Goal: Transaction & Acquisition: Purchase product/service

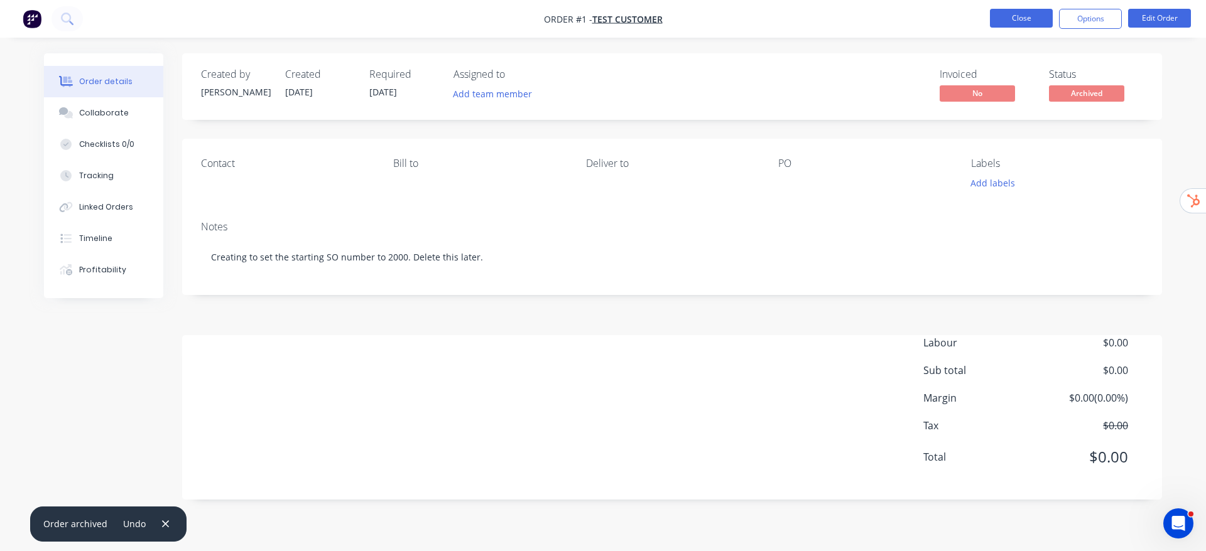
click at [1014, 11] on button "Close" at bounding box center [1021, 18] width 63 height 19
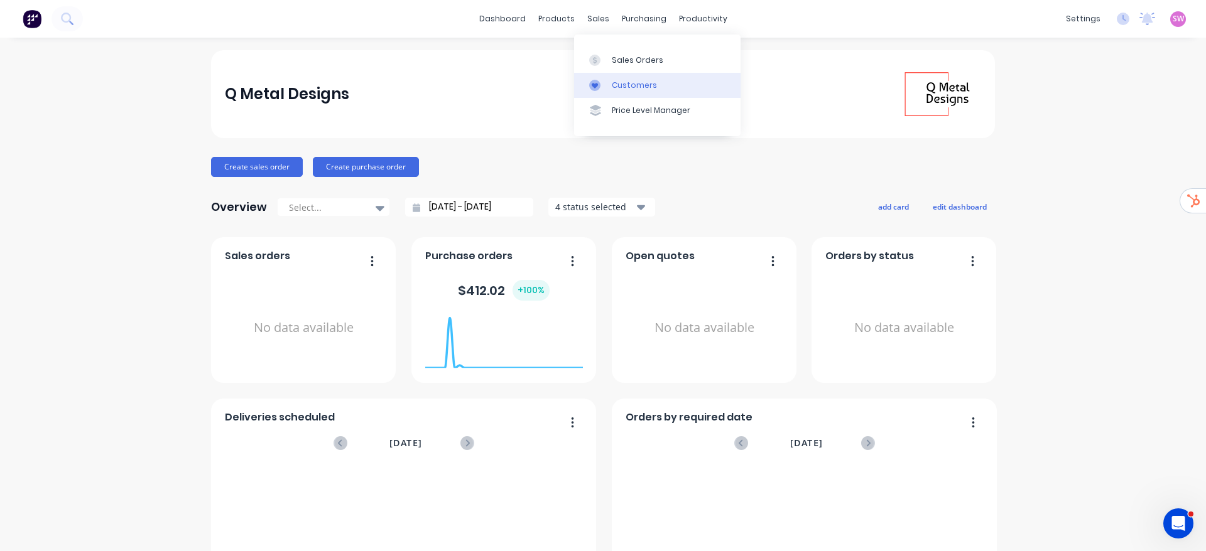
click at [641, 93] on link "Customers" at bounding box center [657, 85] width 166 height 25
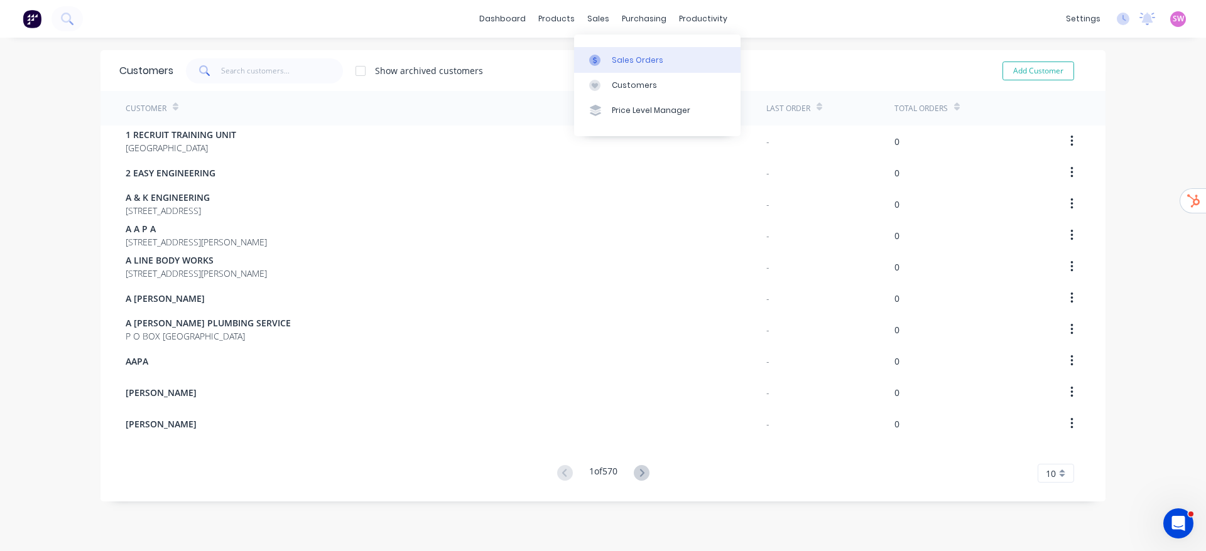
click at [617, 55] on div "Sales Orders" at bounding box center [637, 60] width 51 height 11
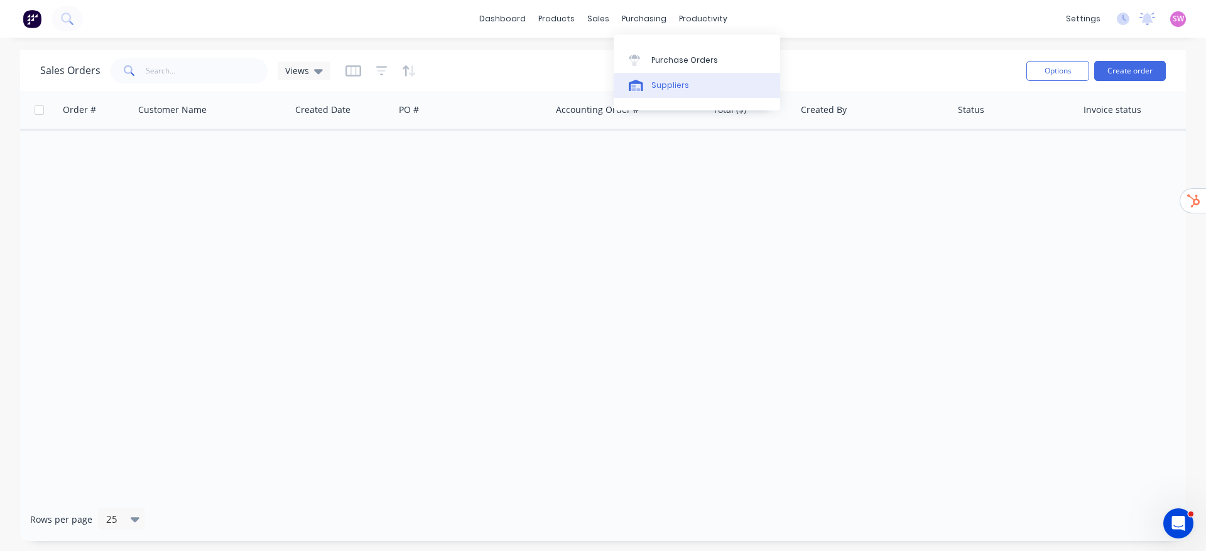
click at [650, 83] on link "Suppliers" at bounding box center [697, 85] width 166 height 25
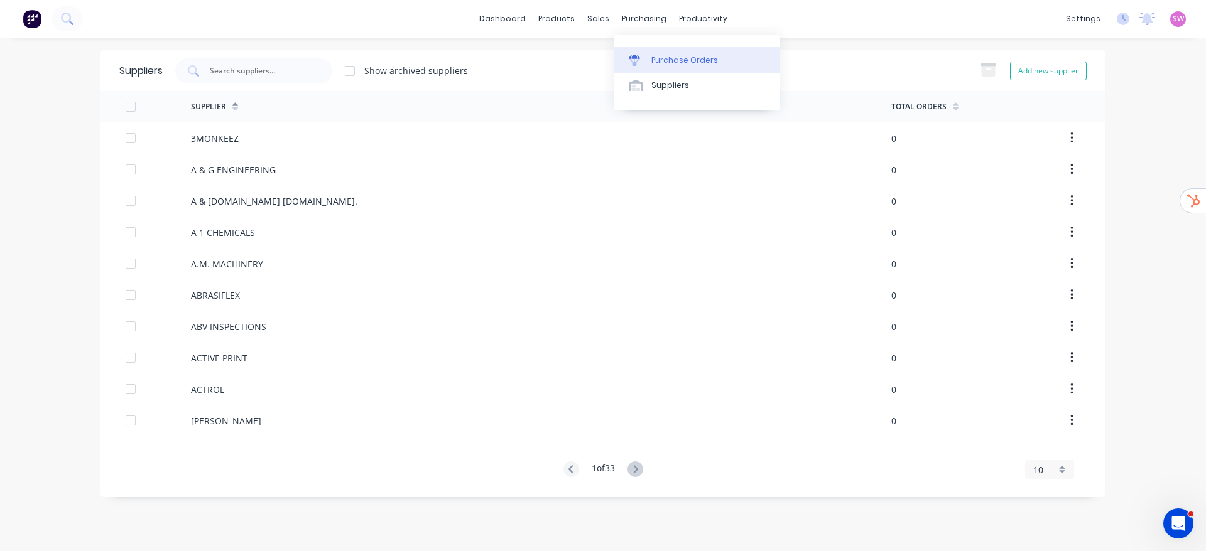
drag, startPoint x: 647, startPoint y: 46, endPoint x: 647, endPoint y: 58, distance: 12.6
click at [647, 51] on div "Purchase Orders Suppliers" at bounding box center [697, 73] width 166 height 76
click at [647, 62] on link "Purchase Orders" at bounding box center [697, 59] width 166 height 25
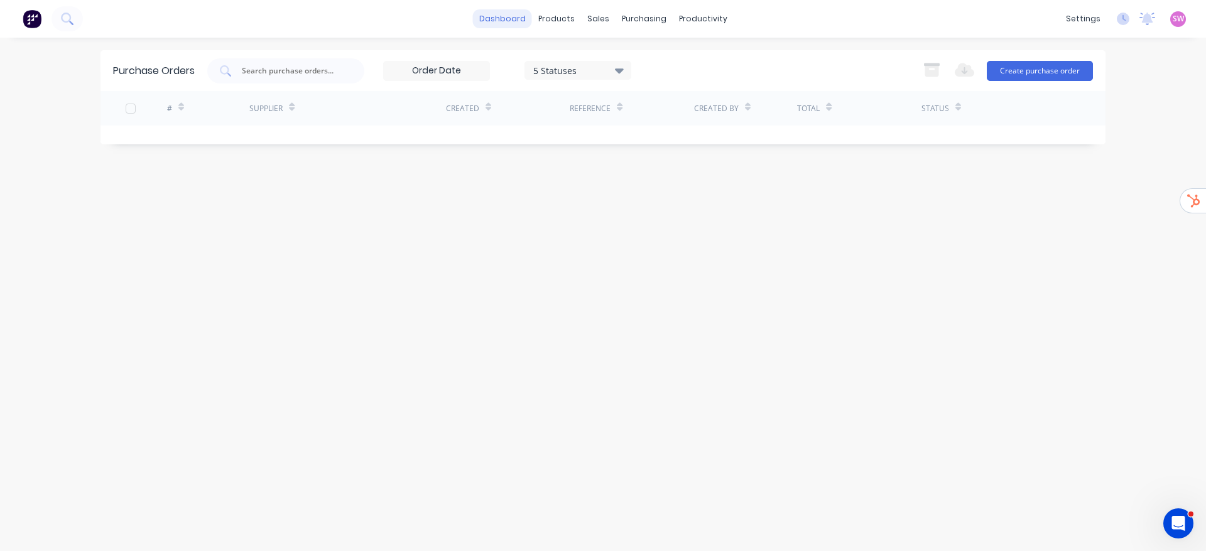
click at [509, 16] on link "dashboard" at bounding box center [502, 18] width 59 height 19
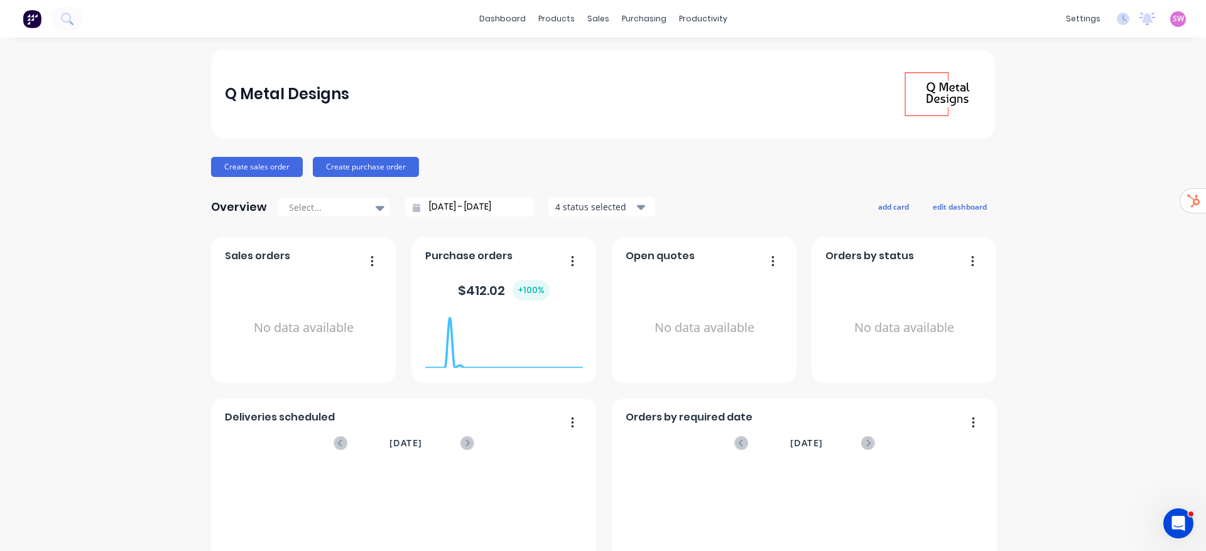
click at [1155, 16] on div "settings No new notifications Mark all as read You have no notifications SW Q M…" at bounding box center [1132, 18] width 146 height 19
click at [1173, 21] on span "SW" at bounding box center [1178, 18] width 11 height 11
click at [1054, 159] on div "Sign out" at bounding box center [1071, 157] width 34 height 11
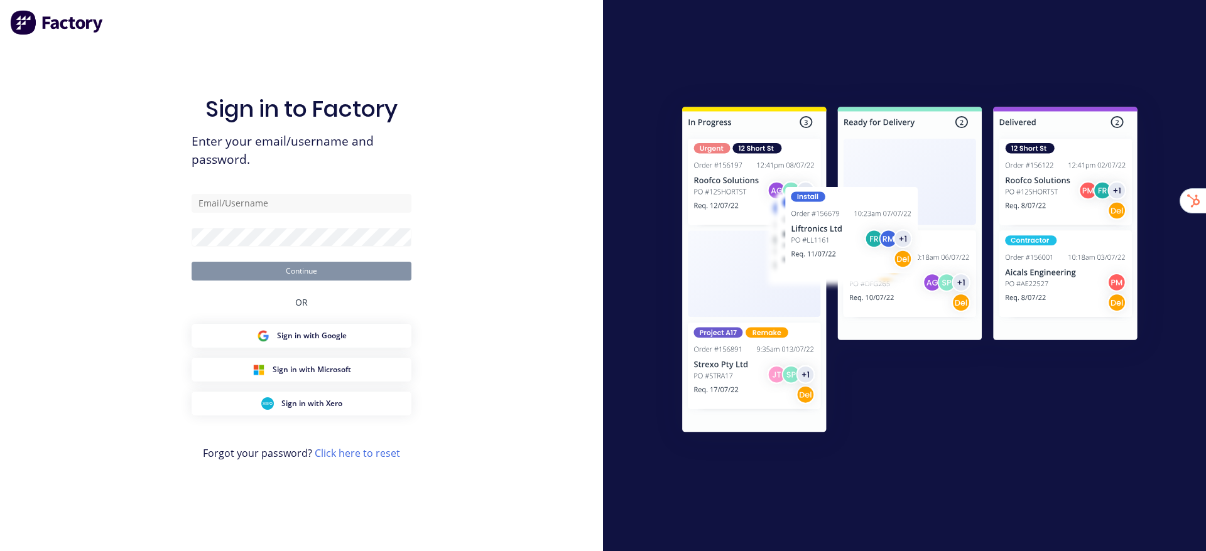
type input "[EMAIL_ADDRESS][DOMAIN_NAME]"
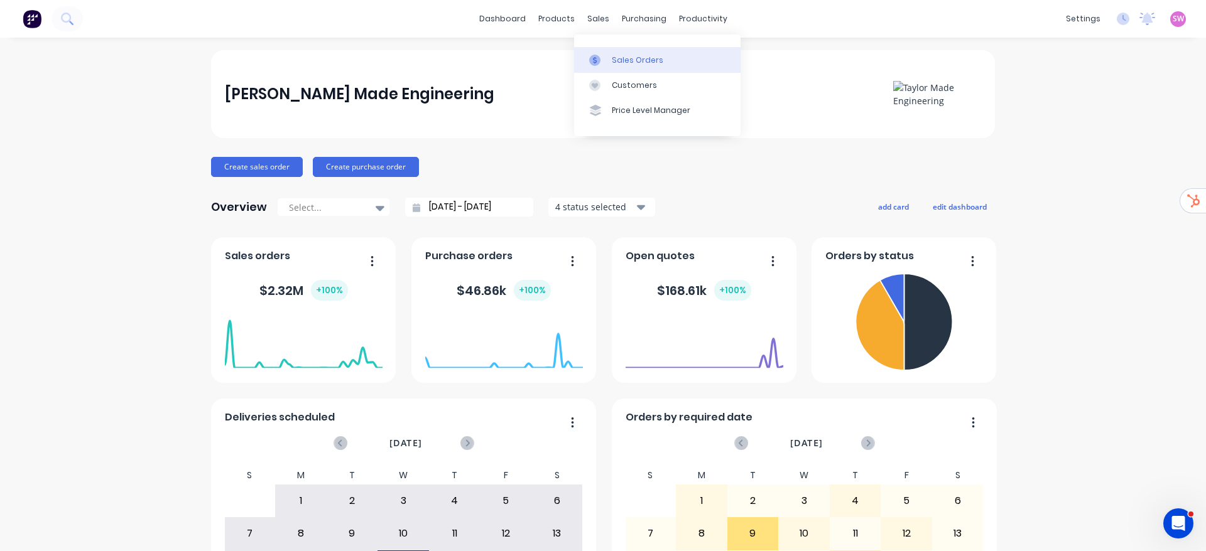
click at [607, 59] on div at bounding box center [598, 60] width 19 height 11
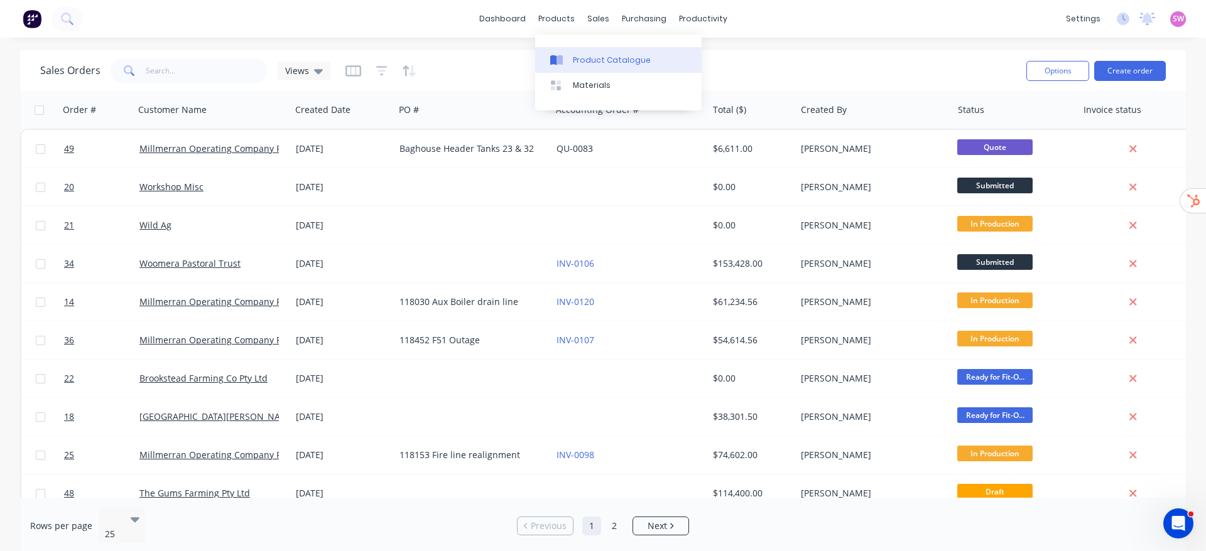
click at [578, 65] on div "Product Catalogue" at bounding box center [612, 60] width 78 height 11
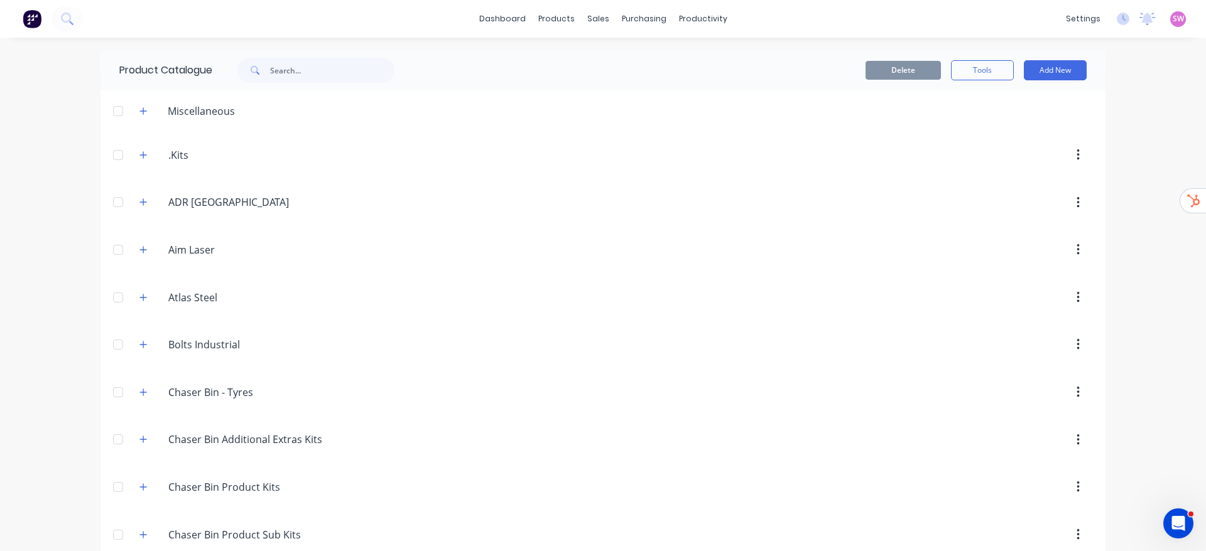
scroll to position [188, 0]
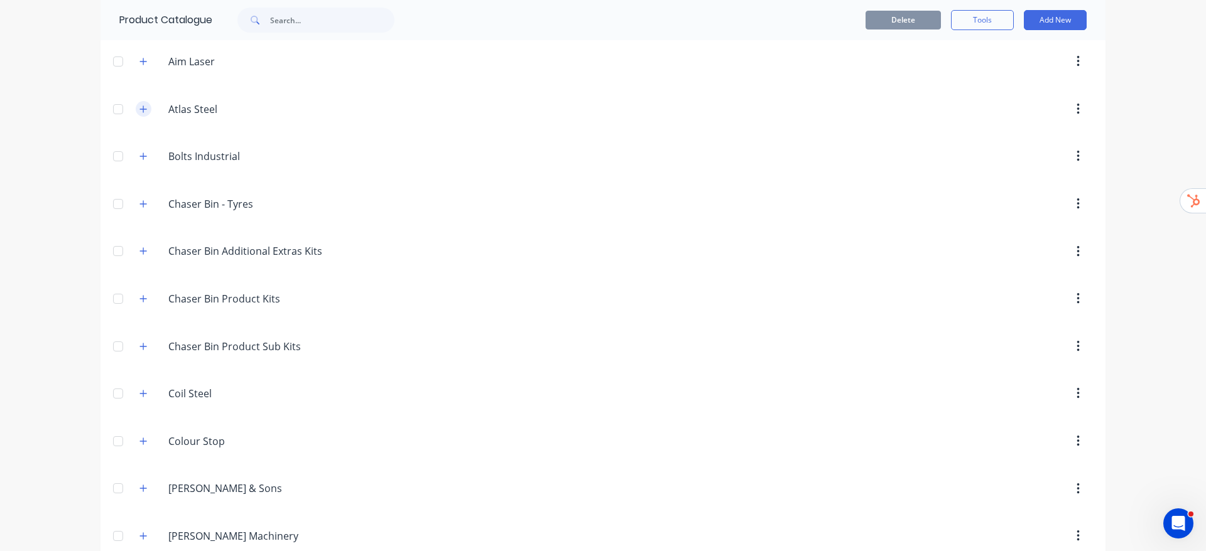
click at [140, 115] on button "button" at bounding box center [144, 109] width 16 height 16
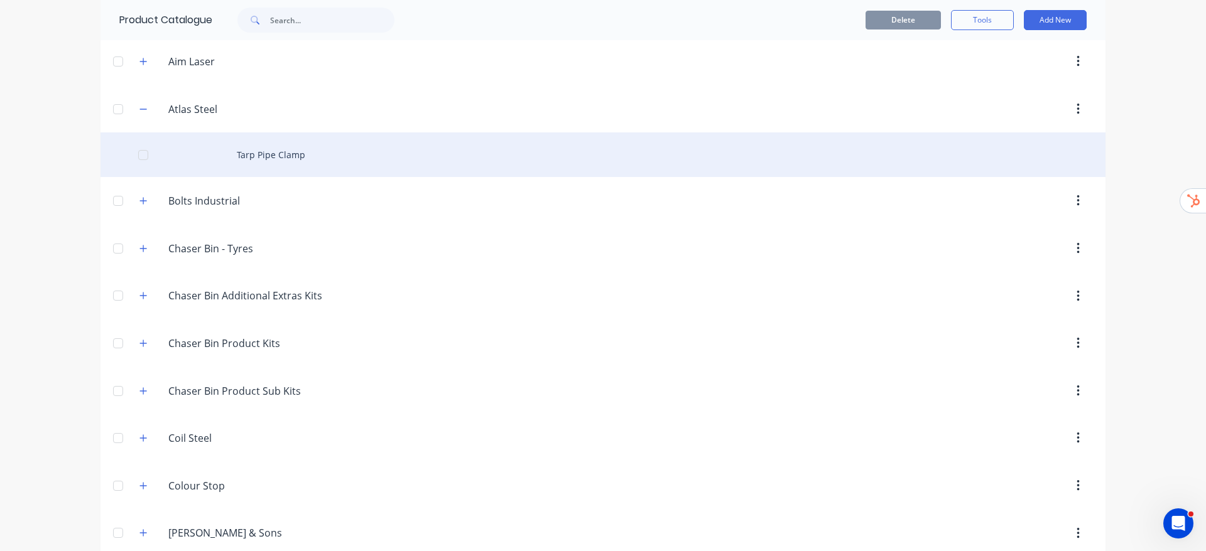
click at [261, 161] on div "Tarp Pipe Clamp" at bounding box center [602, 155] width 1005 height 45
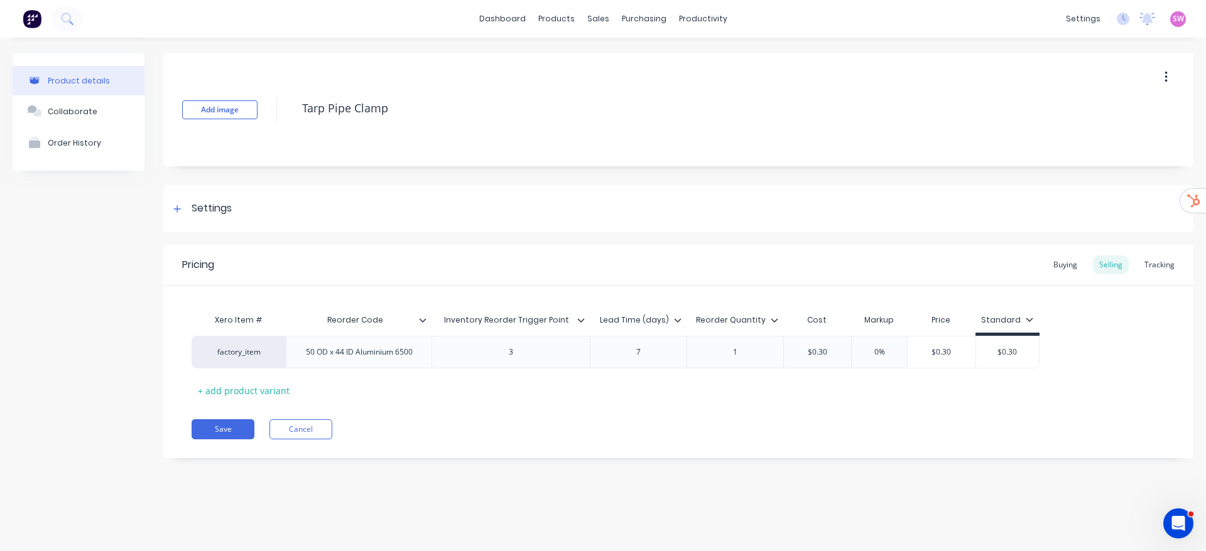
type input "Inventory Reorder Trigger Point"
click at [569, 321] on input "Inventory Reorder Trigger Point" at bounding box center [506, 320] width 151 height 11
click at [580, 318] on icon at bounding box center [581, 321] width 8 height 8
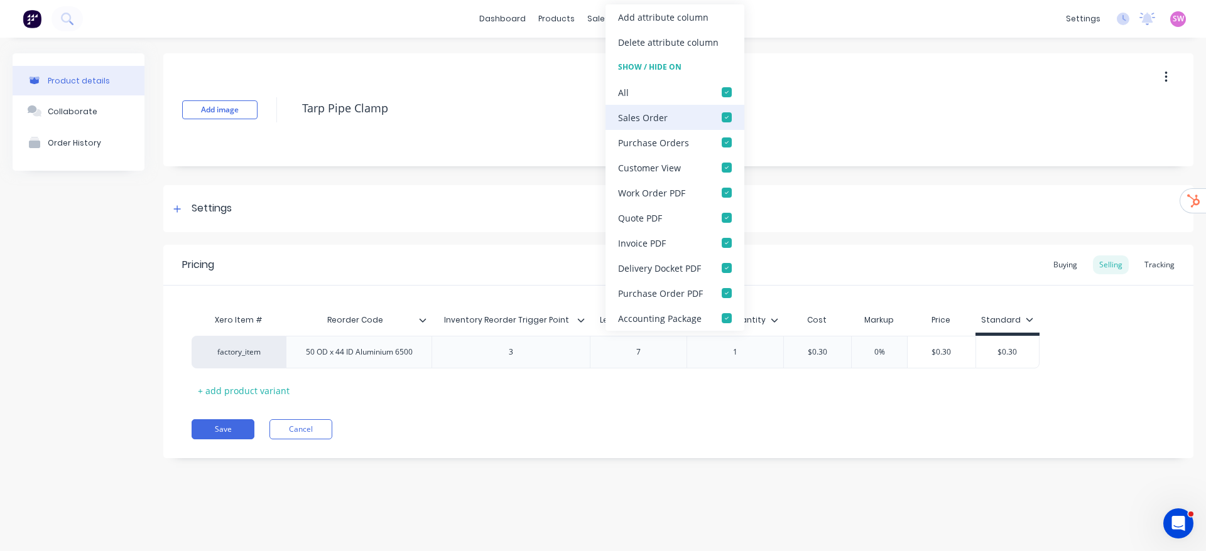
click at [723, 120] on div at bounding box center [726, 117] width 25 height 25
click at [724, 119] on div at bounding box center [726, 117] width 25 height 25
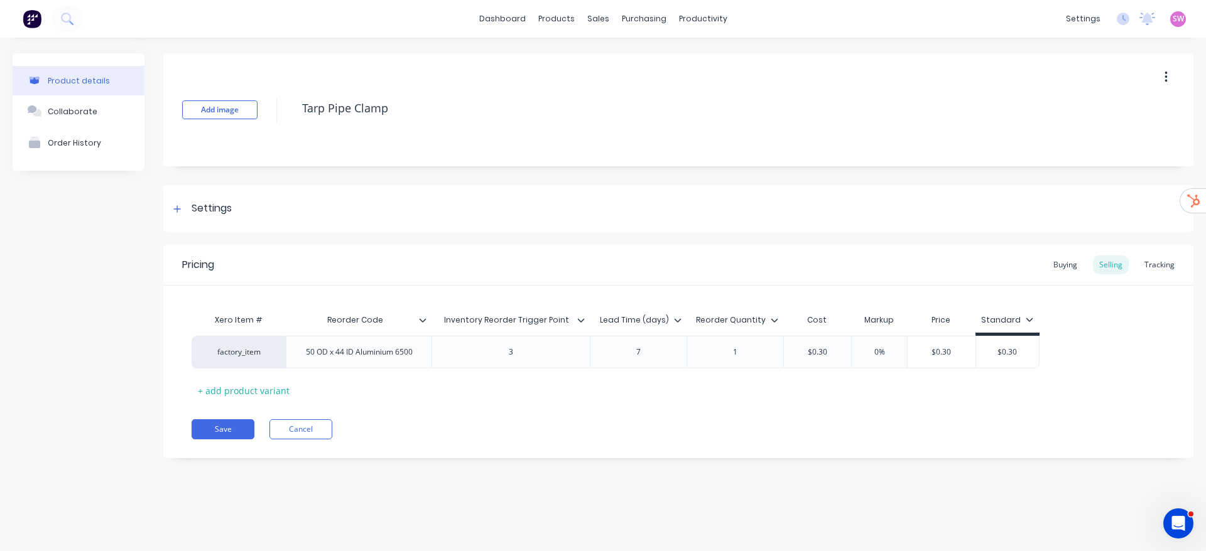
click at [654, 405] on div "Pricing Buying Selling Tracking Xero Item # Reorder Code Inventory Reorder Trig…" at bounding box center [678, 352] width 1030 height 214
click at [586, 320] on div at bounding box center [586, 320] width 8 height 11
click at [626, 429] on div "Save Cancel" at bounding box center [693, 430] width 1002 height 20
click at [501, 10] on link "dashboard" at bounding box center [502, 18] width 59 height 19
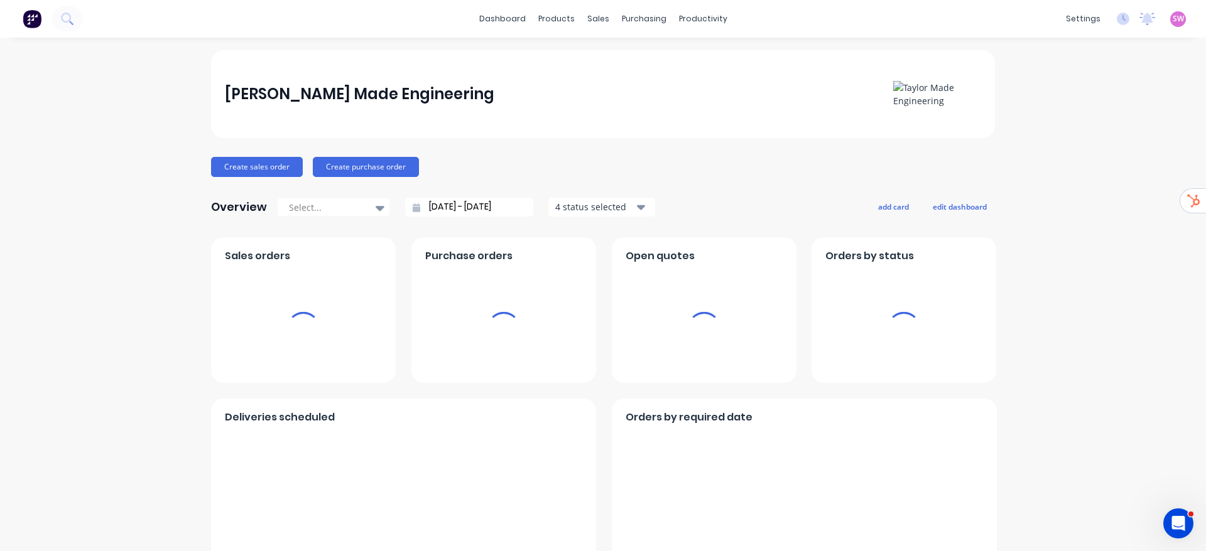
click at [1183, 16] on div "settings No new notifications Mark all as read You have no notifications SW Tay…" at bounding box center [1132, 18] width 146 height 19
click at [1173, 16] on span "SW" at bounding box center [1178, 18] width 11 height 11
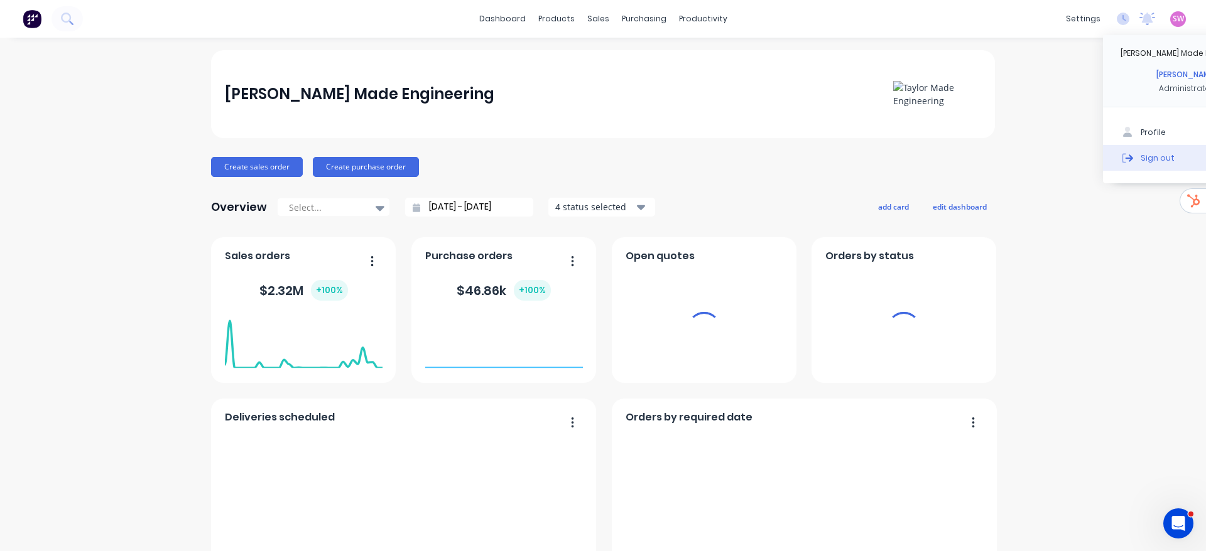
click at [1149, 163] on div "Sign out" at bounding box center [1157, 157] width 34 height 11
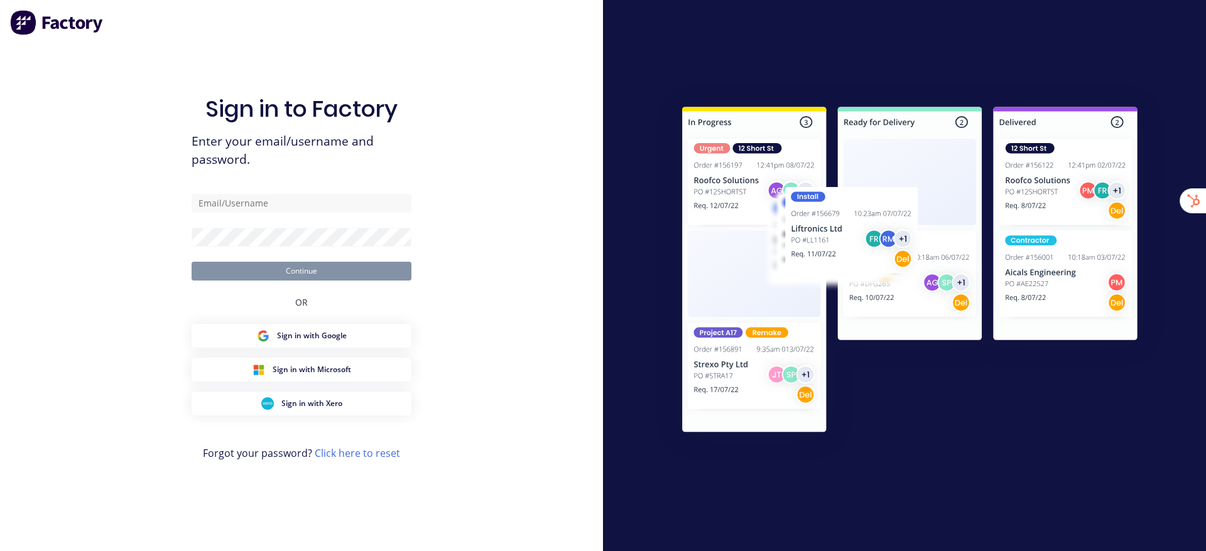
type input "[EMAIL_ADDRESS][DOMAIN_NAME]"
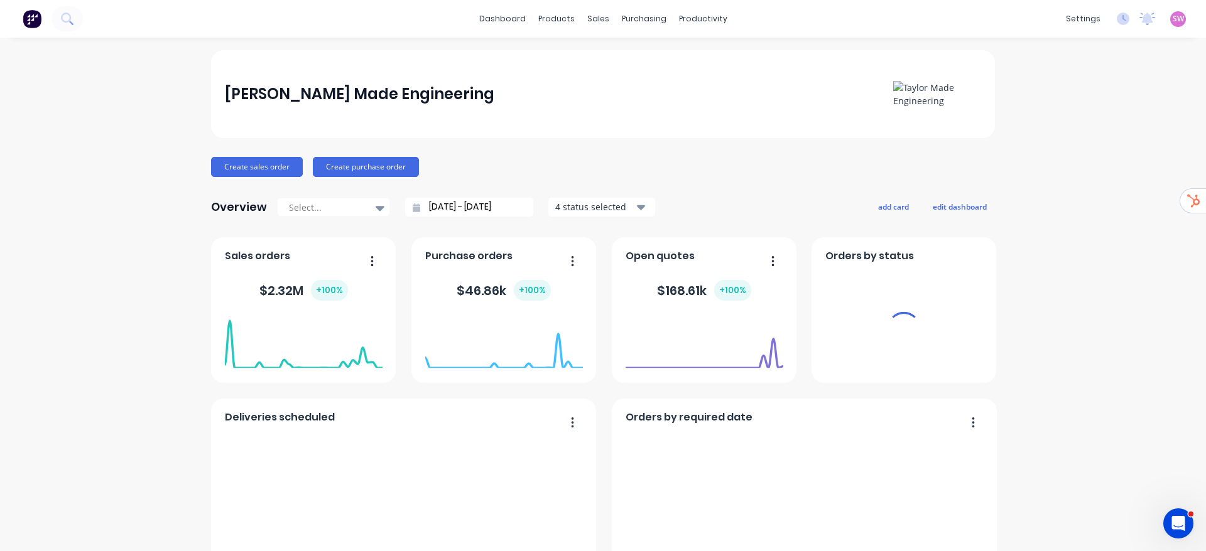
click at [1170, 24] on div "SW Taylor Made Engineering Stuart Wheatley Administrator Profile Sign out" at bounding box center [1178, 19] width 16 height 16
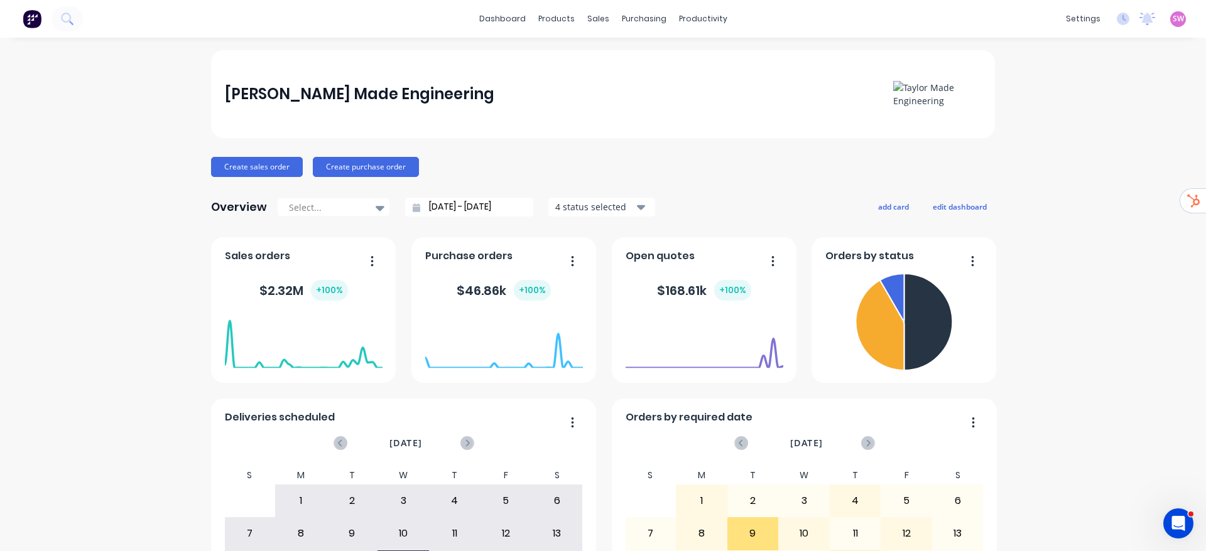
click at [1173, 22] on span "SW" at bounding box center [1178, 18] width 11 height 11
click at [1063, 146] on button "Sign out" at bounding box center [1100, 157] width 166 height 25
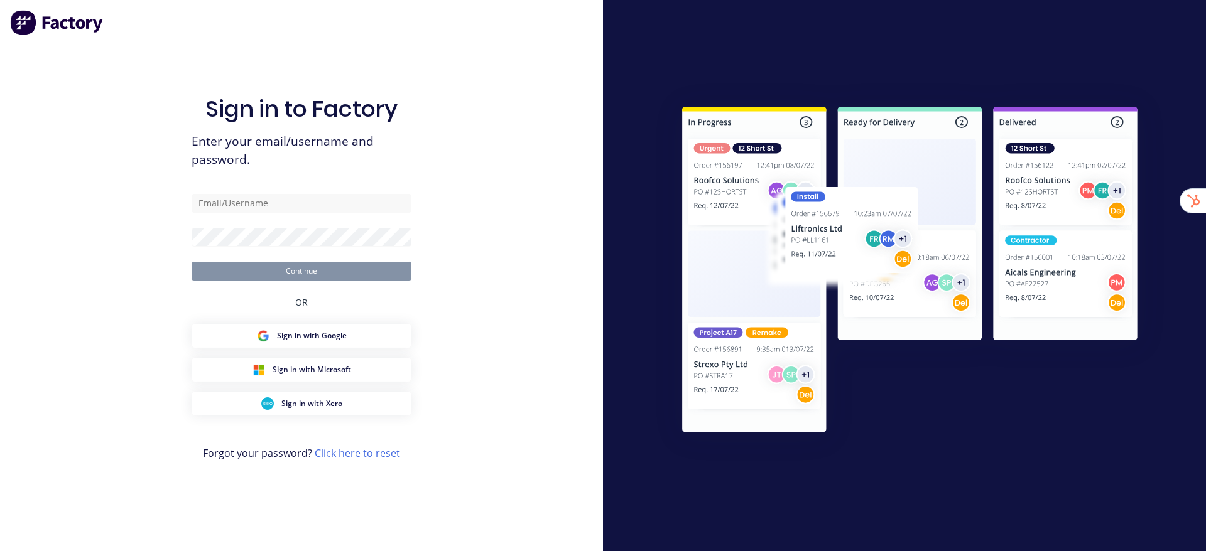
type input "[EMAIL_ADDRESS][DOMAIN_NAME]"
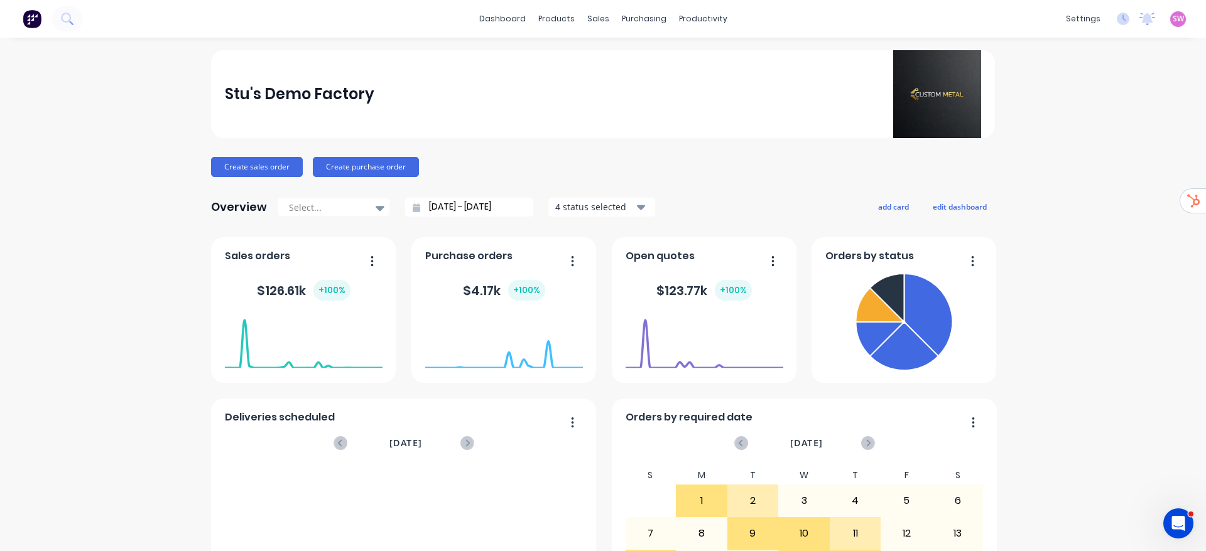
click at [580, 55] on div "Product Catalogue" at bounding box center [605, 60] width 78 height 11
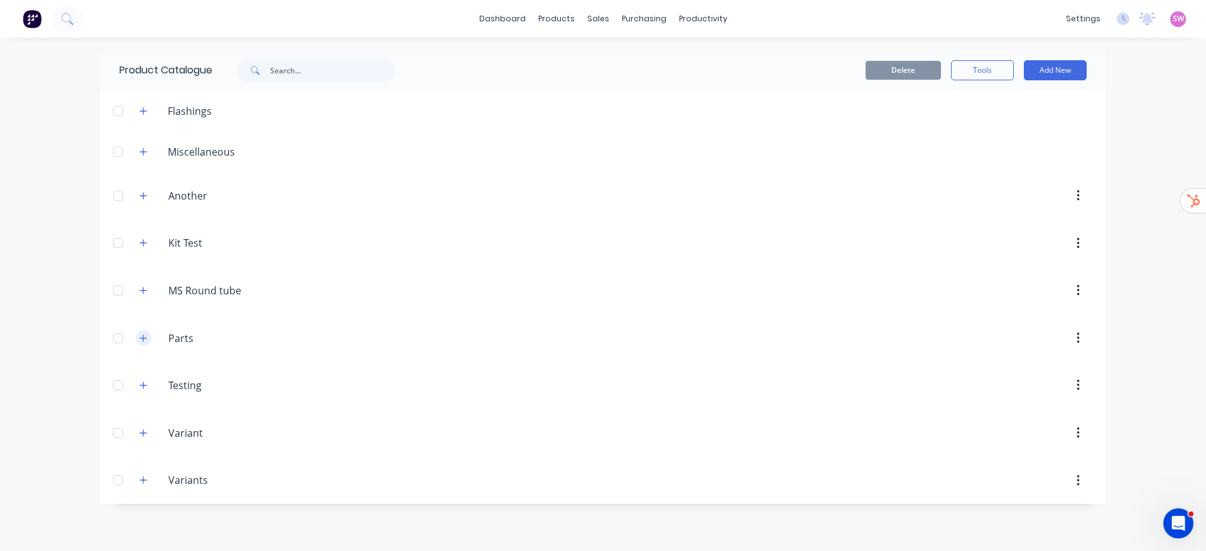
click at [141, 337] on icon "button" at bounding box center [143, 338] width 8 height 9
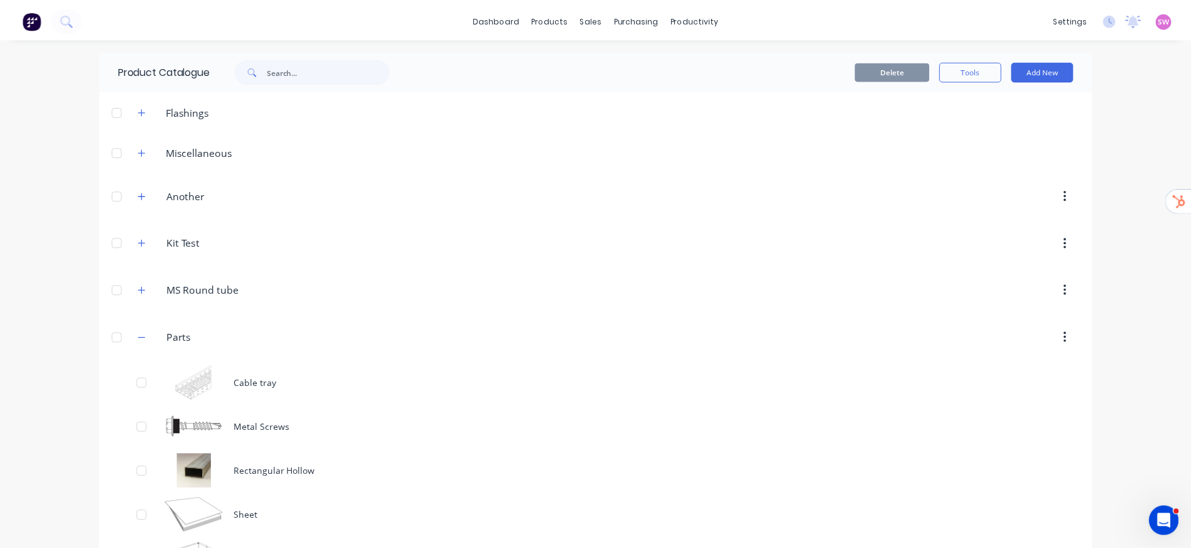
scroll to position [188, 0]
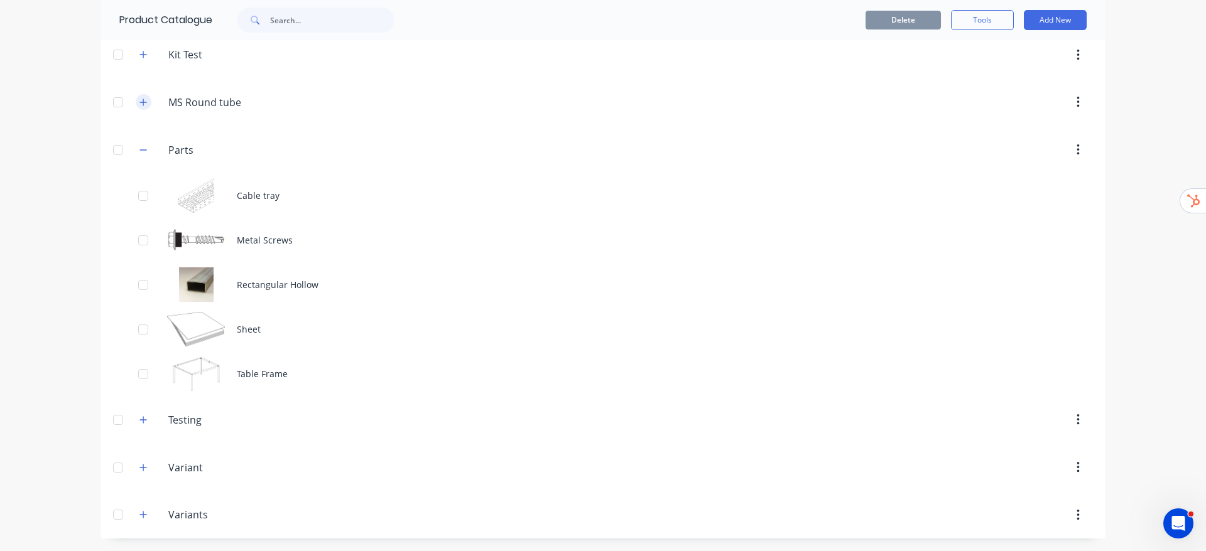
click at [138, 97] on button "button" at bounding box center [144, 102] width 16 height 16
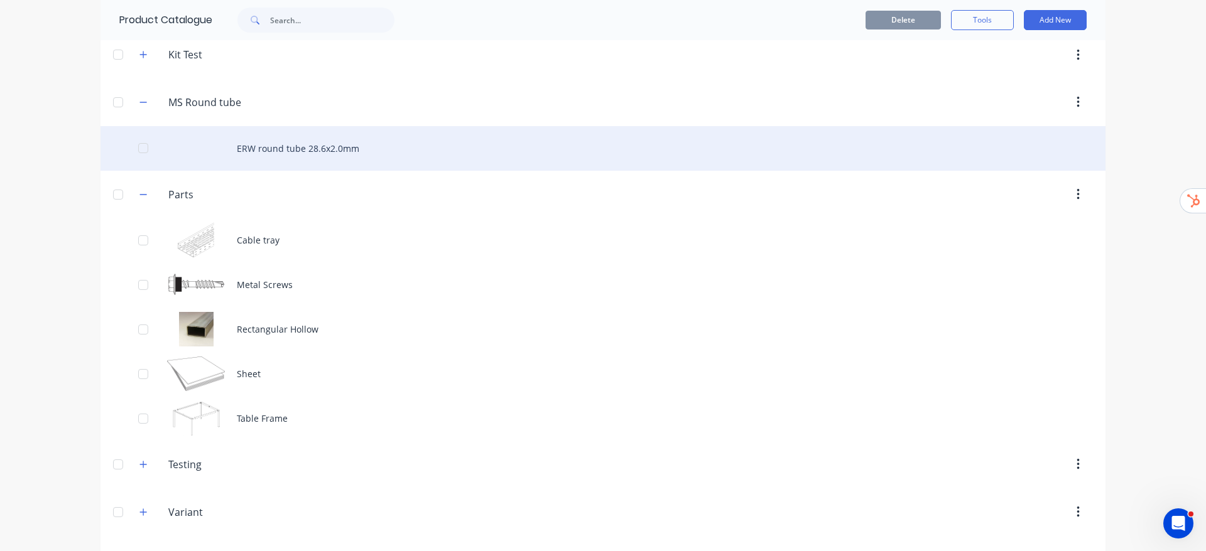
click at [317, 153] on div "ERW round tube 28.6x2.0mm" at bounding box center [602, 148] width 1005 height 45
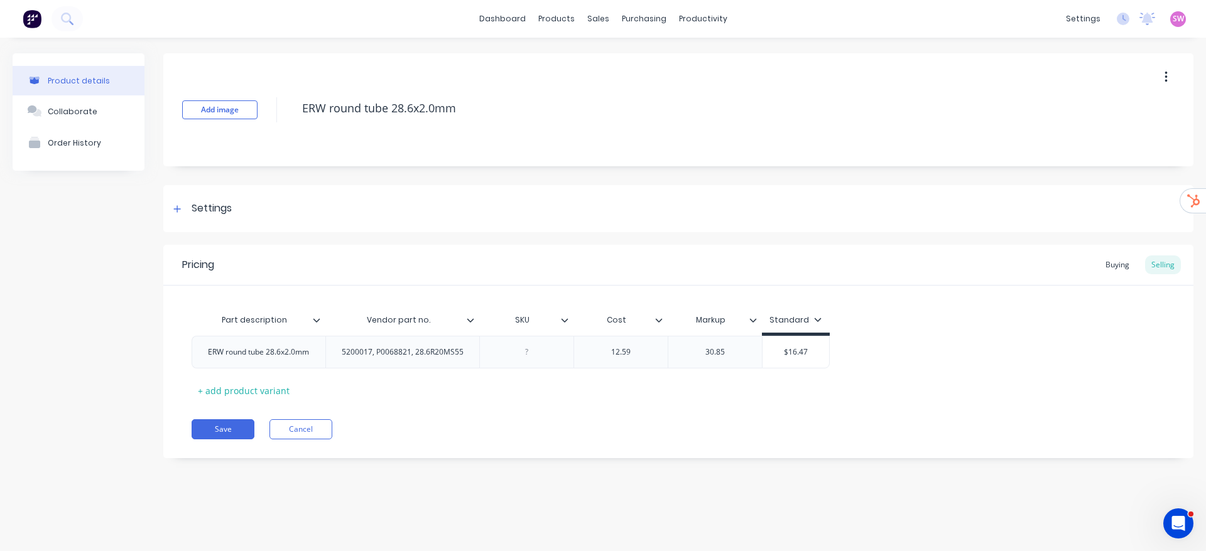
click at [477, 324] on div at bounding box center [476, 320] width 8 height 11
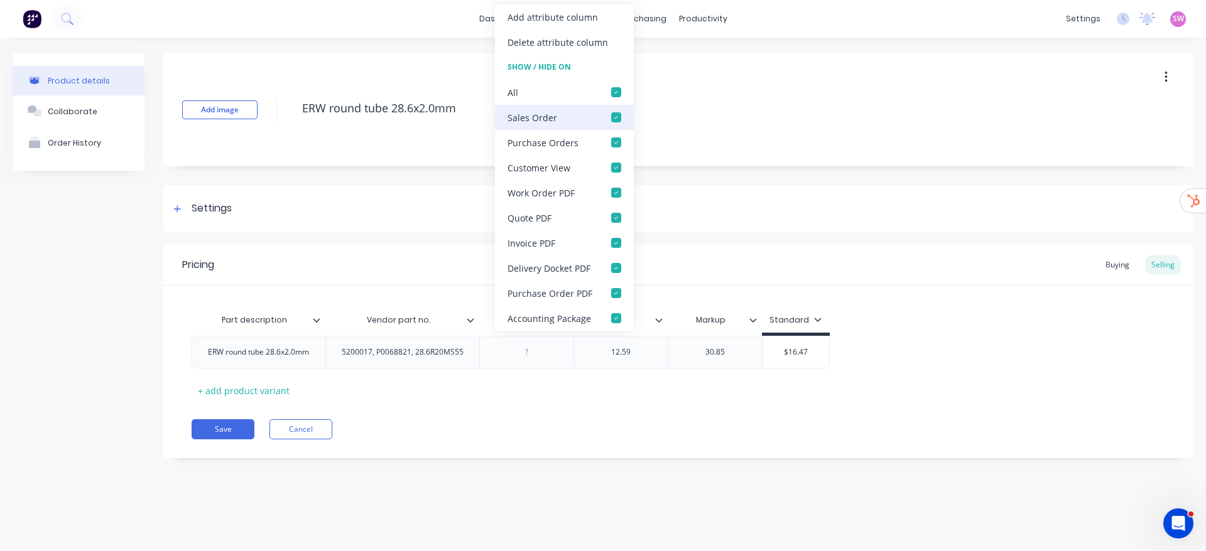
drag, startPoint x: 619, startPoint y: 93, endPoint x: 619, endPoint y: 104, distance: 11.3
click at [620, 94] on div at bounding box center [616, 92] width 25 height 25
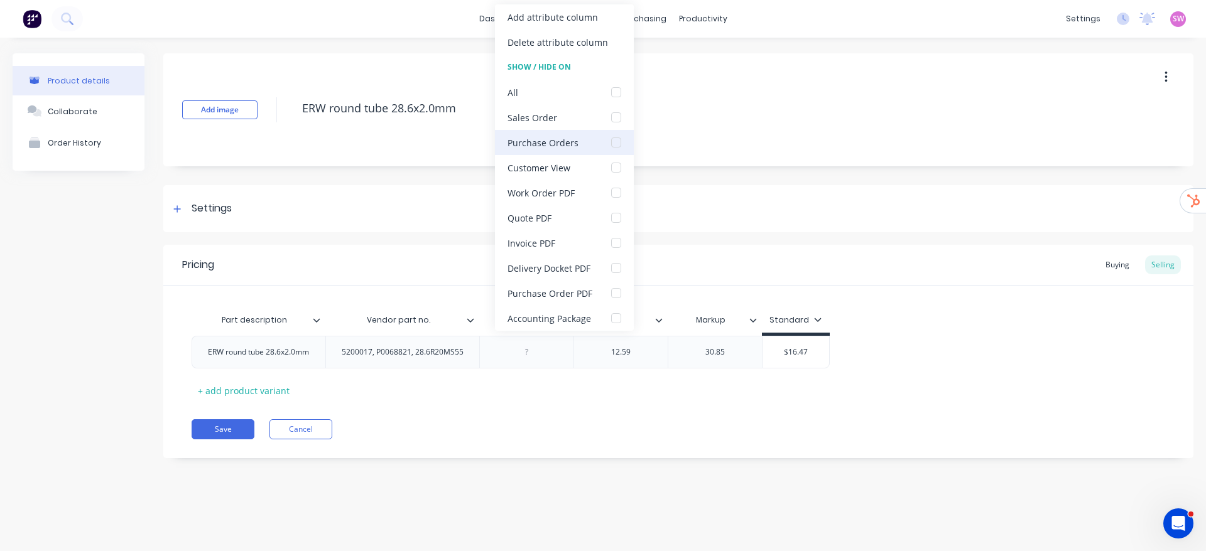
drag, startPoint x: 615, startPoint y: 114, endPoint x: 614, endPoint y: 138, distance: 23.9
click at [615, 116] on div at bounding box center [616, 117] width 25 height 25
click at [614, 141] on div at bounding box center [616, 142] width 25 height 25
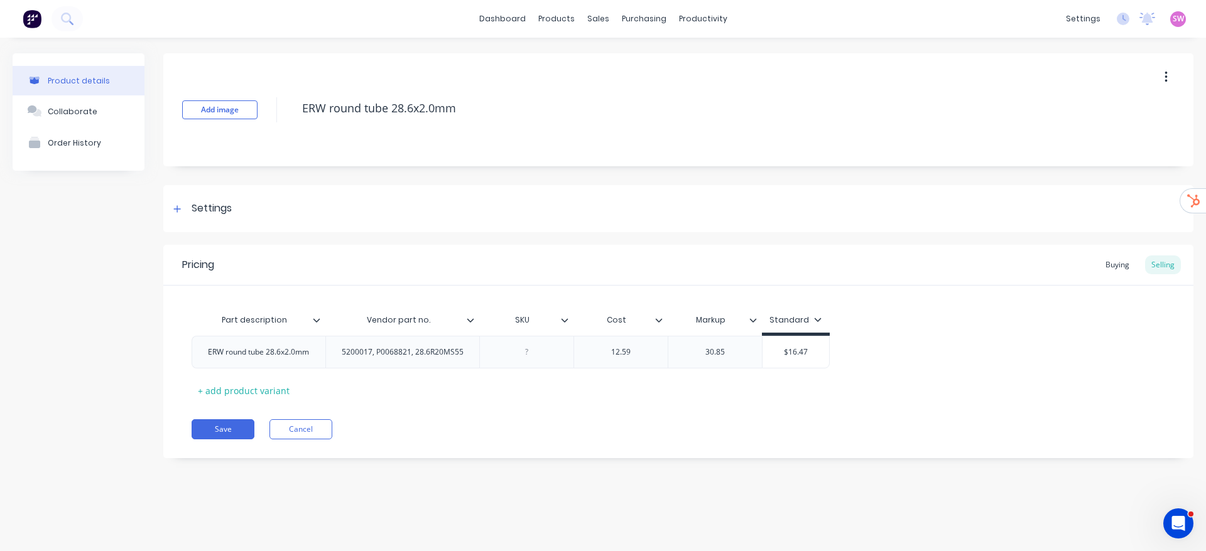
click at [772, 133] on div "Add image ERW round tube 28.6x2.0mm" at bounding box center [678, 109] width 1030 height 113
click at [230, 433] on button "Save" at bounding box center [223, 430] width 63 height 20
type textarea "x"
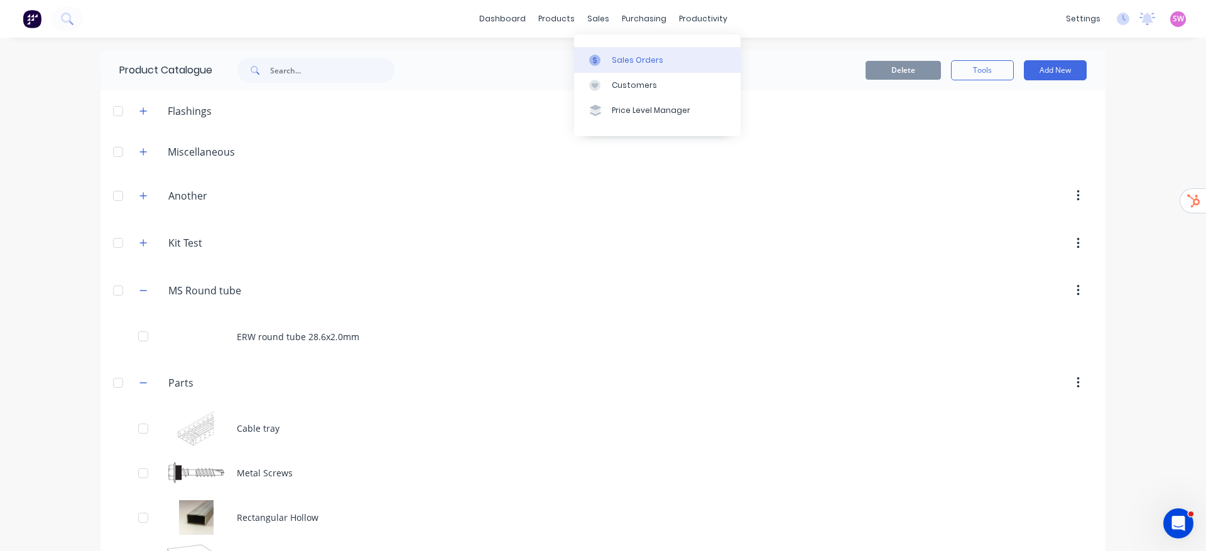
click at [627, 63] on div "Sales Orders" at bounding box center [637, 60] width 51 height 11
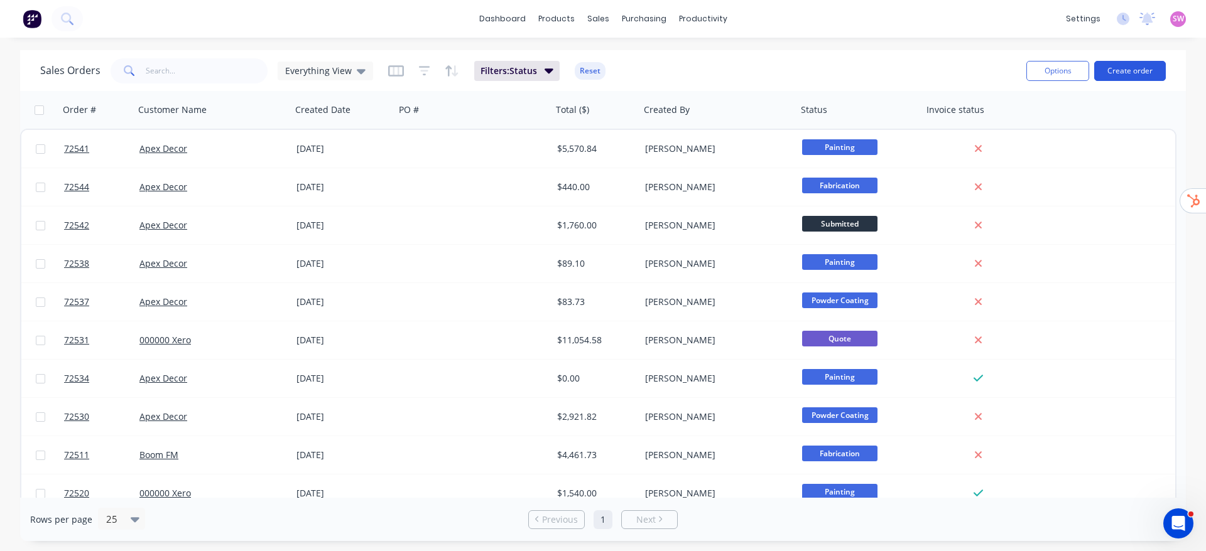
click at [1134, 70] on button "Create order" at bounding box center [1130, 71] width 72 height 20
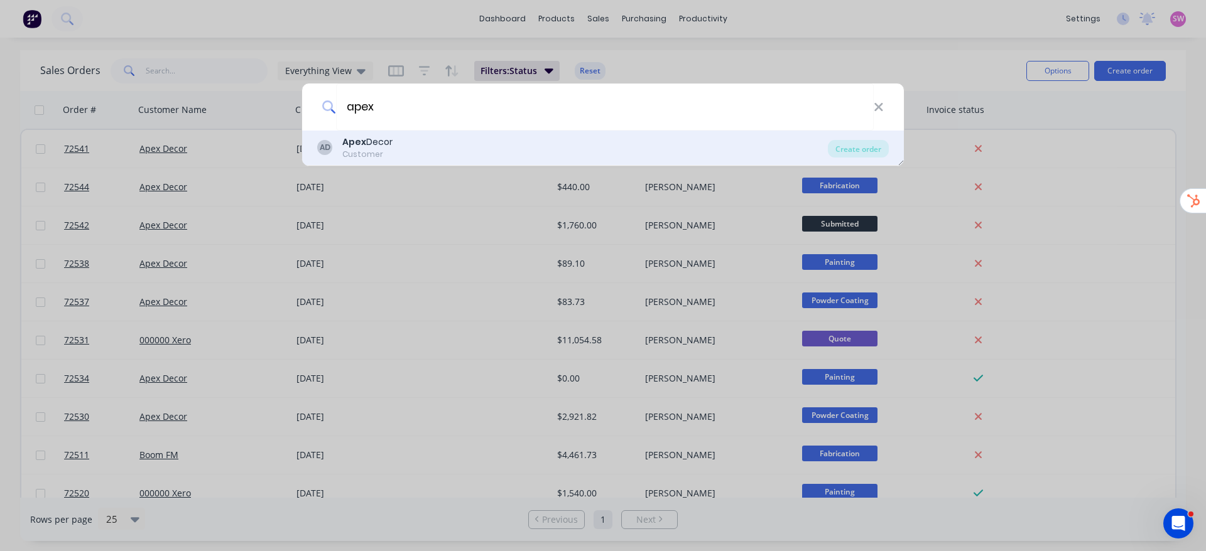
type input "apex"
click at [491, 159] on div "AD Apex Decor Customer" at bounding box center [572, 148] width 511 height 24
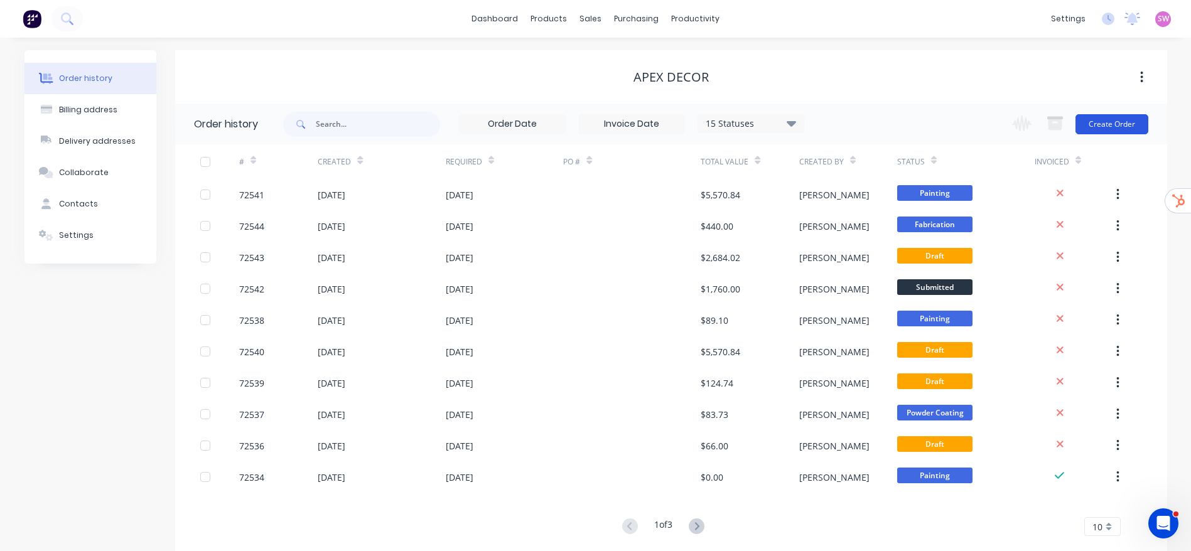
click at [1131, 127] on button "Create Order" at bounding box center [1112, 124] width 73 height 20
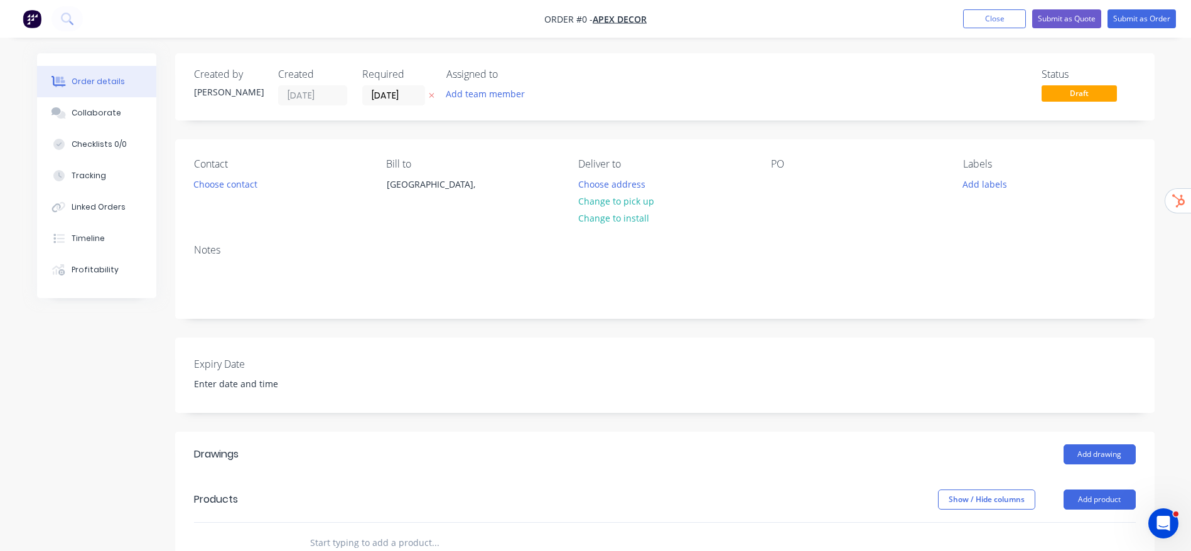
scroll to position [188, 0]
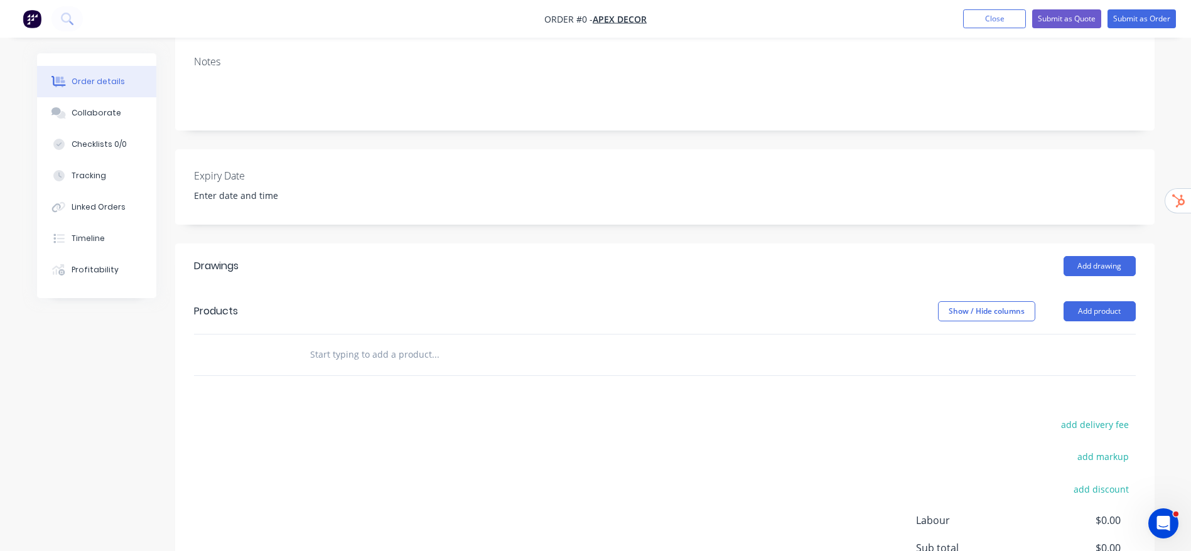
click at [1116, 300] on header "Products Show / Hide columns Add product" at bounding box center [665, 311] width 980 height 45
click at [1106, 313] on button "Add product" at bounding box center [1100, 311] width 72 height 20
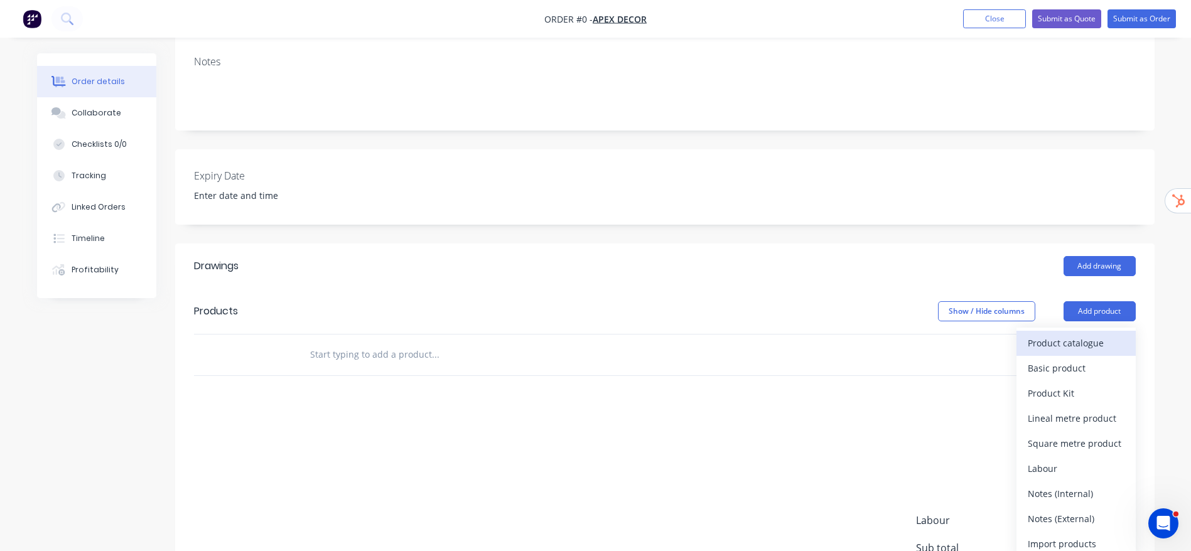
click at [1046, 339] on div "Product catalogue" at bounding box center [1076, 343] width 97 height 18
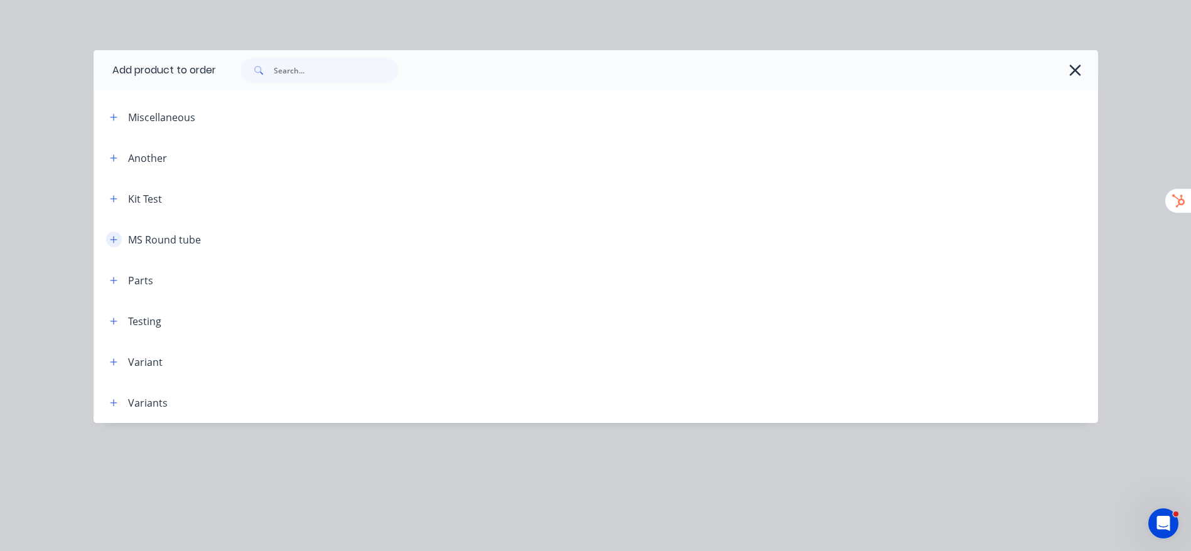
click at [117, 240] on icon "button" at bounding box center [114, 240] width 8 height 9
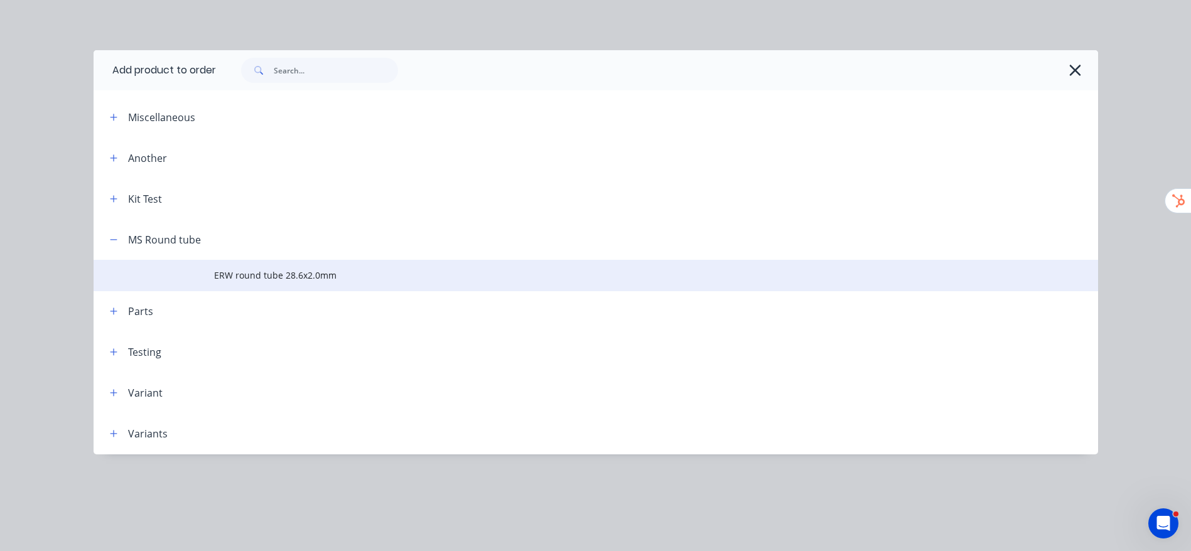
click at [279, 284] on td "ERW round tube 28.6x2.0mm" at bounding box center [656, 275] width 884 height 31
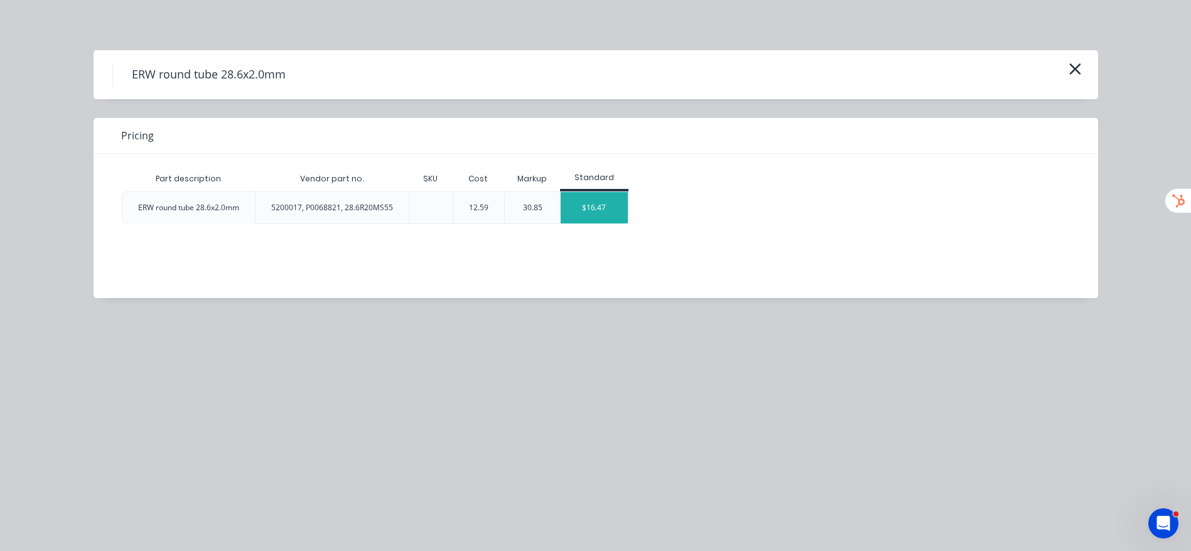
click at [580, 197] on div "$16.47" at bounding box center [594, 207] width 67 height 31
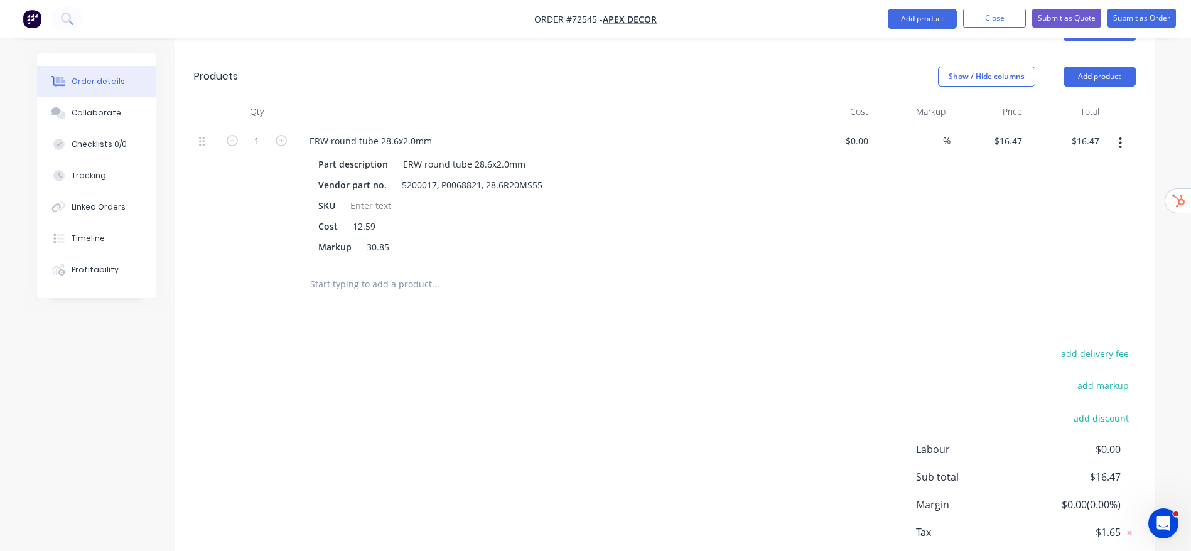
scroll to position [215, 0]
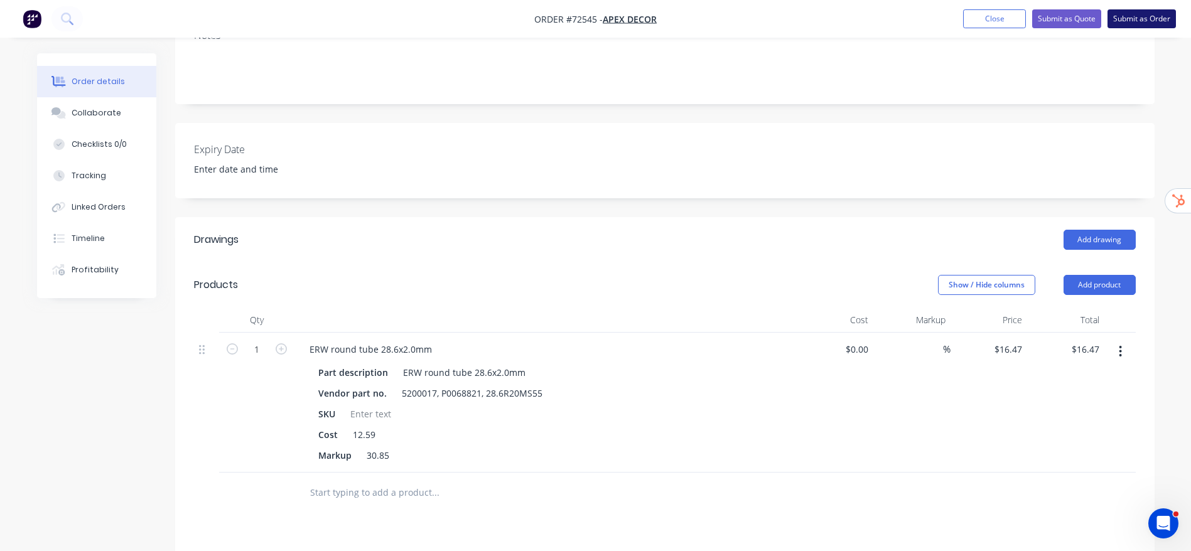
click at [1125, 18] on button "Submit as Order" at bounding box center [1142, 18] width 68 height 19
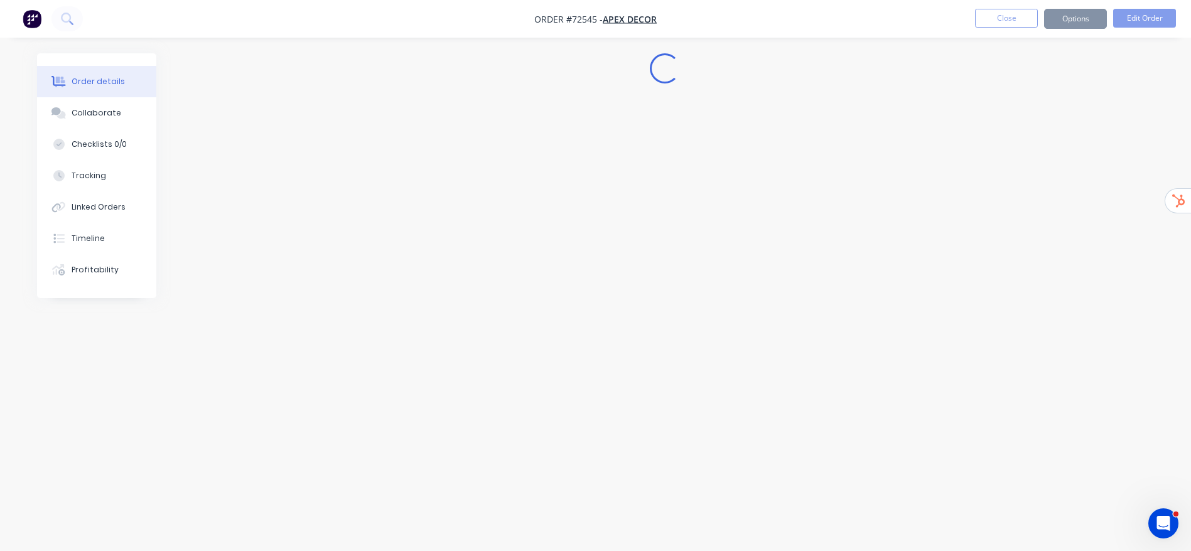
scroll to position [0, 0]
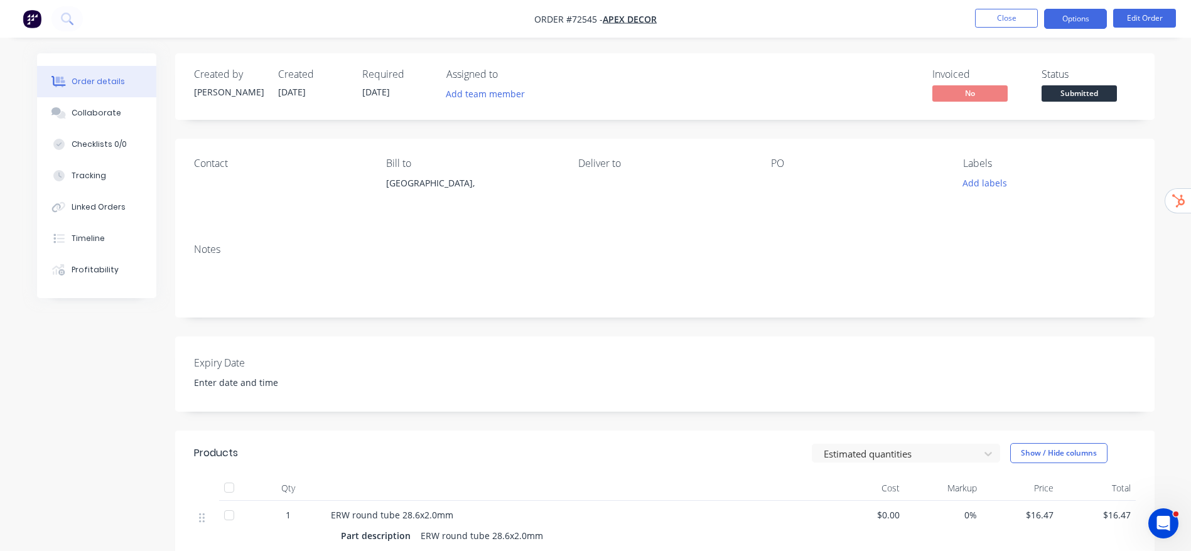
click at [1048, 10] on button "Options" at bounding box center [1075, 19] width 63 height 20
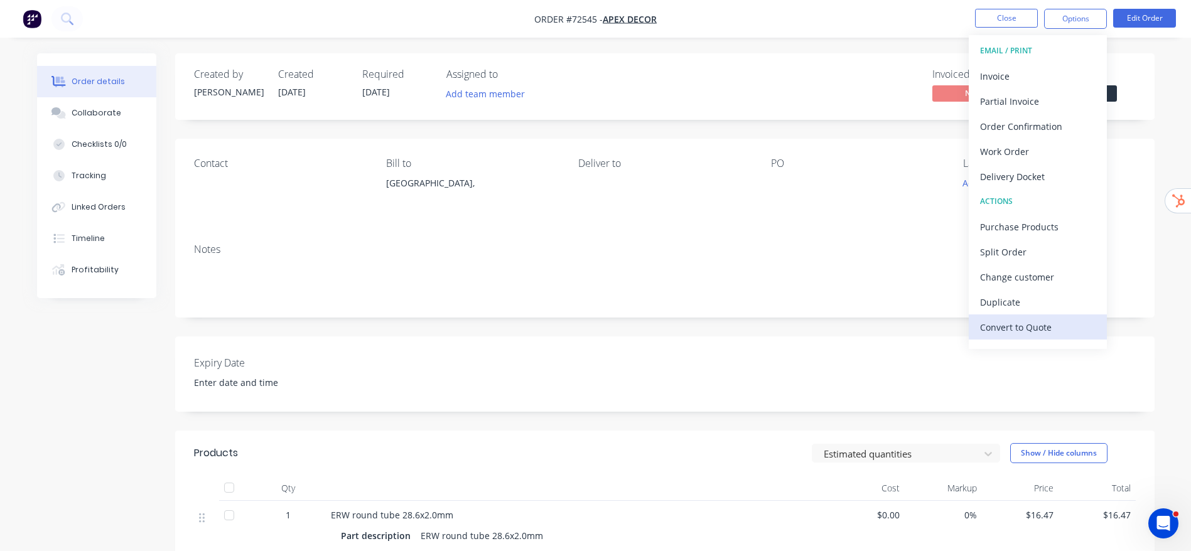
click at [1000, 325] on div "Convert to Quote" at bounding box center [1038, 327] width 116 height 18
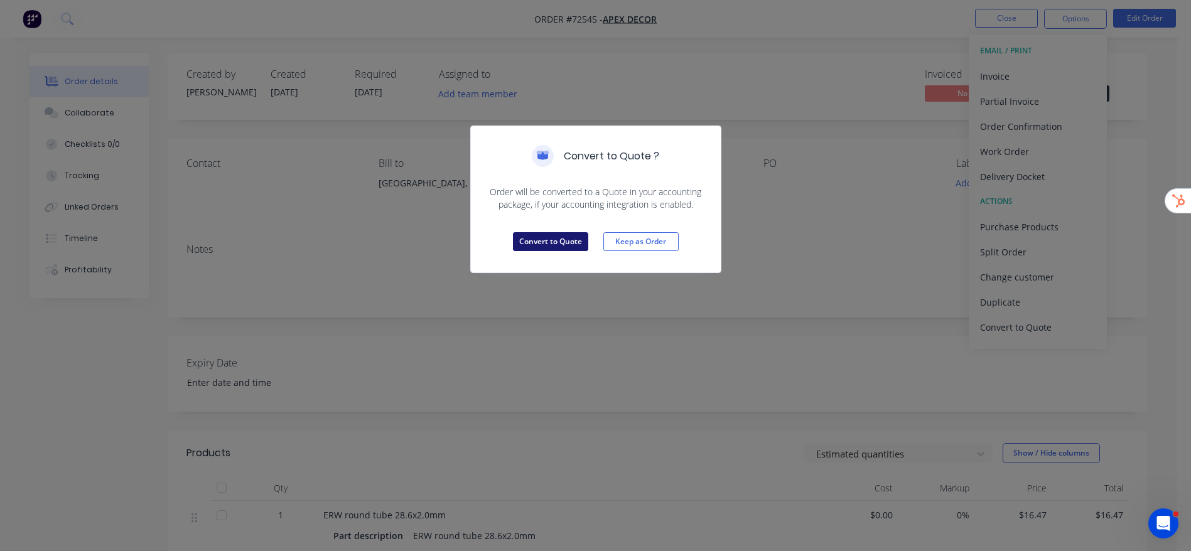
click at [562, 245] on button "Convert to Quote" at bounding box center [550, 241] width 75 height 19
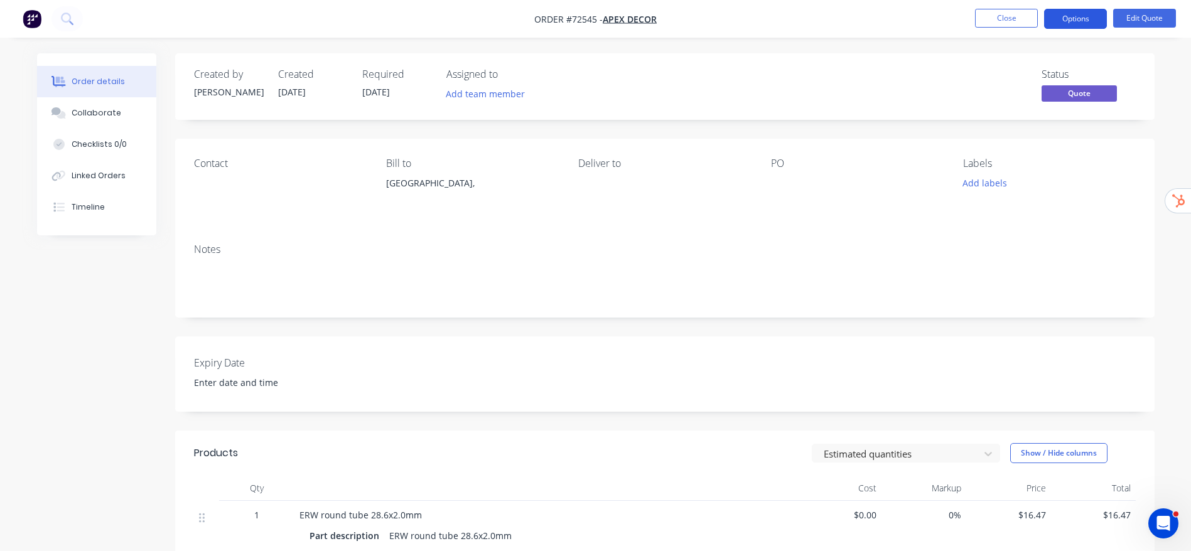
click at [1093, 18] on button "Options" at bounding box center [1075, 19] width 63 height 20
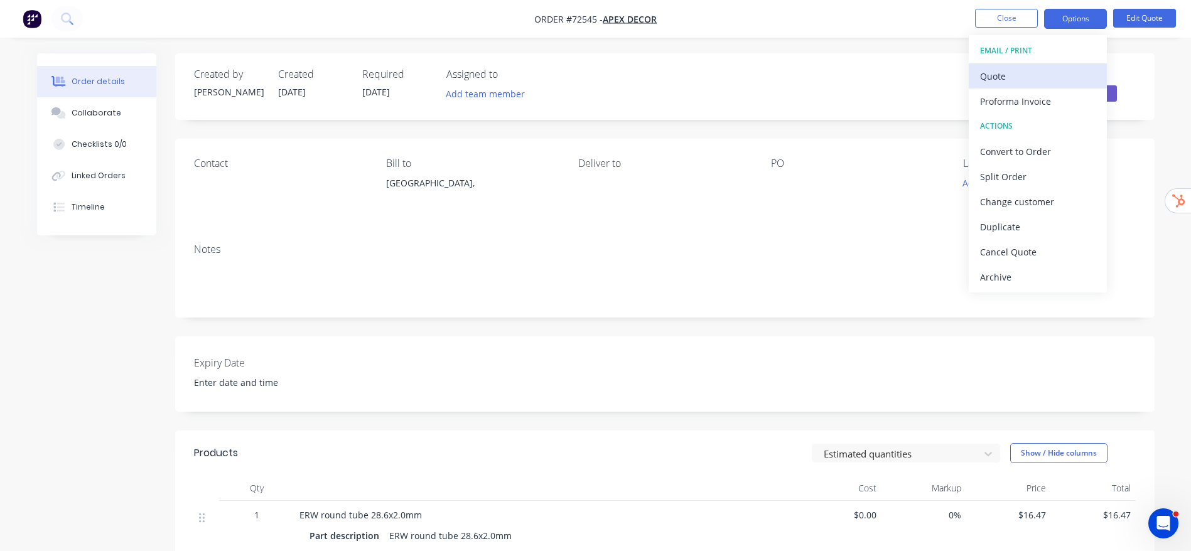
click at [1005, 80] on div "Quote" at bounding box center [1038, 76] width 116 height 18
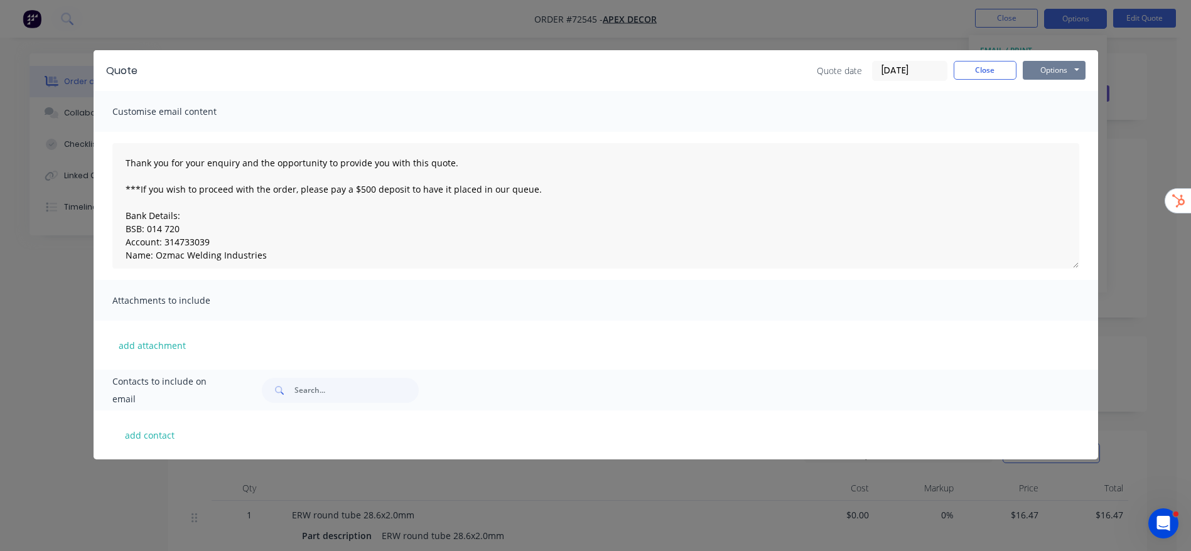
click at [1059, 76] on button "Options" at bounding box center [1054, 70] width 63 height 19
click at [1064, 89] on button "Preview" at bounding box center [1063, 92] width 80 height 21
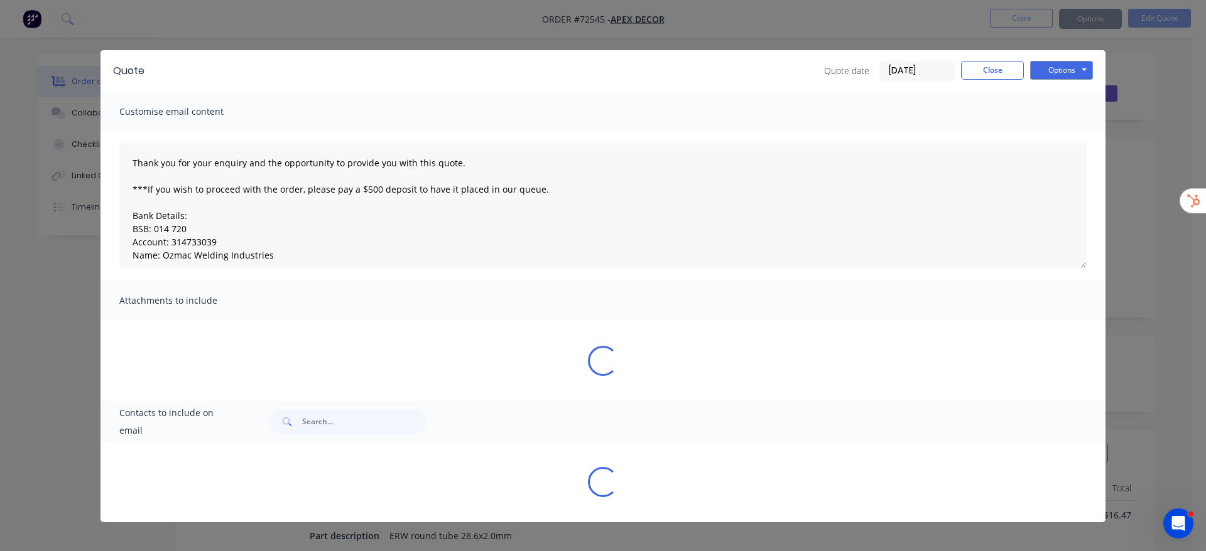
type textarea "Thank you for your enquiry and the opportunity to provide you with this quote. …"
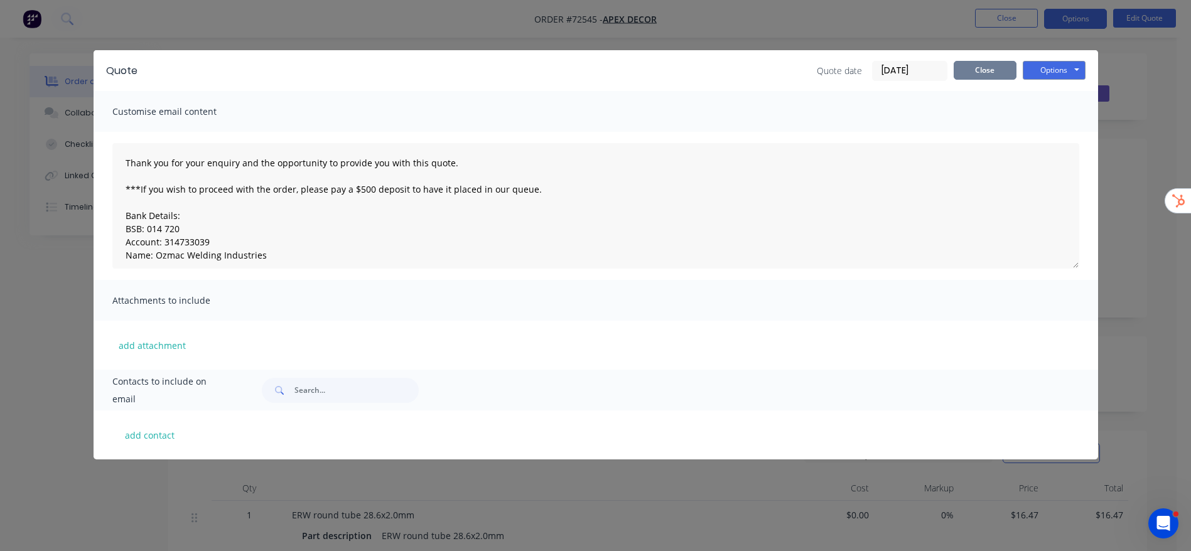
click at [976, 67] on button "Close" at bounding box center [985, 70] width 63 height 19
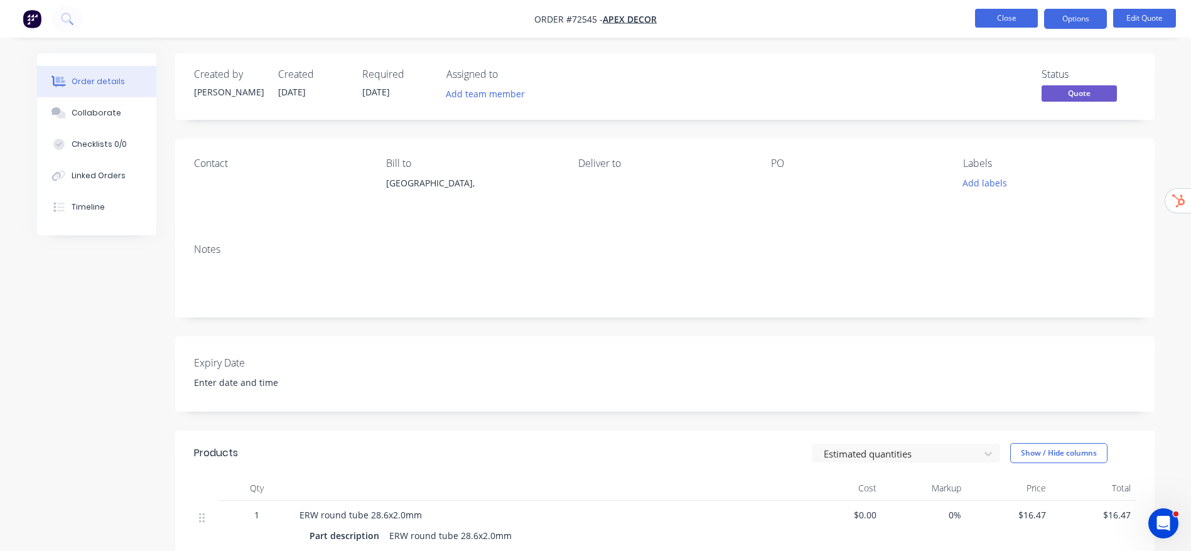
click at [999, 21] on button "Close" at bounding box center [1006, 18] width 63 height 19
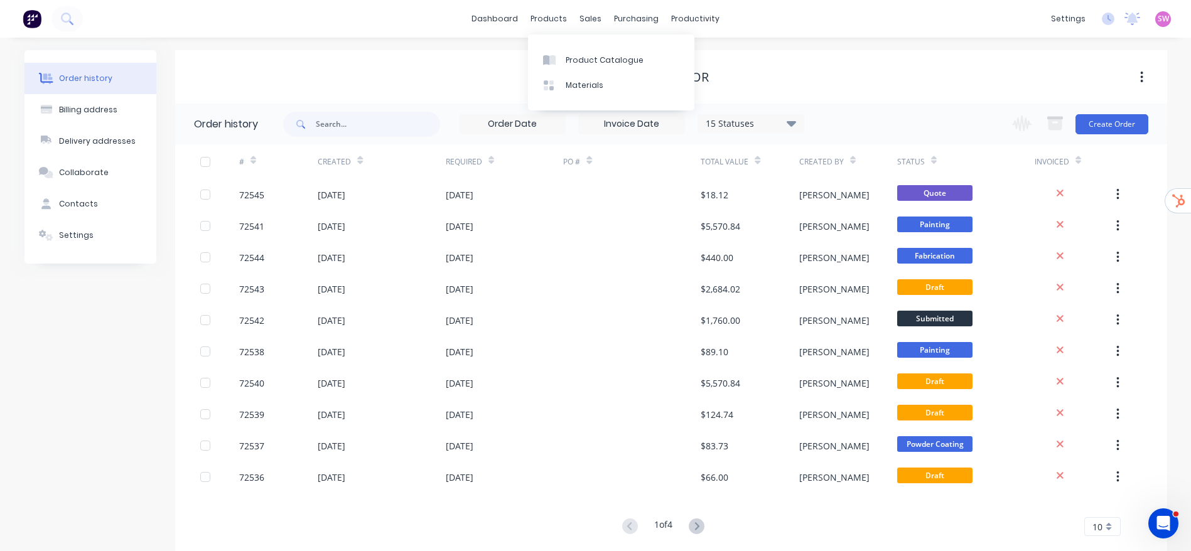
click at [556, 46] on div "Product Catalogue Materials" at bounding box center [611, 73] width 166 height 76
click at [557, 50] on link "Product Catalogue" at bounding box center [611, 59] width 166 height 25
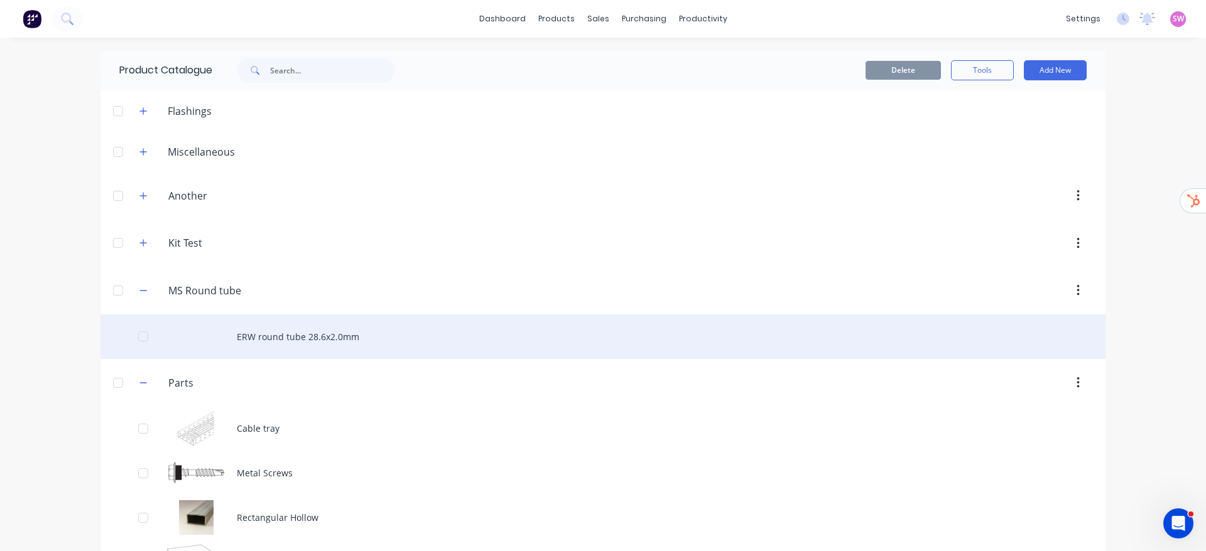
click at [315, 331] on div "ERW round tube 28.6x2.0mm" at bounding box center [602, 337] width 1005 height 45
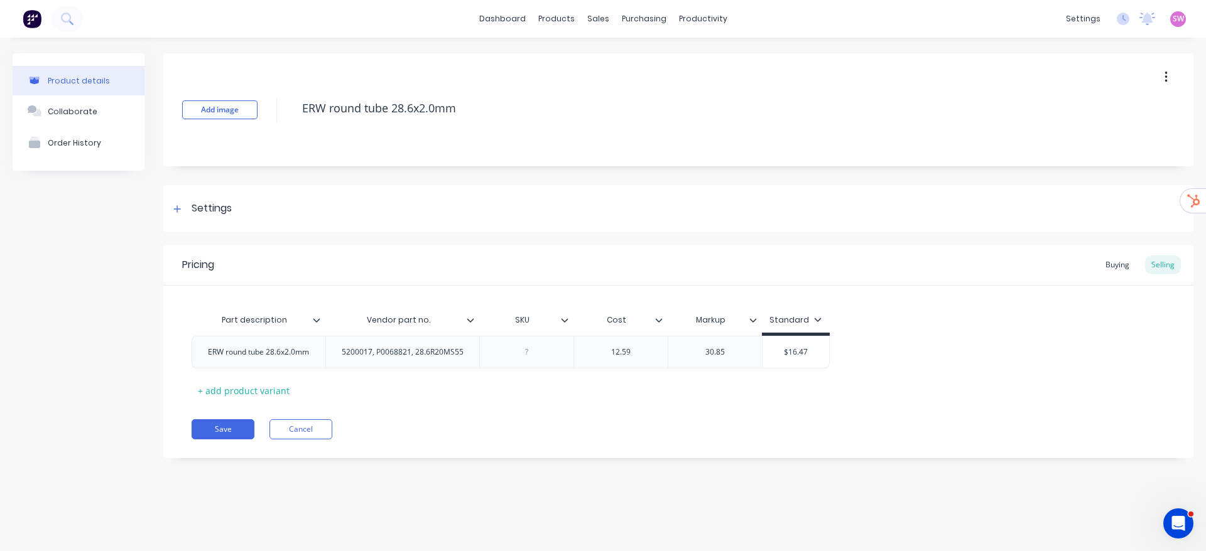
click at [475, 323] on div at bounding box center [476, 320] width 8 height 11
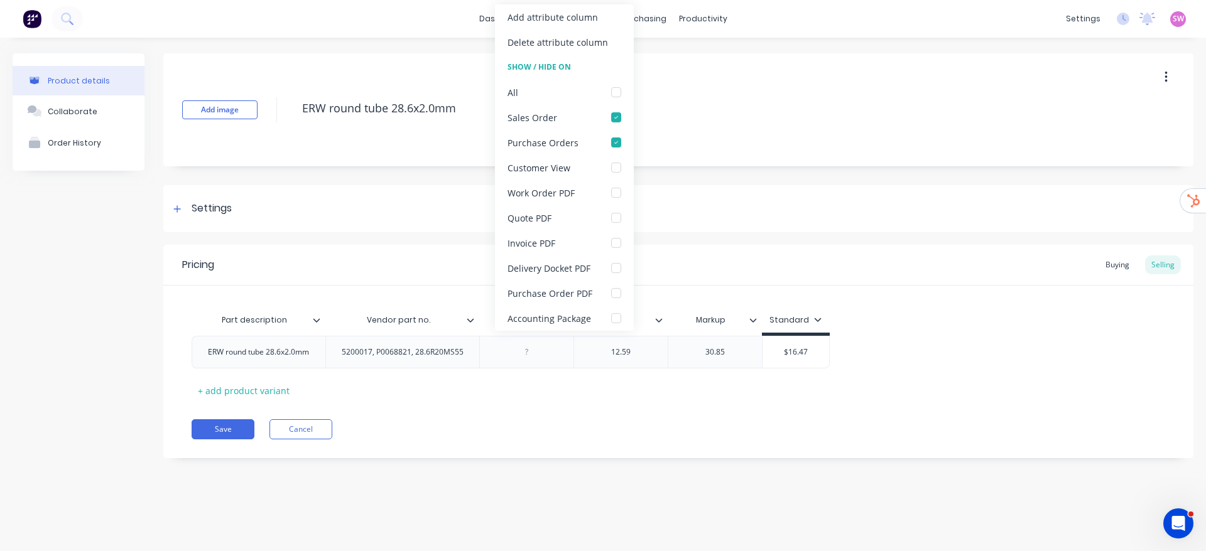
click at [708, 237] on div "Add image ERW round tube 28.6x2.0mm Settings Product Options I buy this item I …" at bounding box center [678, 265] width 1030 height 424
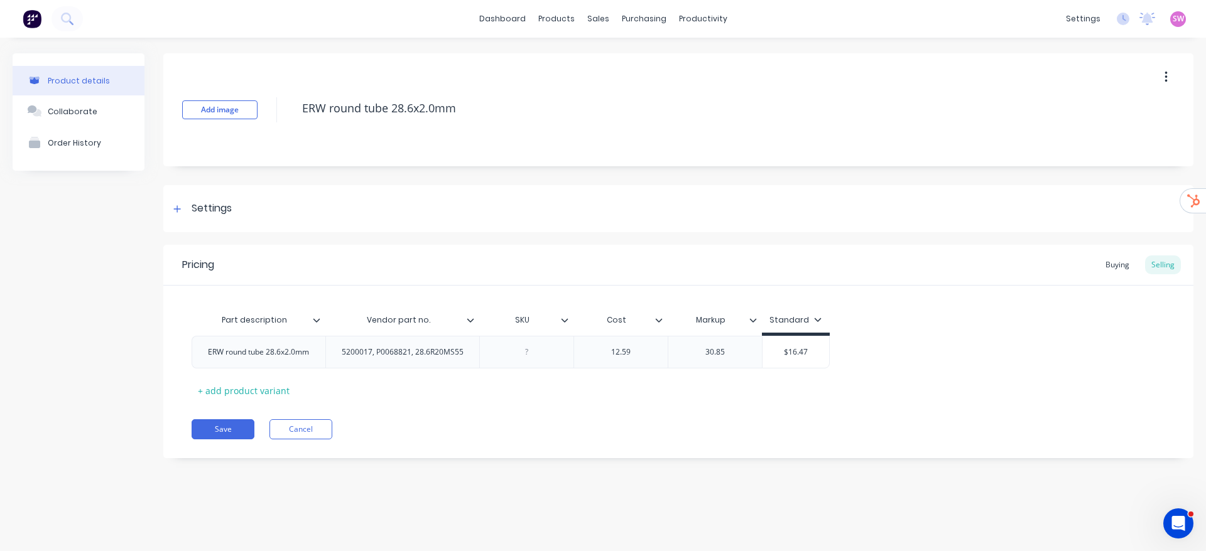
click at [569, 320] on div at bounding box center [570, 320] width 8 height 11
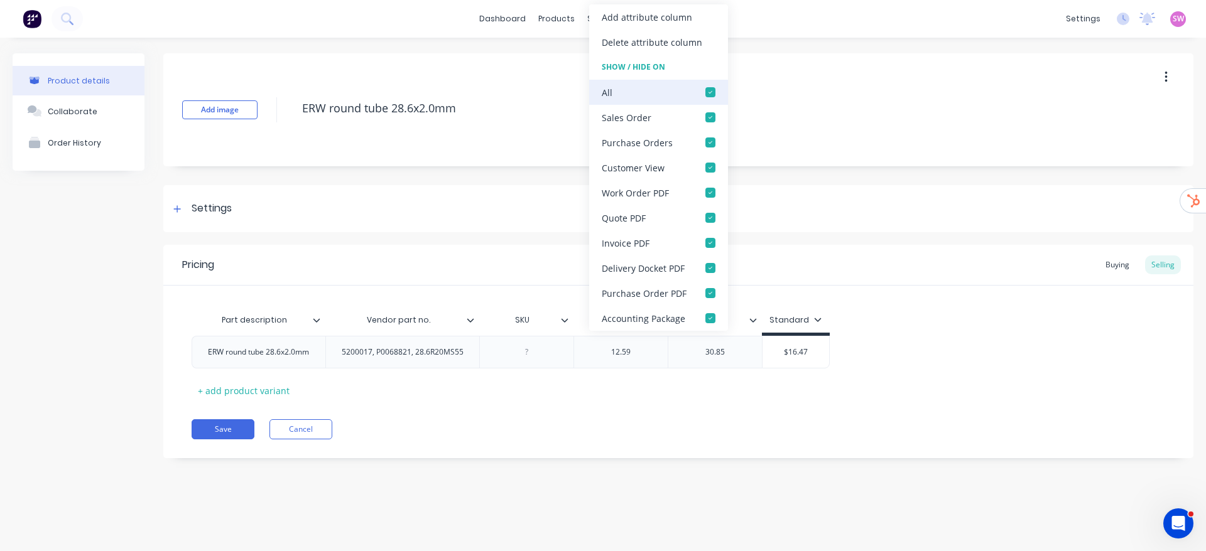
click at [708, 87] on div at bounding box center [710, 92] width 25 height 25
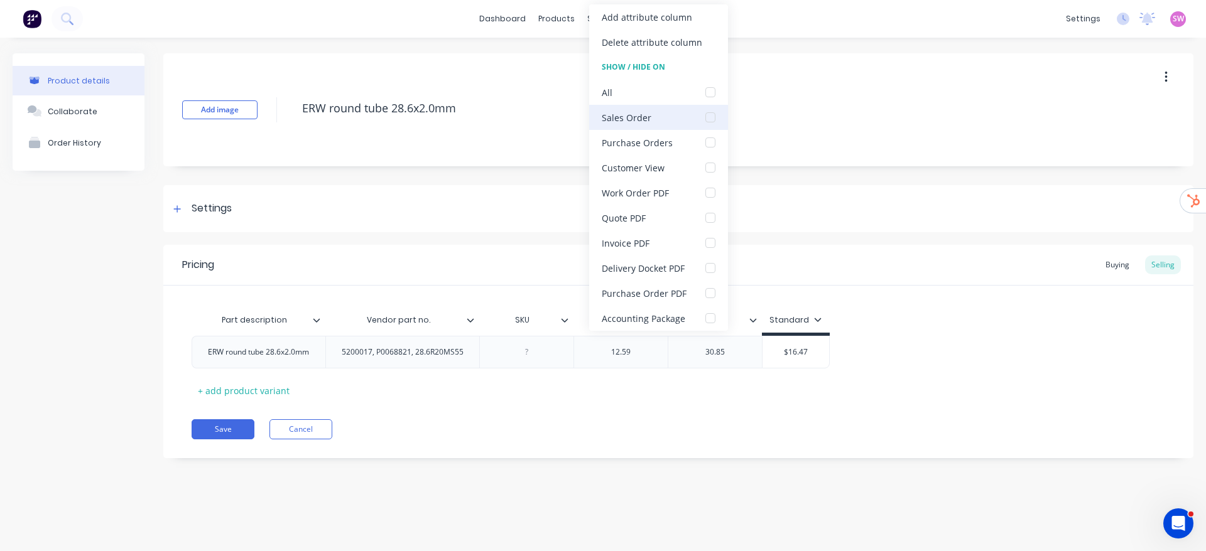
click at [710, 123] on div at bounding box center [710, 117] width 25 height 25
click at [705, 151] on div at bounding box center [710, 142] width 25 height 25
type textarea "x"
click at [796, 163] on div "Add image ERW round tube 28.6x2.0mm" at bounding box center [678, 109] width 1030 height 113
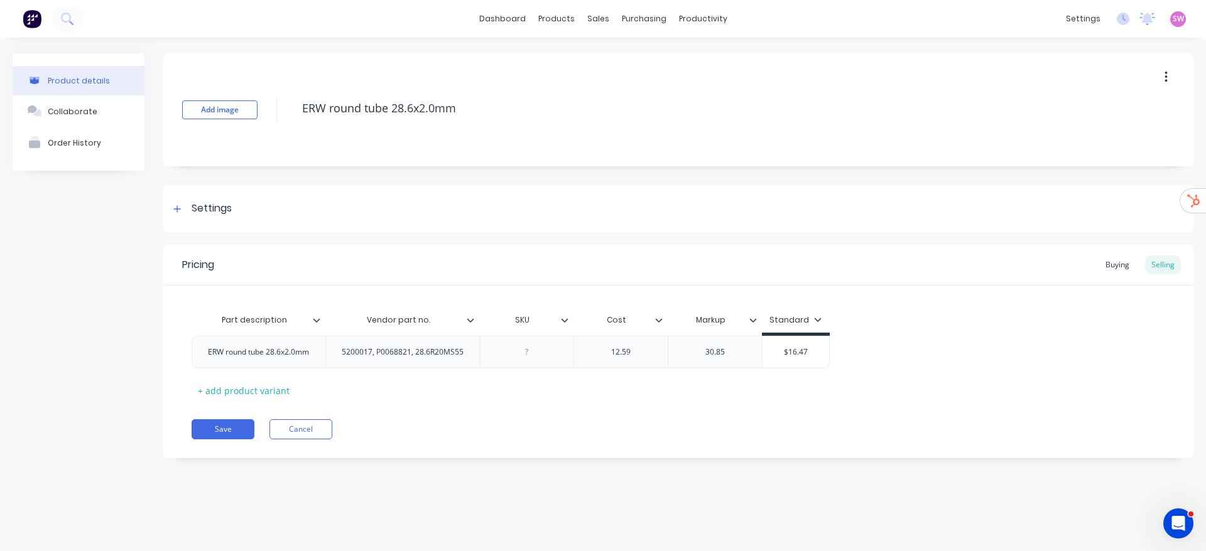
type input "Cost"
click at [658, 315] on input "Cost" at bounding box center [616, 320] width 87 height 11
click at [656, 319] on icon at bounding box center [658, 320] width 7 height 4
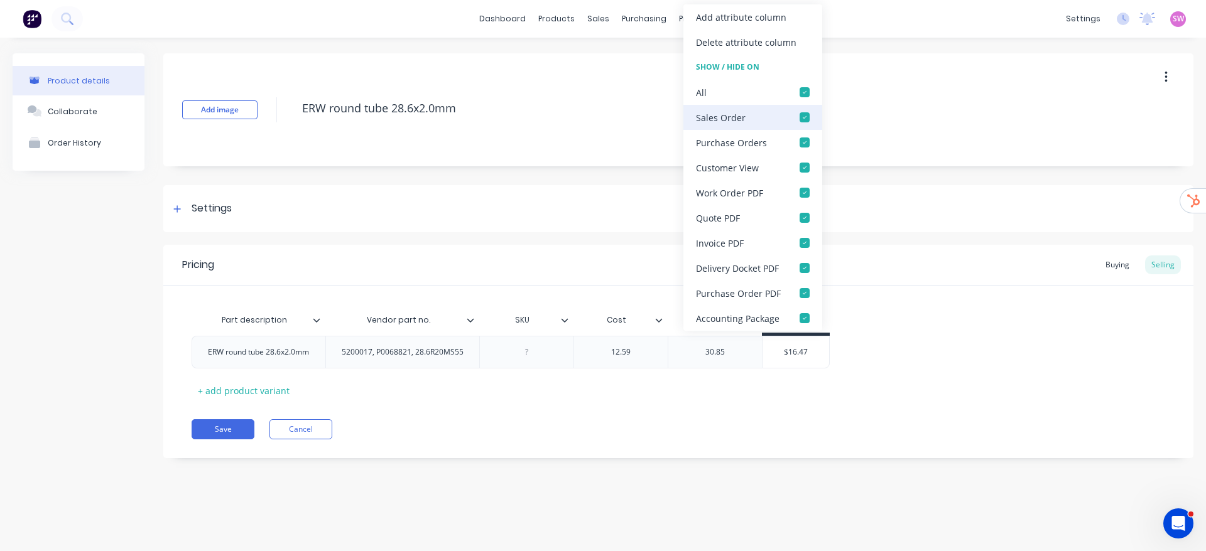
drag, startPoint x: 805, startPoint y: 92, endPoint x: 793, endPoint y: 126, distance: 36.0
click at [805, 93] on div at bounding box center [804, 92] width 25 height 25
click at [803, 117] on div at bounding box center [804, 117] width 25 height 25
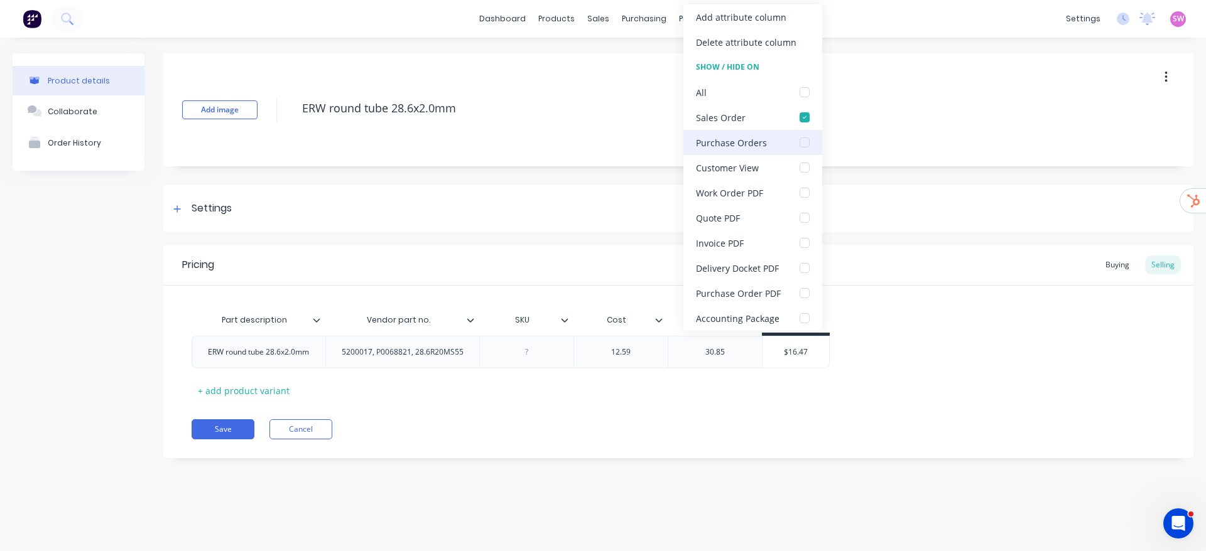
click at [803, 141] on div at bounding box center [804, 142] width 25 height 25
click at [929, 202] on div "Settings" at bounding box center [678, 208] width 1030 height 47
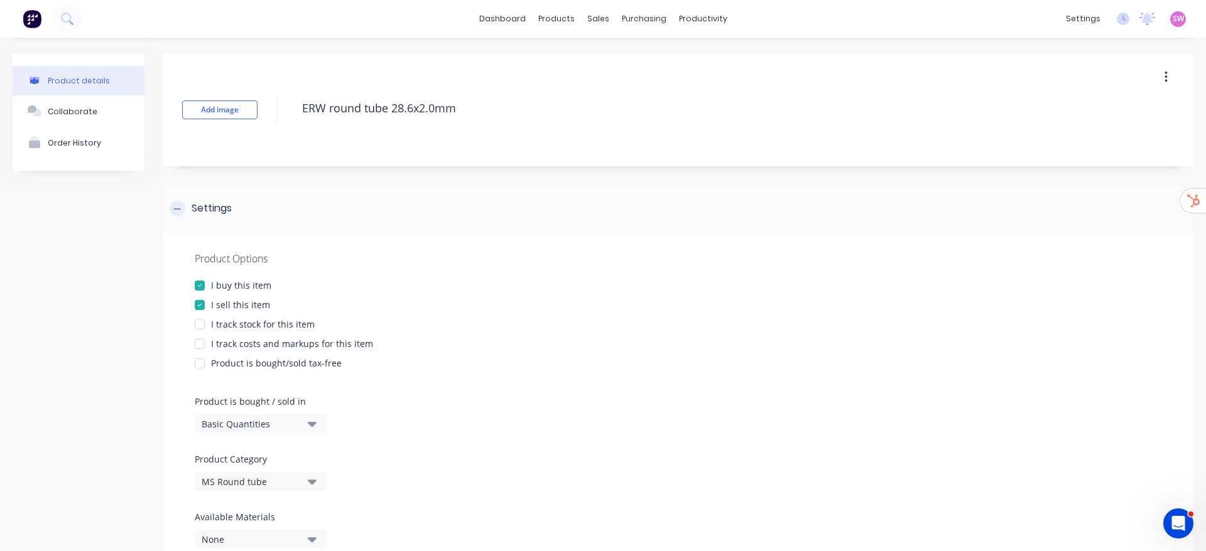
click at [783, 214] on div "Settings" at bounding box center [678, 208] width 1030 height 47
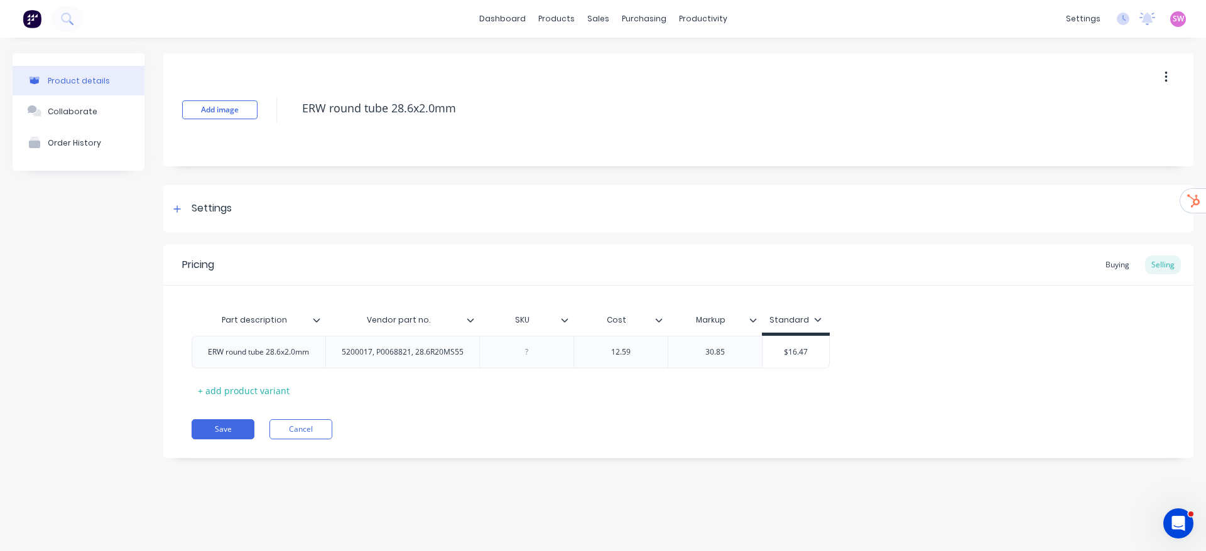
click at [752, 322] on icon at bounding box center [752, 320] width 7 height 4
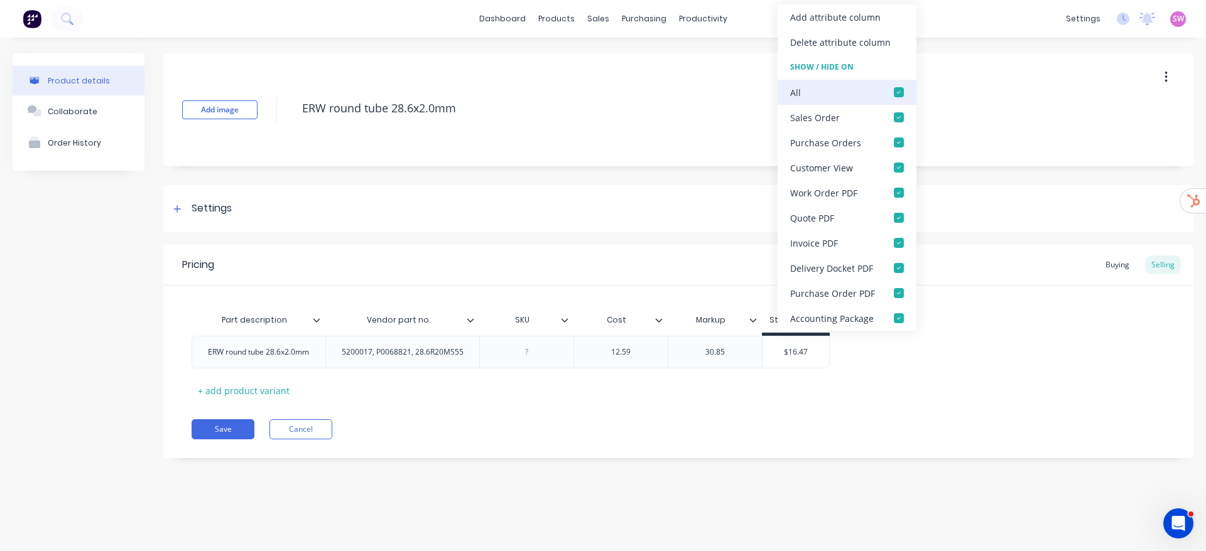
click at [891, 89] on div at bounding box center [898, 92] width 25 height 25
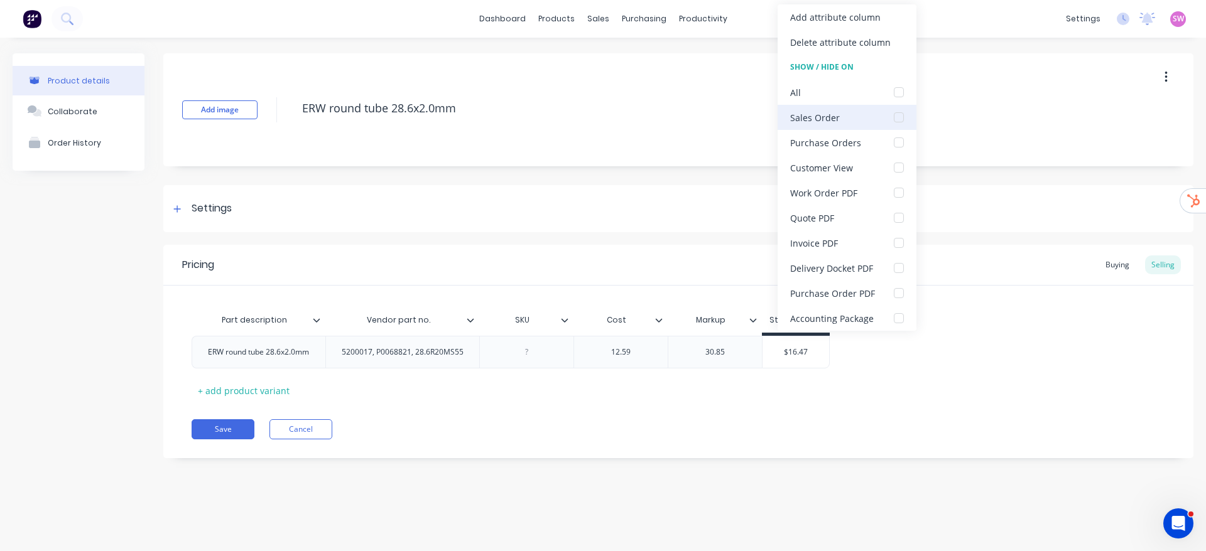
click at [897, 124] on div at bounding box center [898, 117] width 25 height 25
click at [894, 139] on div at bounding box center [898, 142] width 25 height 25
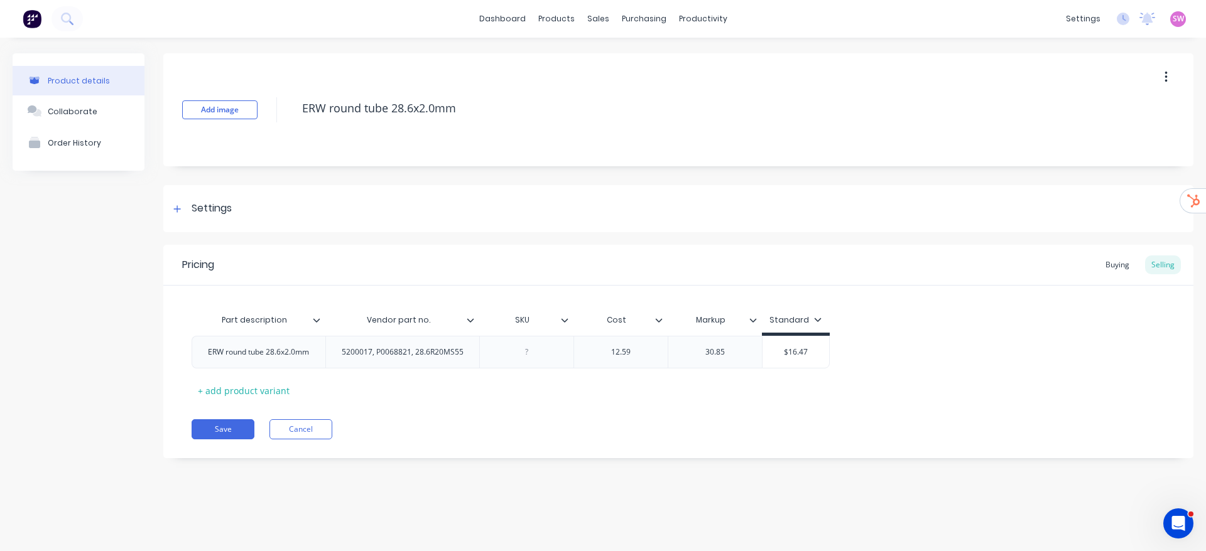
click at [1041, 131] on div "Add image ERW round tube 28.6x2.0mm" at bounding box center [678, 109] width 1030 height 113
click at [323, 321] on div at bounding box center [322, 320] width 8 height 11
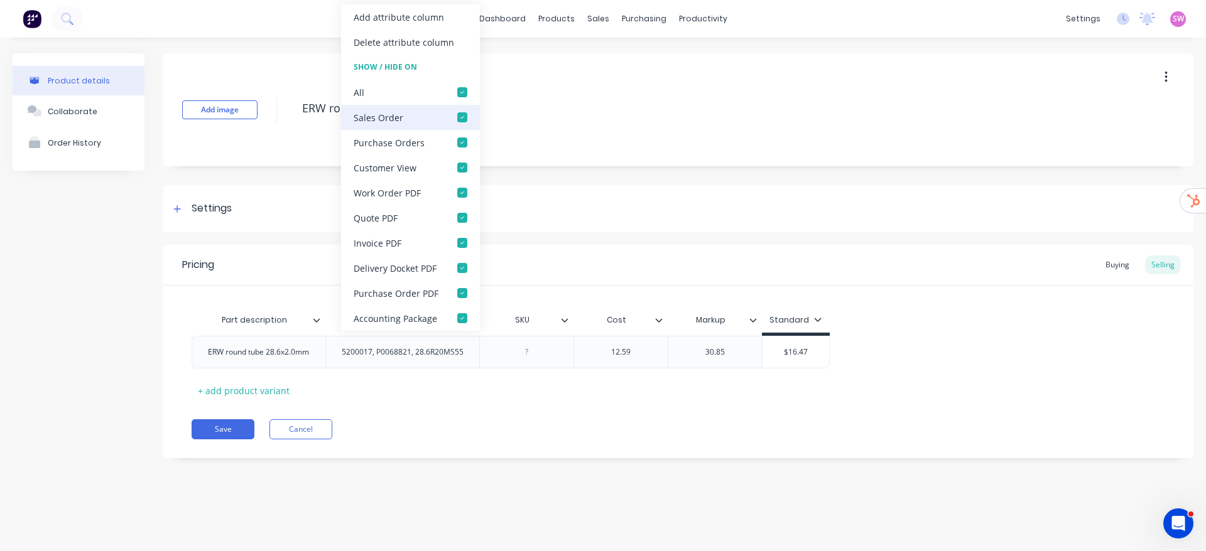
drag, startPoint x: 462, startPoint y: 94, endPoint x: 462, endPoint y: 110, distance: 16.3
click at [462, 93] on div at bounding box center [462, 92] width 25 height 25
click at [463, 124] on div at bounding box center [462, 117] width 25 height 25
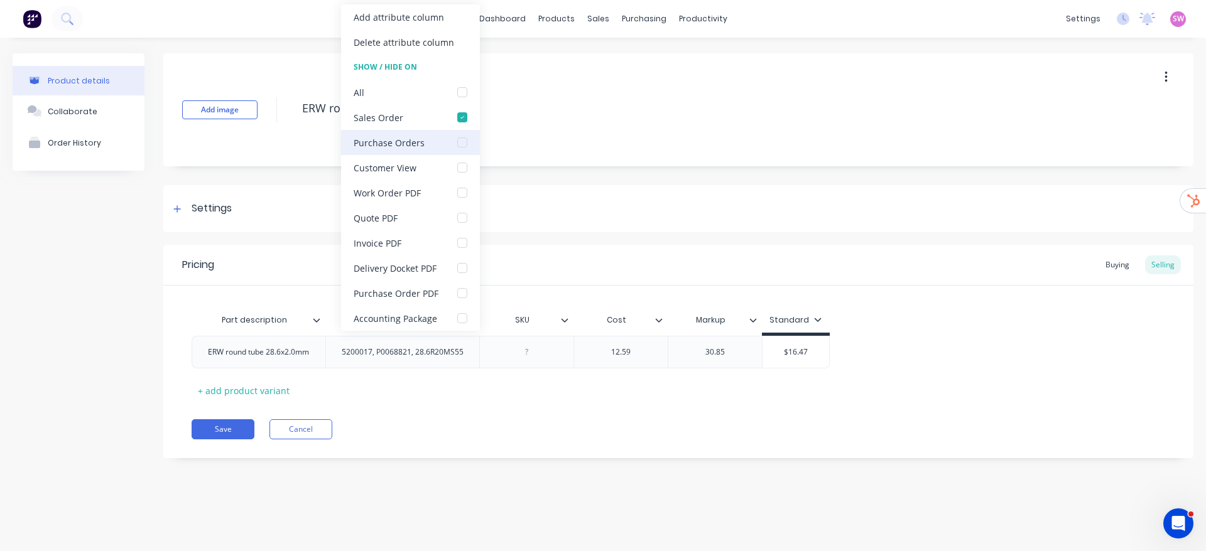
click at [460, 151] on div at bounding box center [462, 142] width 25 height 25
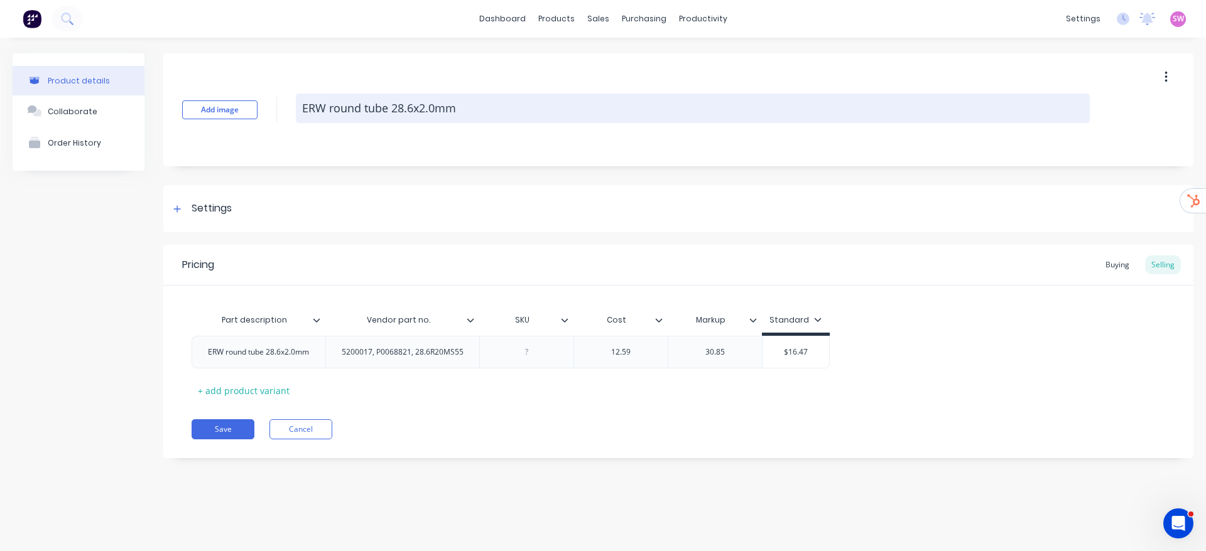
click at [654, 102] on textarea "ERW round tube 28.6x2.0mm" at bounding box center [693, 109] width 794 height 30
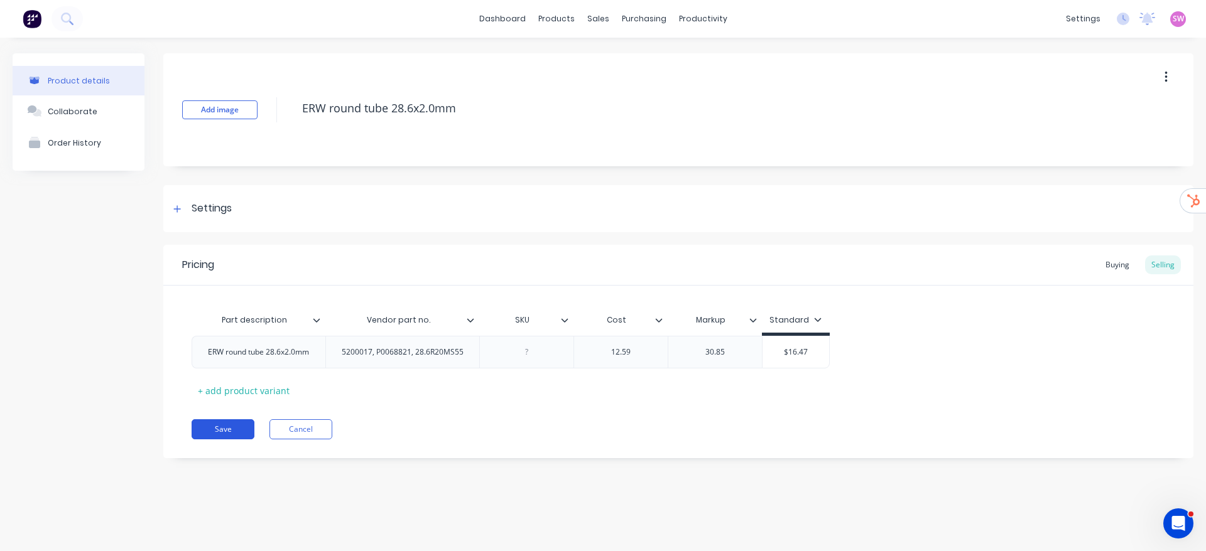
click at [240, 432] on button "Save" at bounding box center [223, 430] width 63 height 20
type textarea "x"
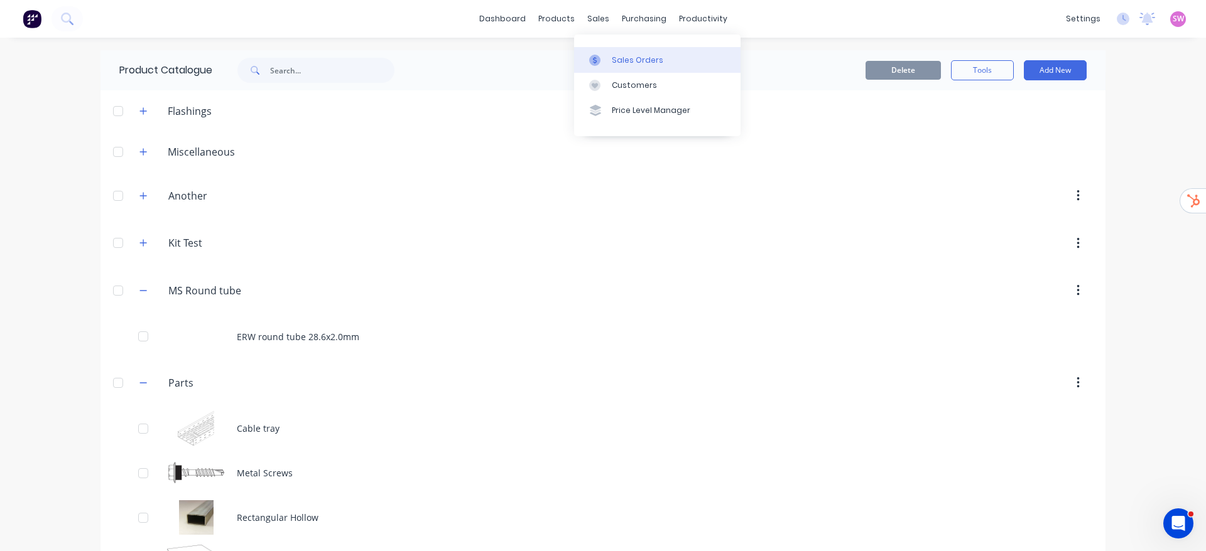
click at [624, 50] on link "Sales Orders" at bounding box center [657, 59] width 166 height 25
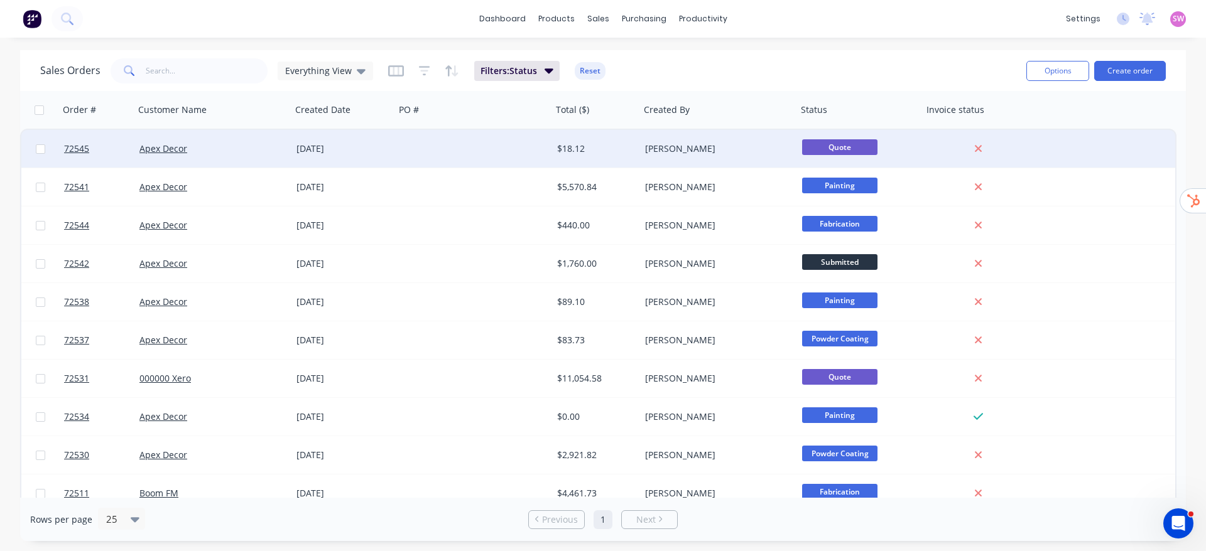
click at [705, 145] on div "[PERSON_NAME]" at bounding box center [714, 149] width 139 height 13
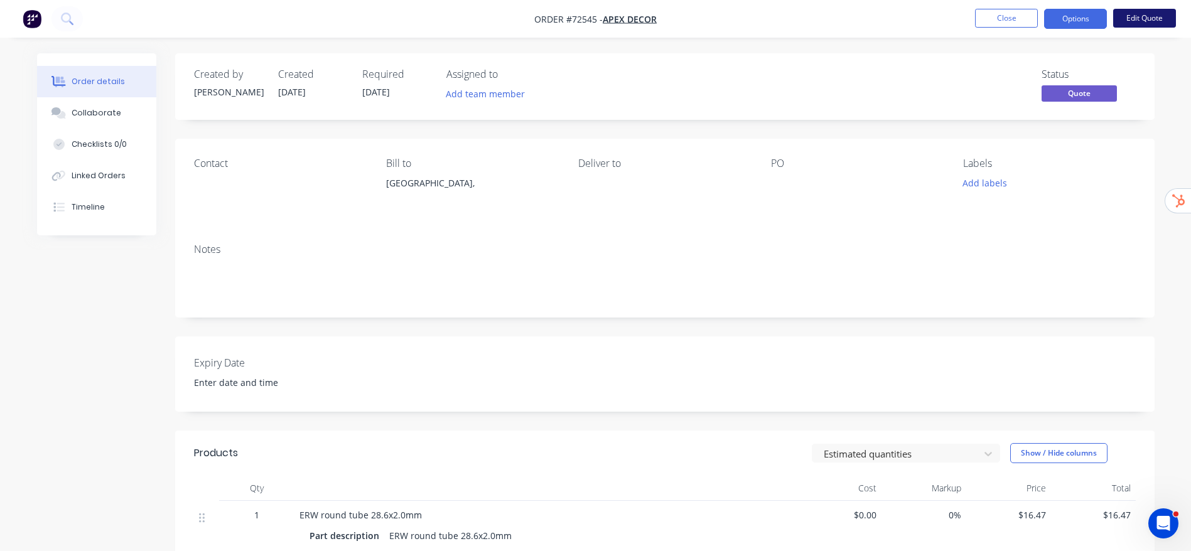
click at [1142, 19] on button "Edit Quote" at bounding box center [1144, 18] width 63 height 19
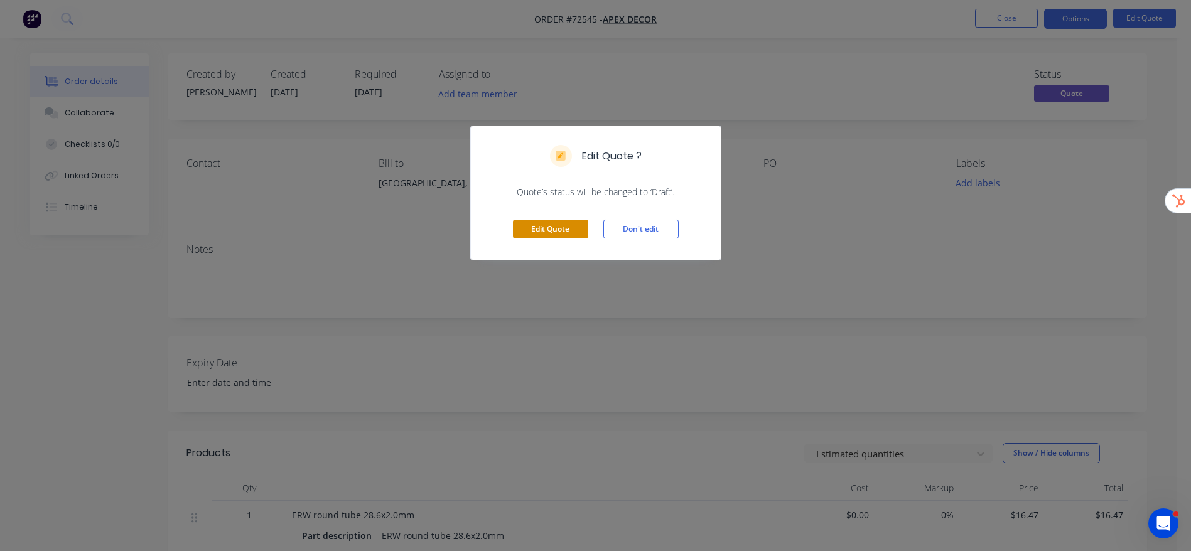
click at [545, 227] on button "Edit Quote" at bounding box center [550, 229] width 75 height 19
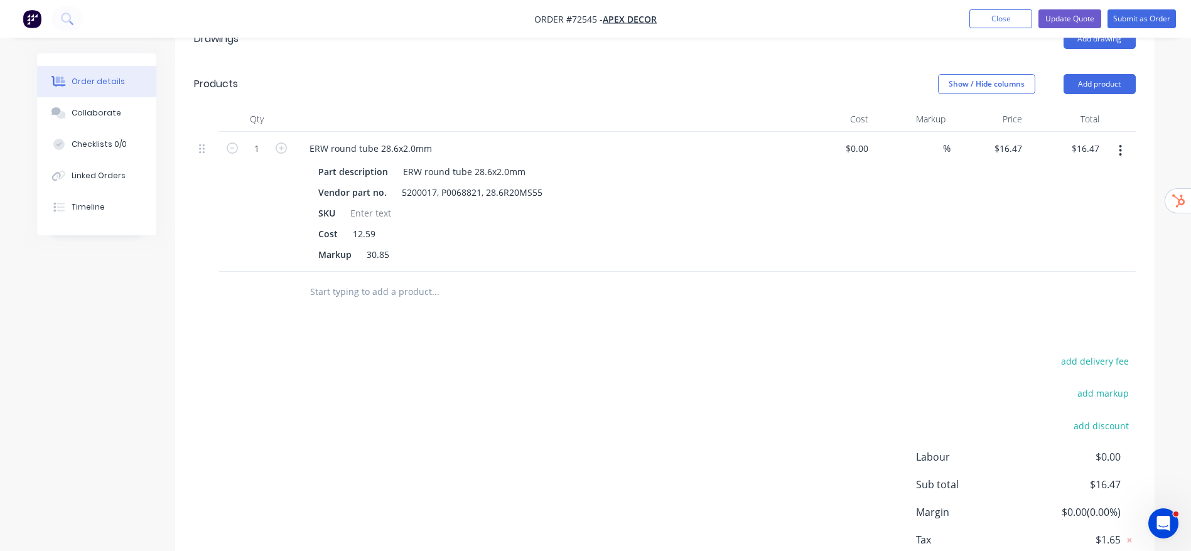
scroll to position [377, 0]
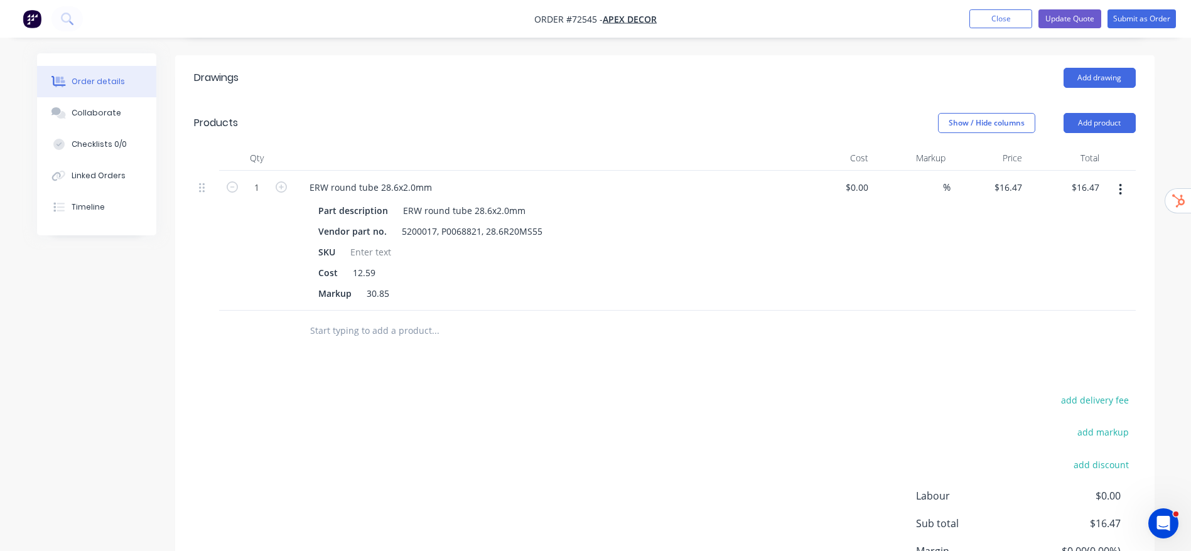
click at [1128, 179] on button "button" at bounding box center [1121, 189] width 30 height 23
click at [1026, 288] on button "Delete" at bounding box center [1076, 297] width 119 height 25
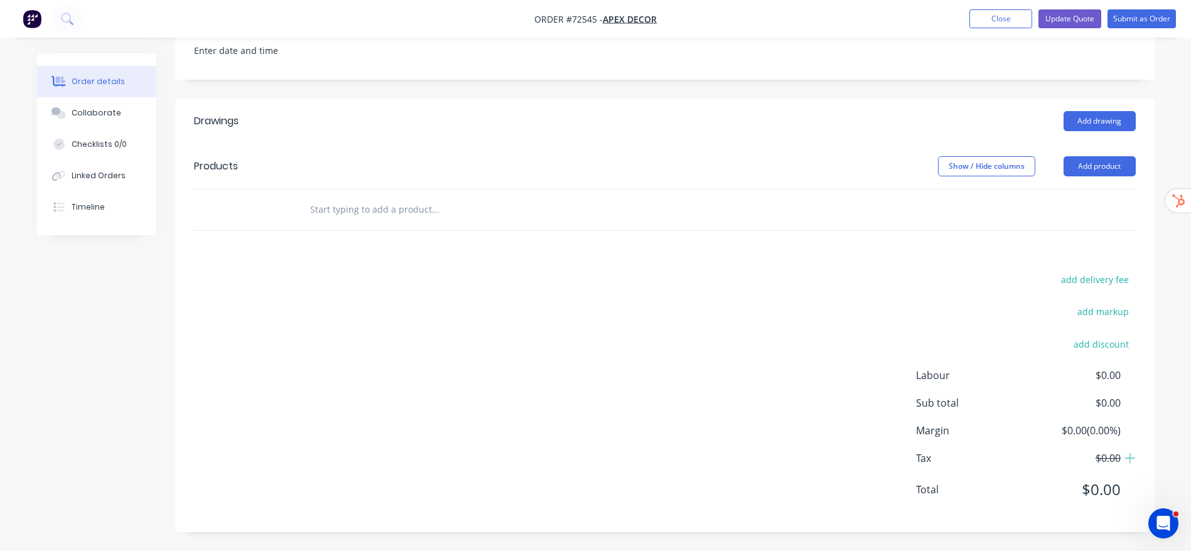
scroll to position [0, 0]
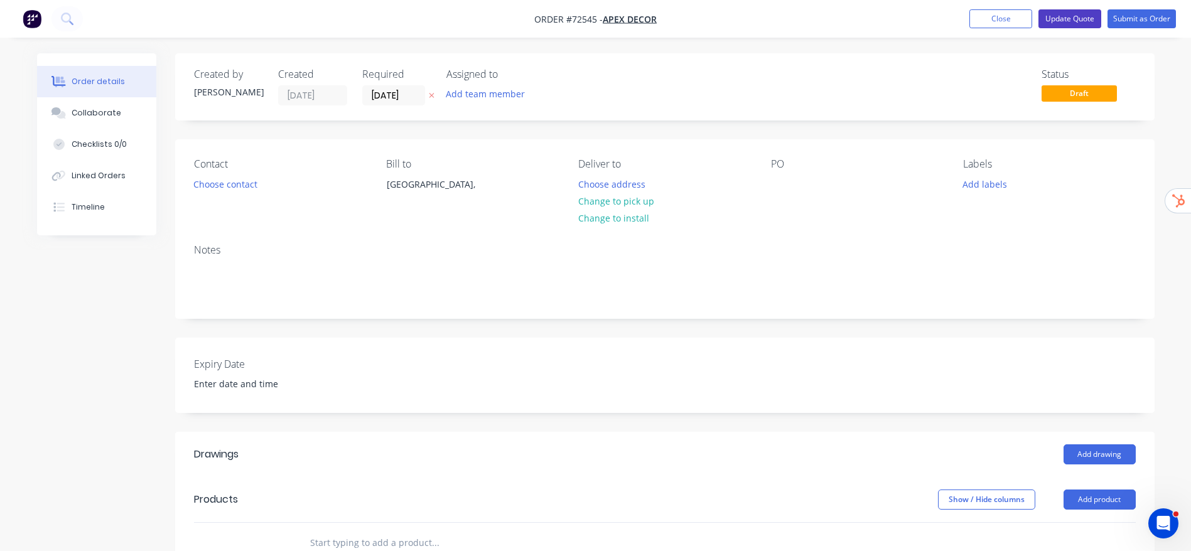
click at [1081, 11] on button "Update Quote" at bounding box center [1070, 18] width 63 height 19
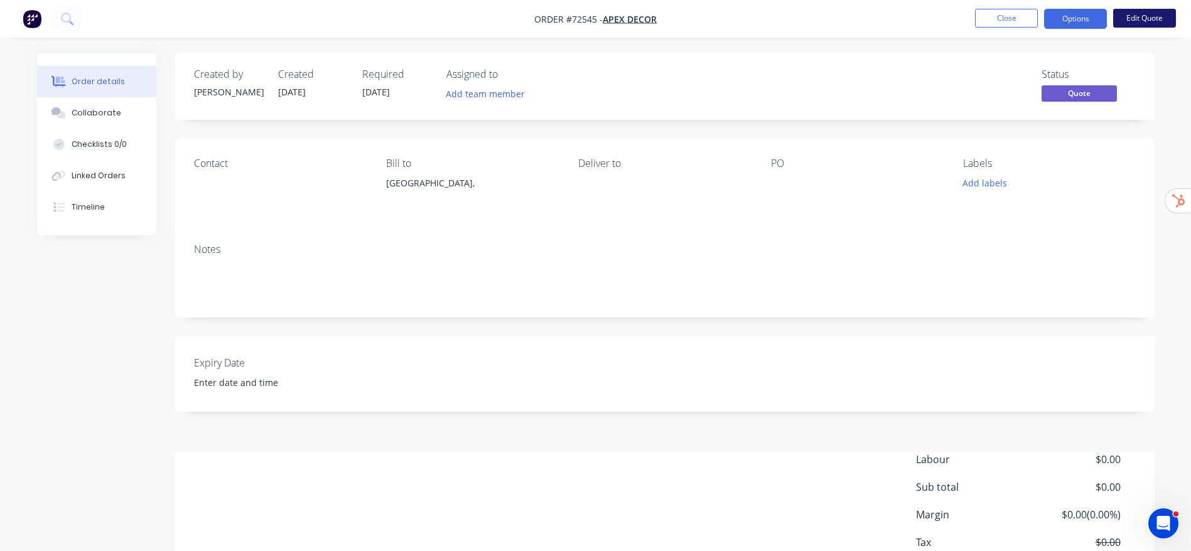
click at [1154, 19] on button "Edit Quote" at bounding box center [1144, 18] width 63 height 19
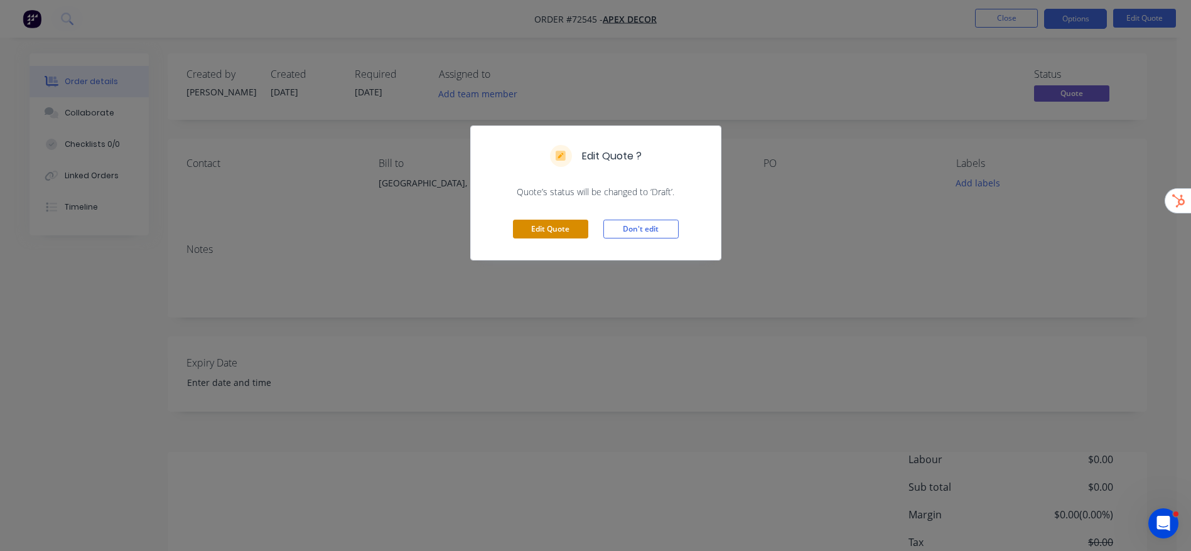
click at [564, 228] on button "Edit Quote" at bounding box center [550, 229] width 75 height 19
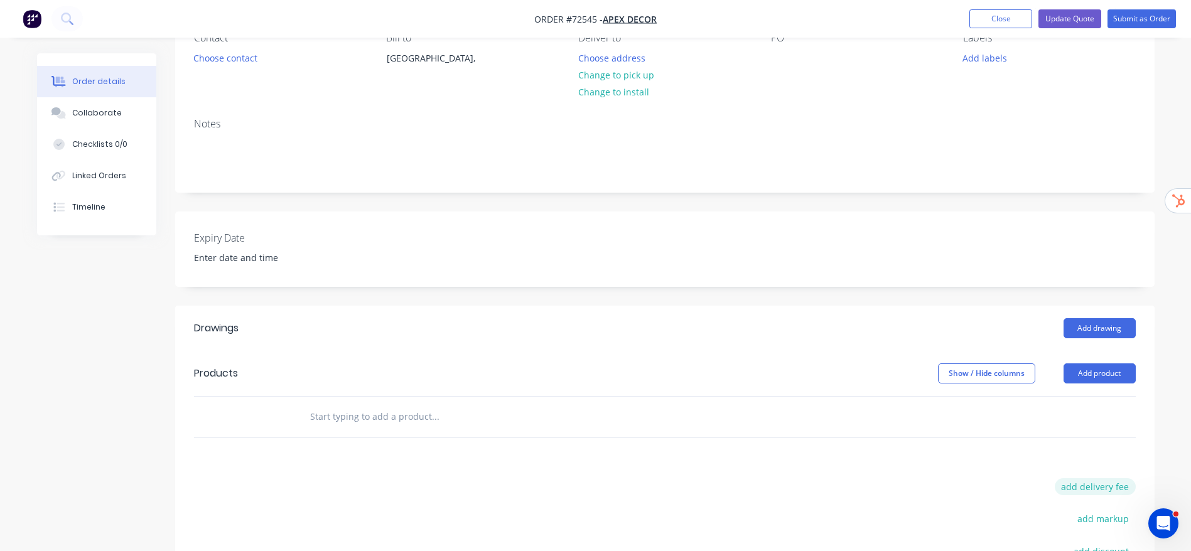
scroll to position [283, 0]
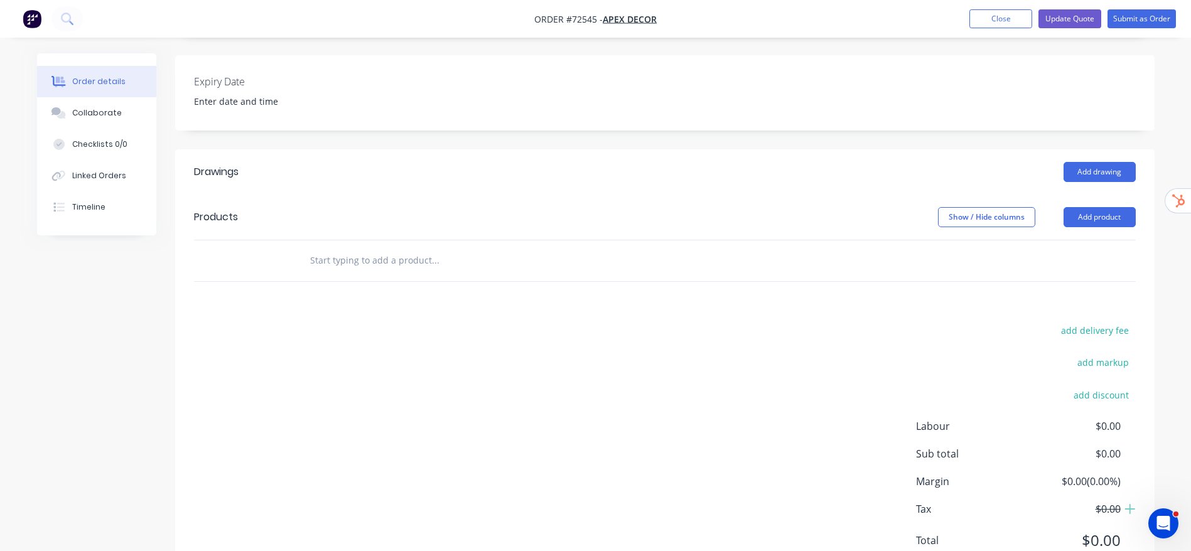
click at [1101, 204] on header "Products Show / Hide columns Add product" at bounding box center [665, 217] width 980 height 45
click at [1100, 207] on button "Add product" at bounding box center [1100, 217] width 72 height 20
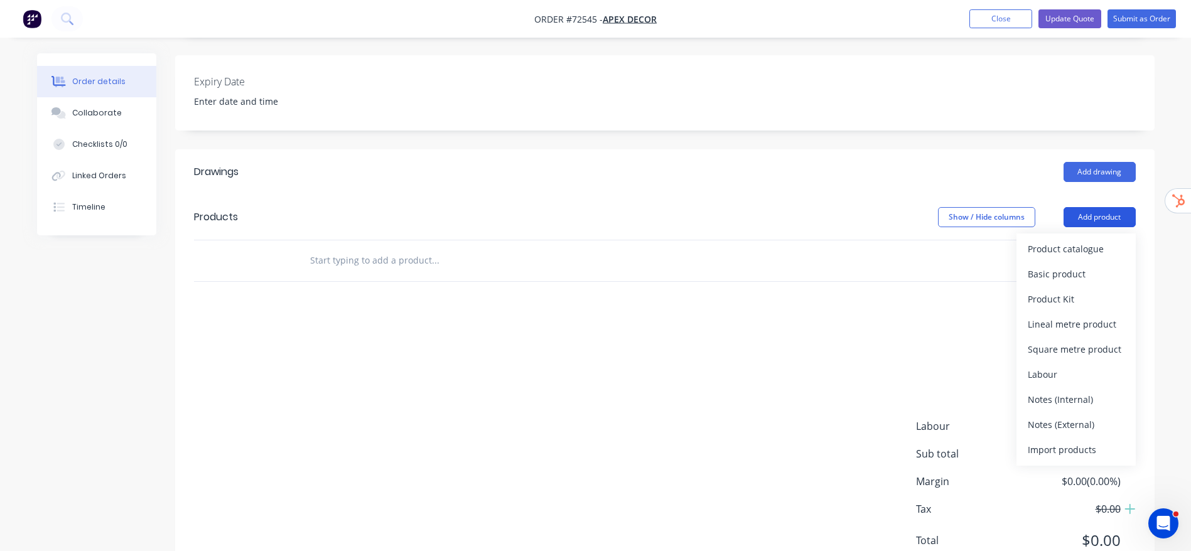
click at [1096, 216] on button "Add product" at bounding box center [1100, 217] width 72 height 20
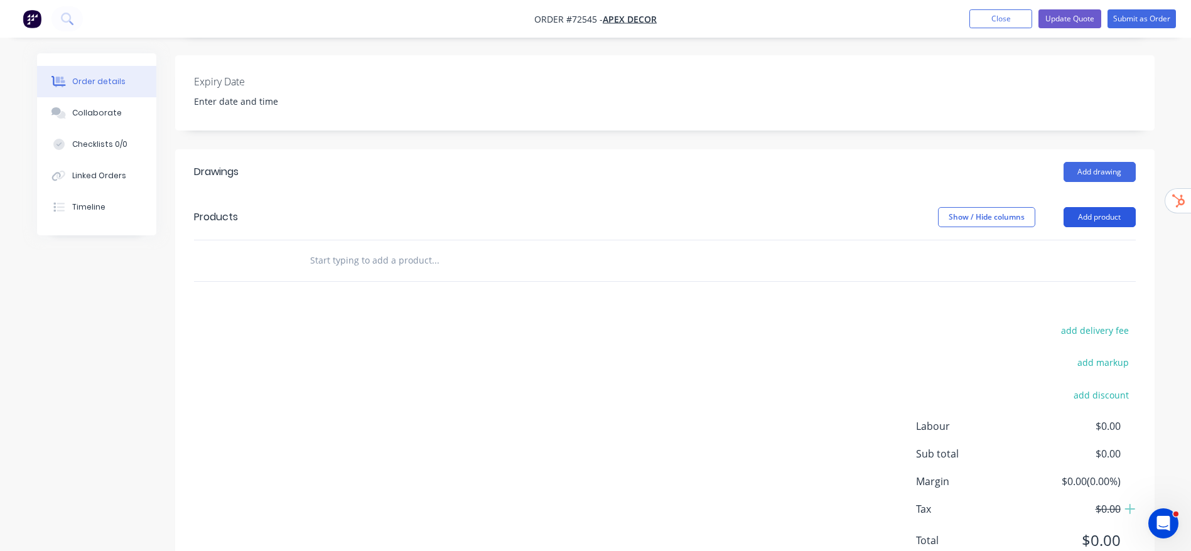
click at [1073, 218] on button "Add product" at bounding box center [1100, 217] width 72 height 20
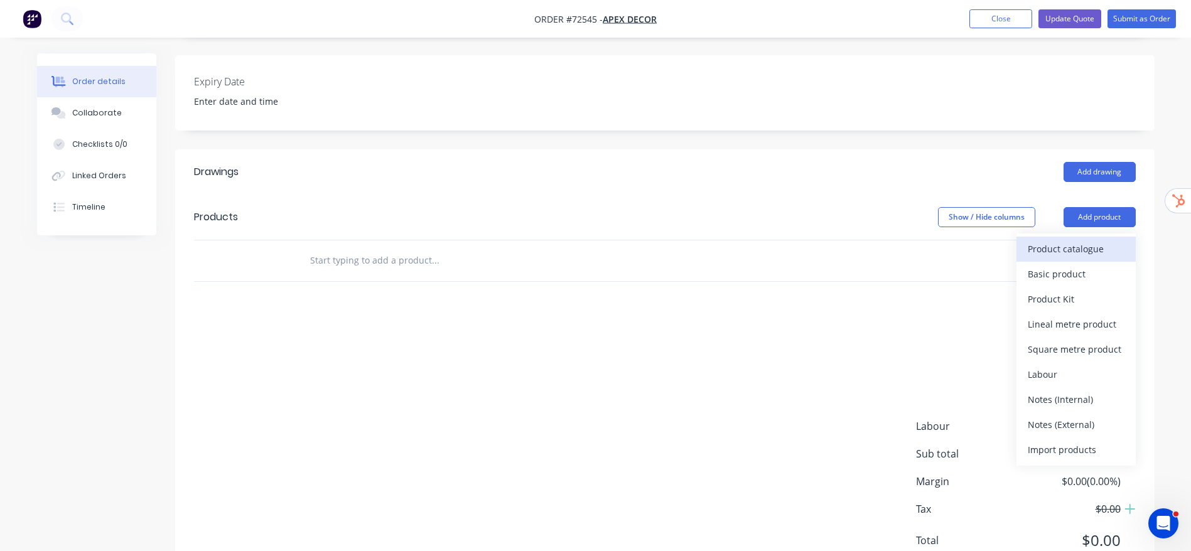
click at [1059, 253] on div "Product catalogue" at bounding box center [1076, 249] width 97 height 18
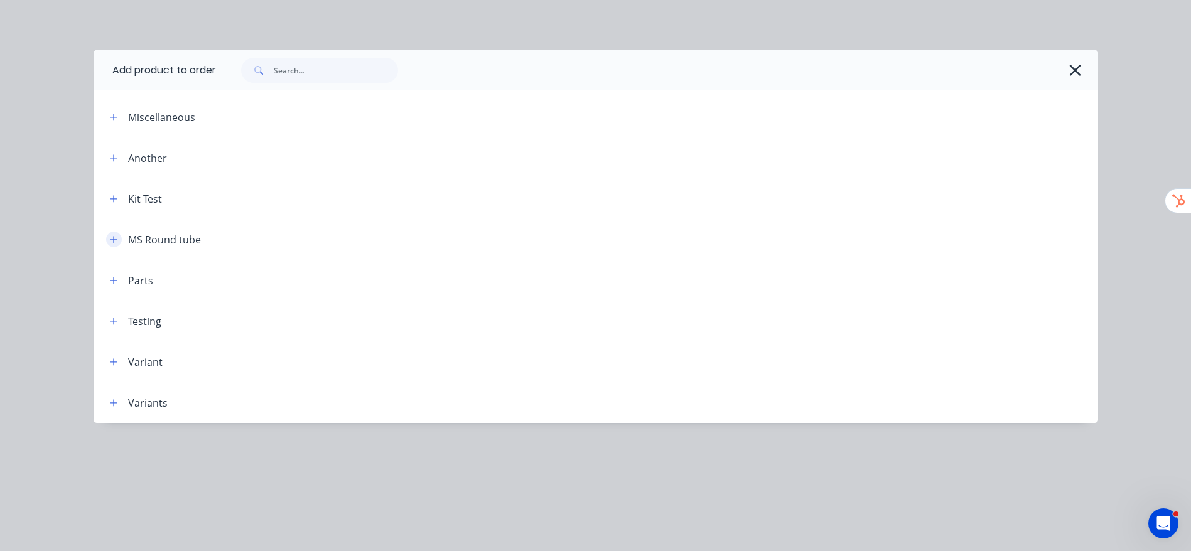
click at [109, 236] on button "button" at bounding box center [114, 240] width 16 height 16
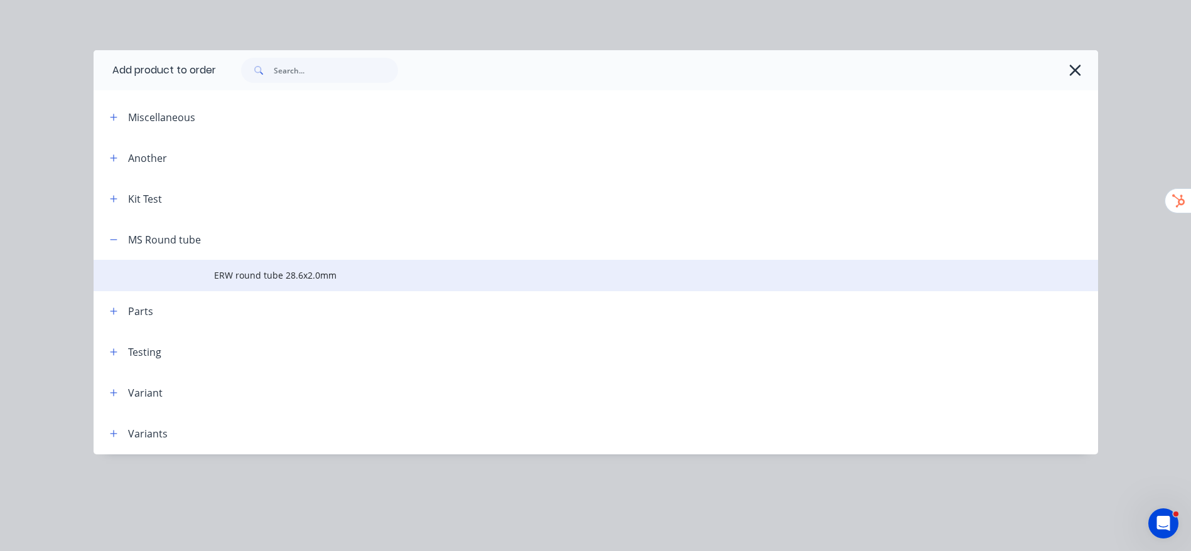
click at [252, 285] on td "ERW round tube 28.6x2.0mm" at bounding box center [656, 275] width 884 height 31
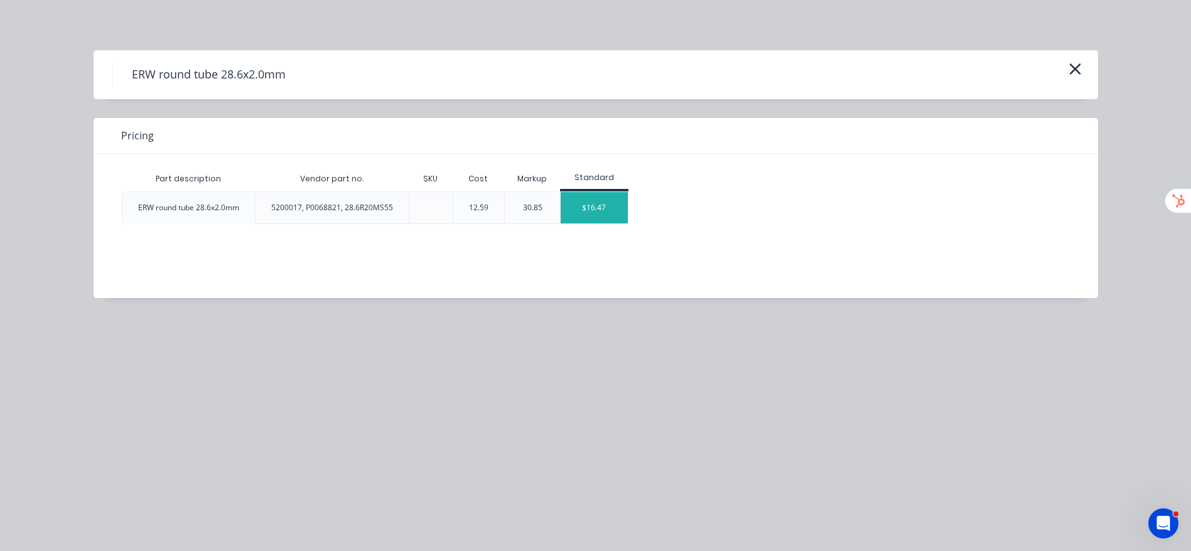
click at [587, 207] on div "$16.47" at bounding box center [594, 207] width 67 height 31
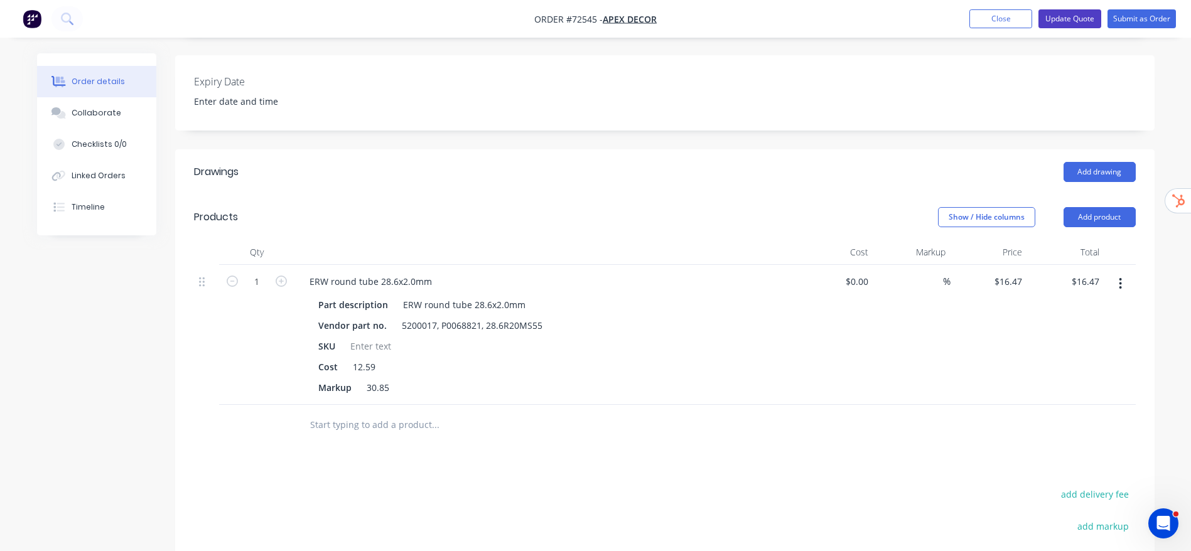
click at [1055, 21] on button "Update Quote" at bounding box center [1070, 18] width 63 height 19
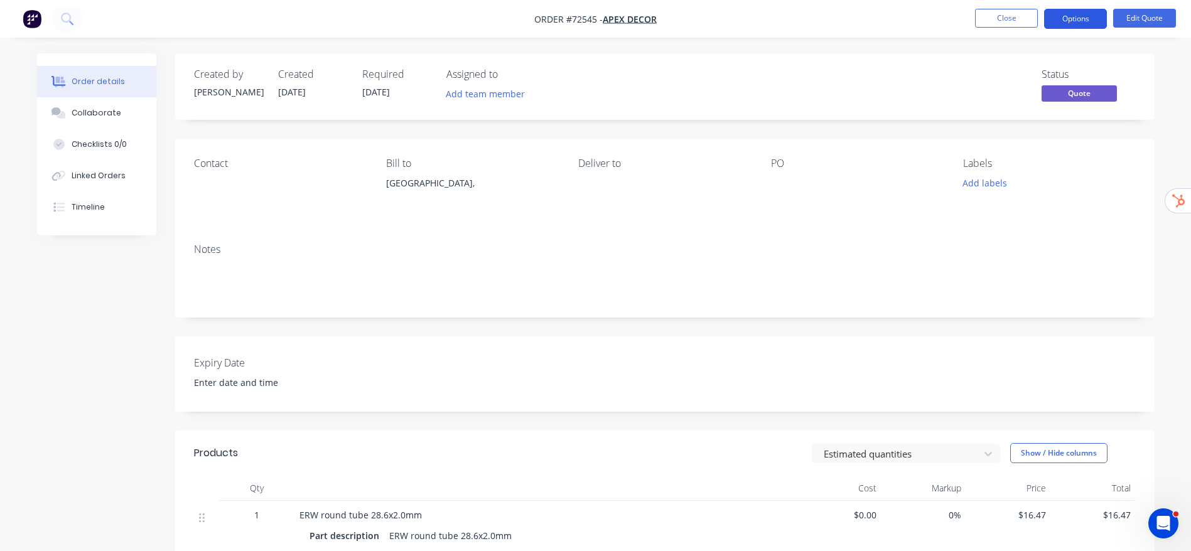
click at [1073, 21] on button "Options" at bounding box center [1075, 19] width 63 height 20
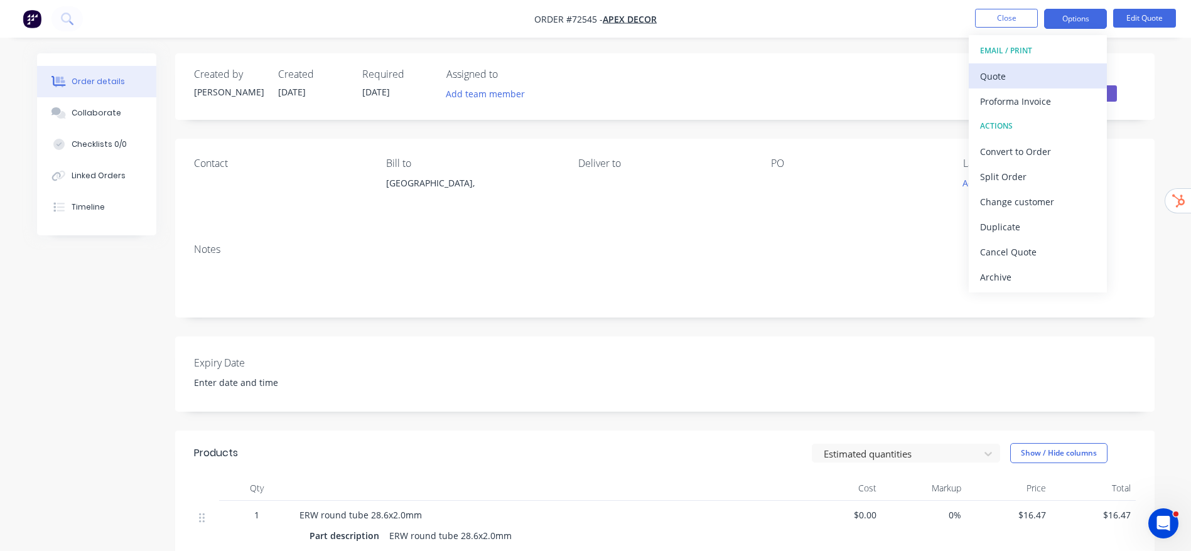
click at [1015, 79] on div "Quote" at bounding box center [1038, 76] width 116 height 18
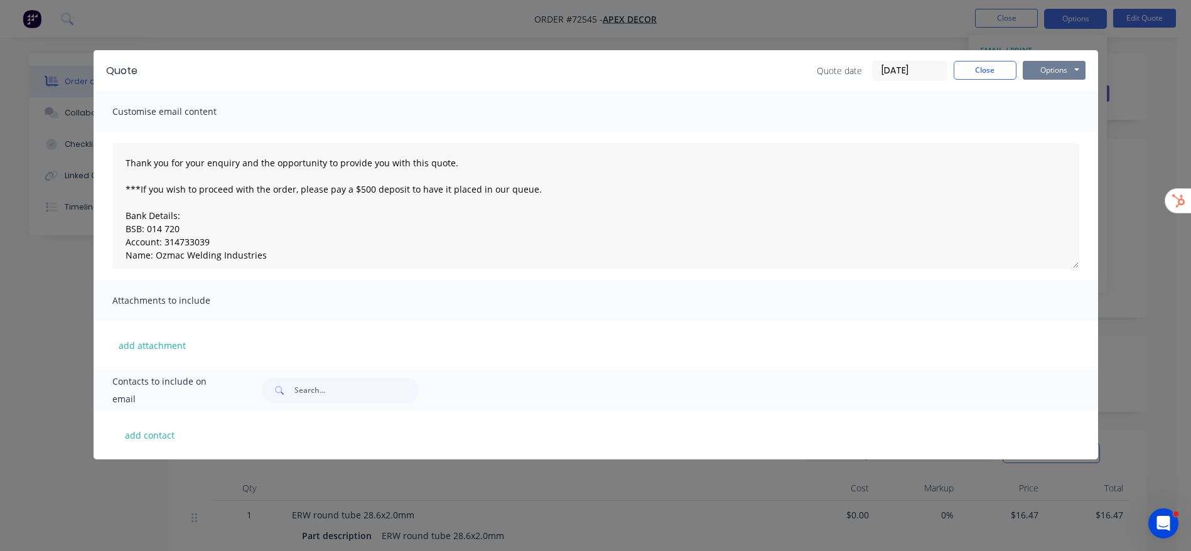
click at [1044, 67] on button "Options" at bounding box center [1054, 70] width 63 height 19
click at [1034, 94] on button "Preview" at bounding box center [1063, 92] width 80 height 21
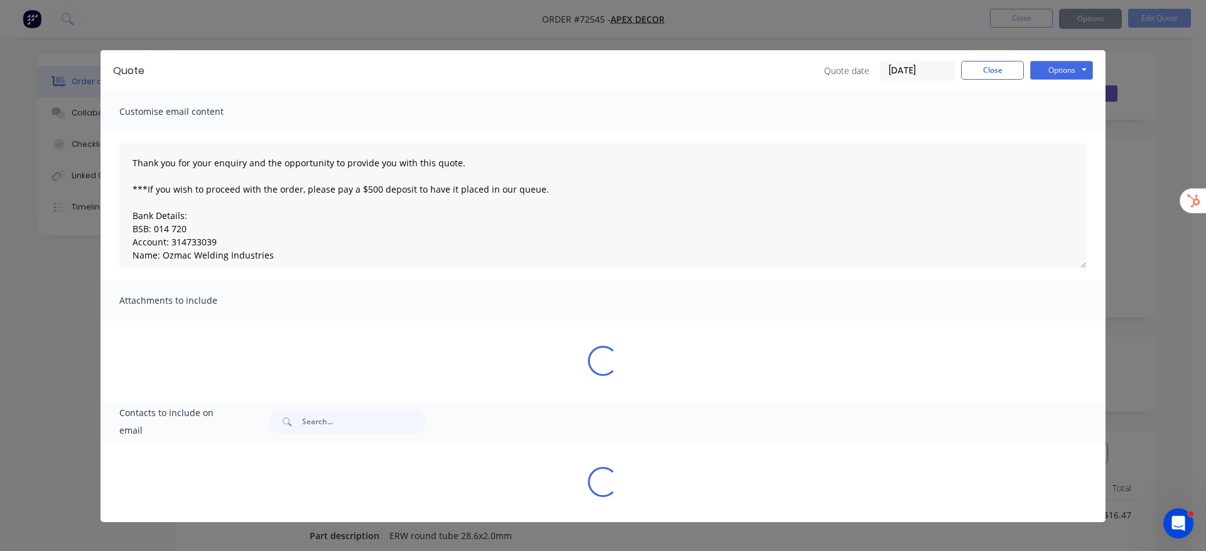
type textarea "Thank you for your enquiry and the opportunity to provide you with this quote. …"
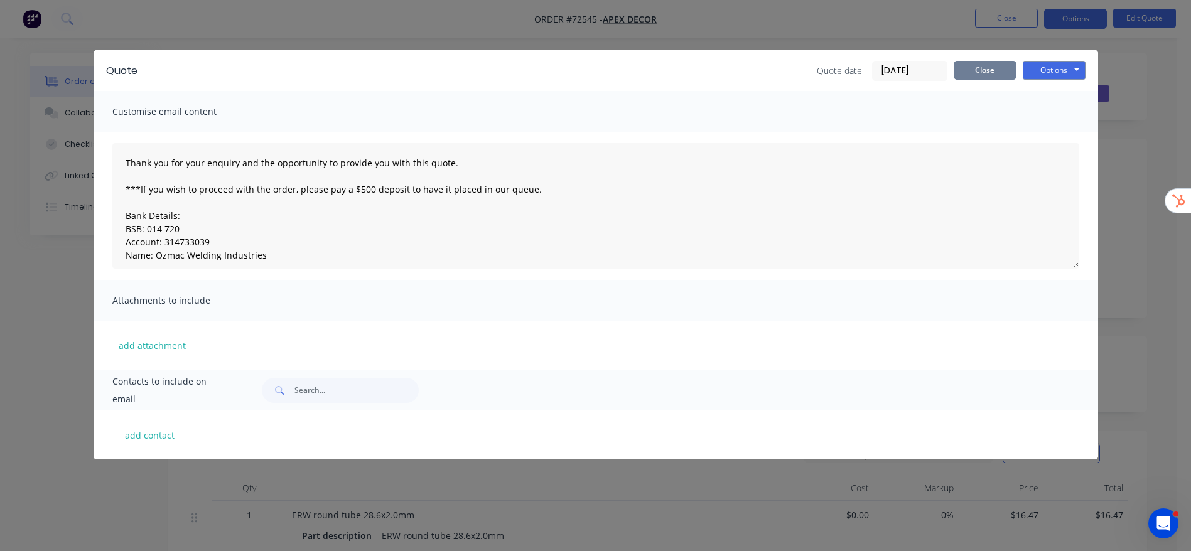
click at [975, 64] on div "Quote Quote date 29/09/25 Close Options Preview Print Email" at bounding box center [596, 70] width 1005 height 41
click at [1002, 72] on button "Close" at bounding box center [985, 70] width 63 height 19
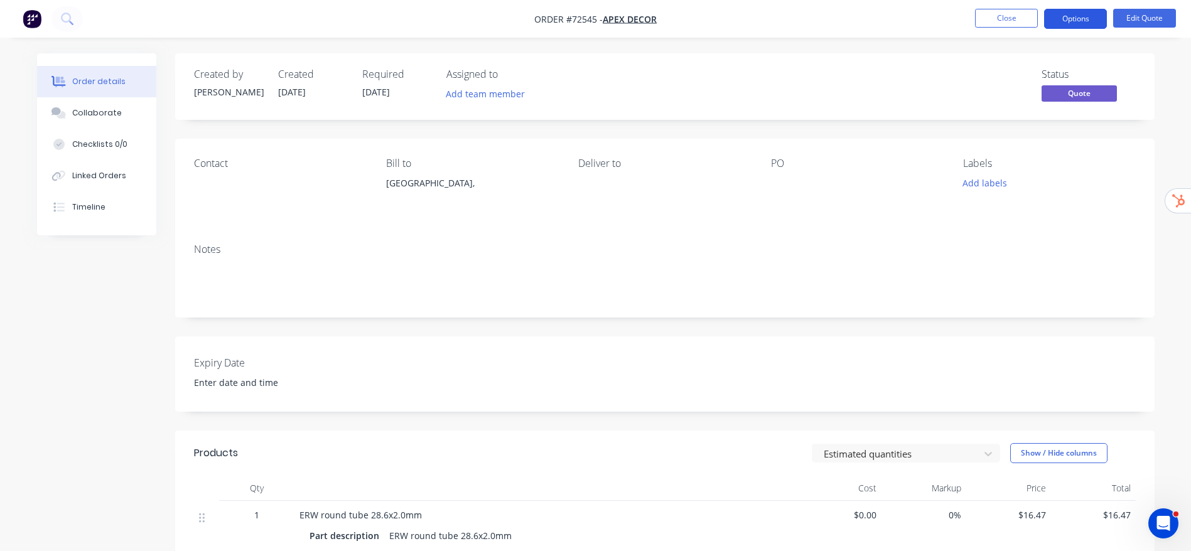
click at [1089, 19] on button "Options" at bounding box center [1075, 19] width 63 height 20
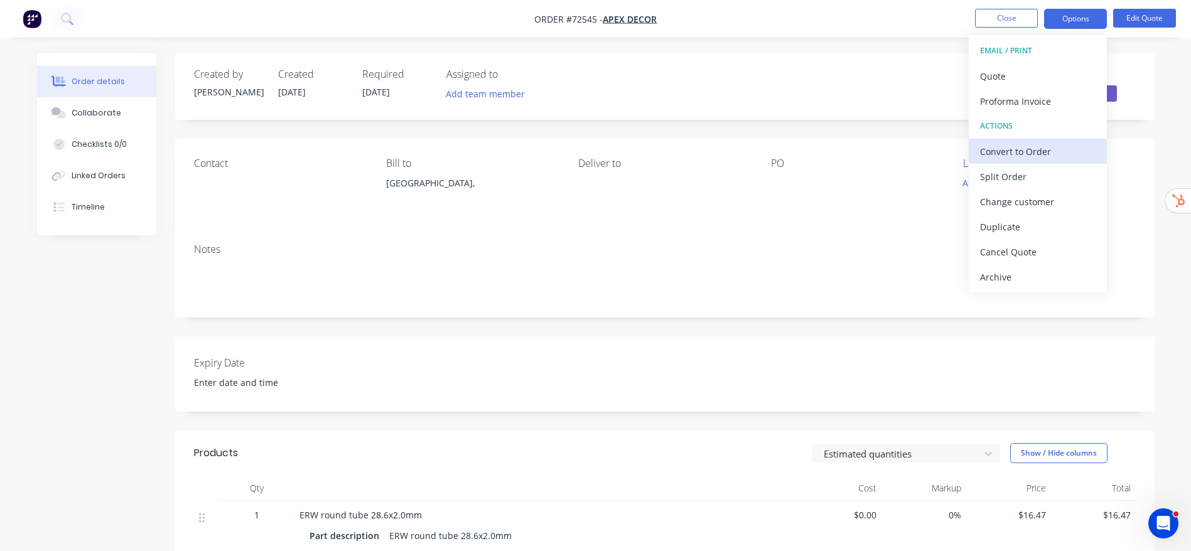
click at [1043, 153] on div "Convert to Order" at bounding box center [1038, 152] width 116 height 18
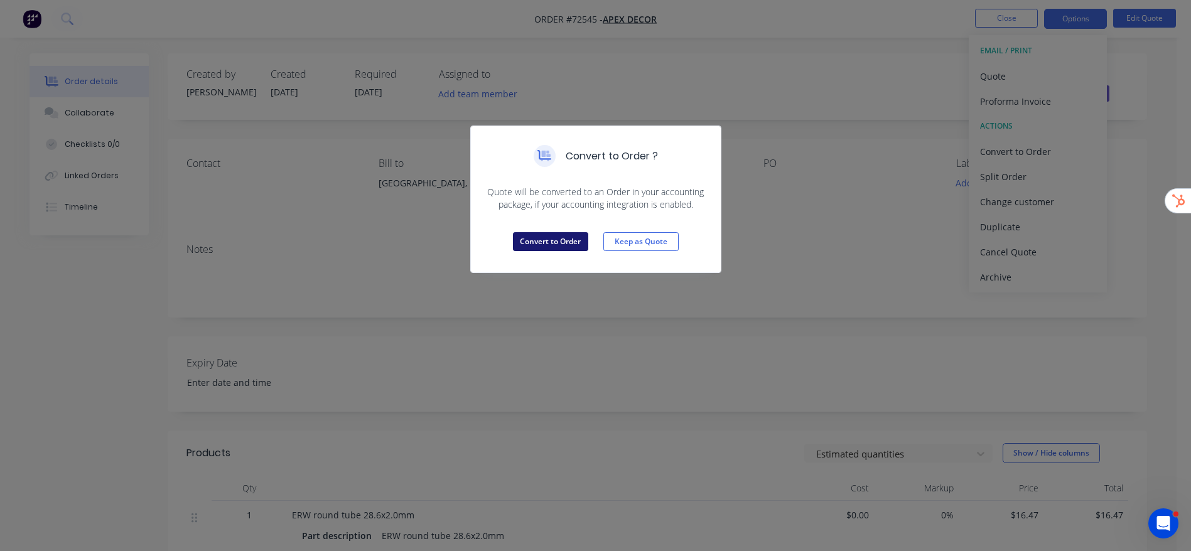
click at [543, 244] on button "Convert to Order" at bounding box center [550, 241] width 75 height 19
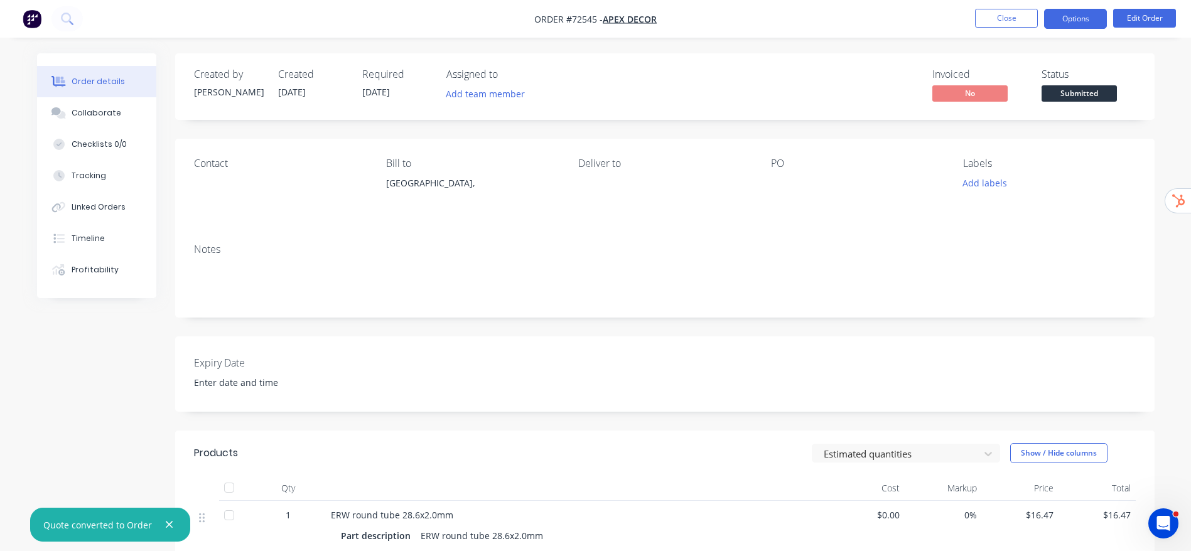
click at [1094, 14] on button "Options" at bounding box center [1075, 19] width 63 height 20
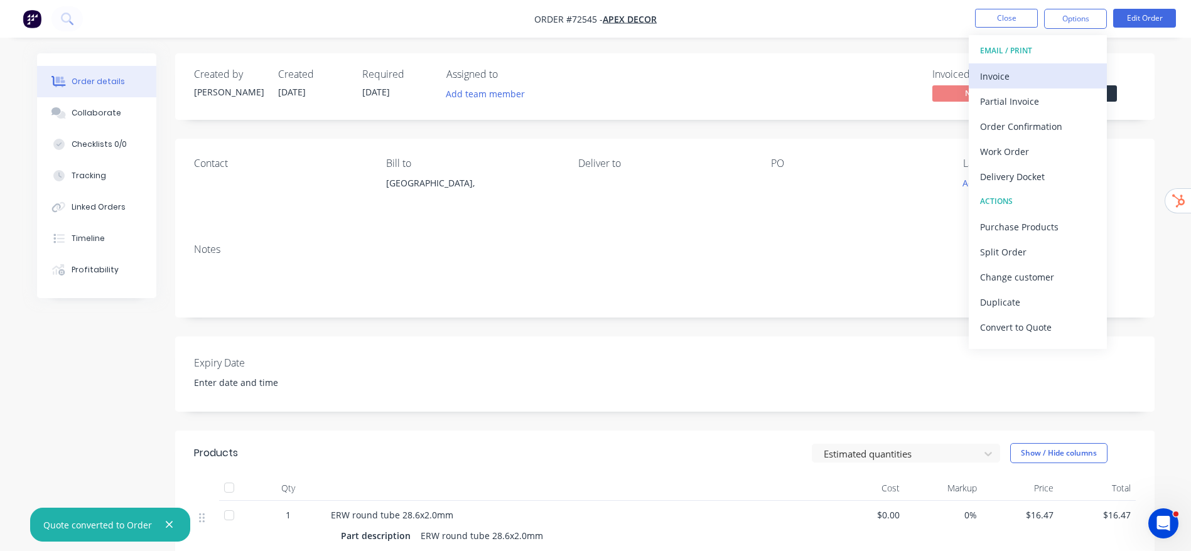
click at [1022, 82] on div "Invoice" at bounding box center [1038, 76] width 116 height 18
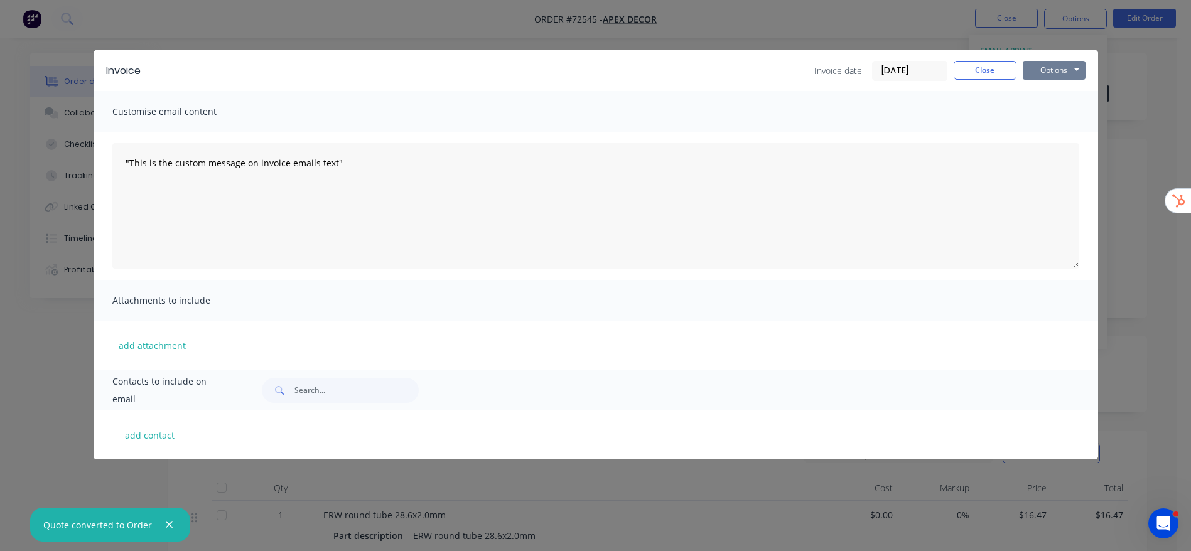
click at [1051, 73] on button "Options" at bounding box center [1054, 70] width 63 height 19
click at [1063, 99] on button "Preview" at bounding box center [1063, 92] width 80 height 21
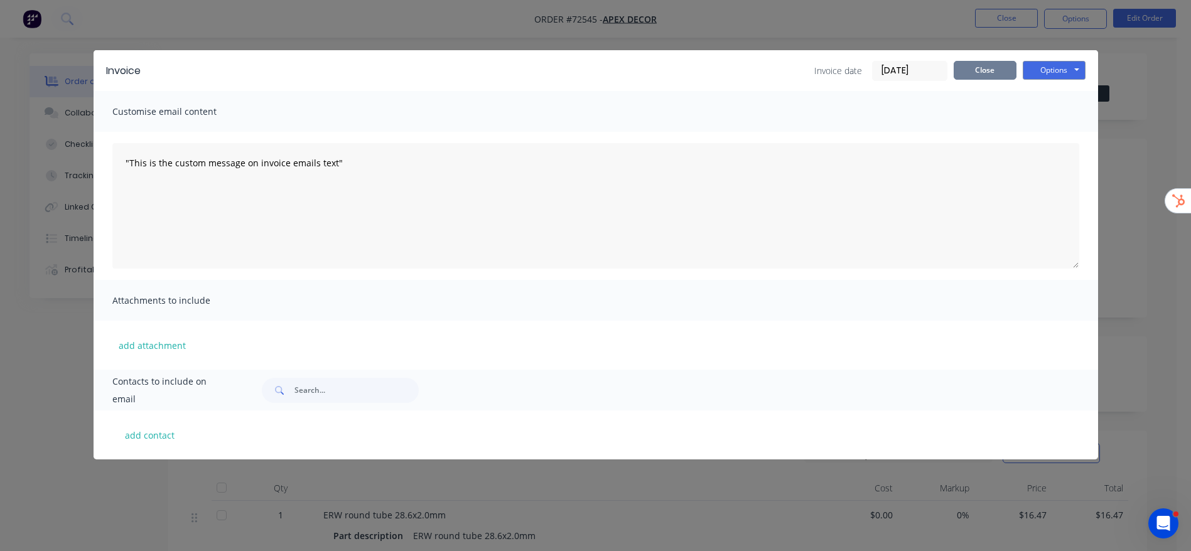
click at [983, 78] on button "Close" at bounding box center [985, 70] width 63 height 19
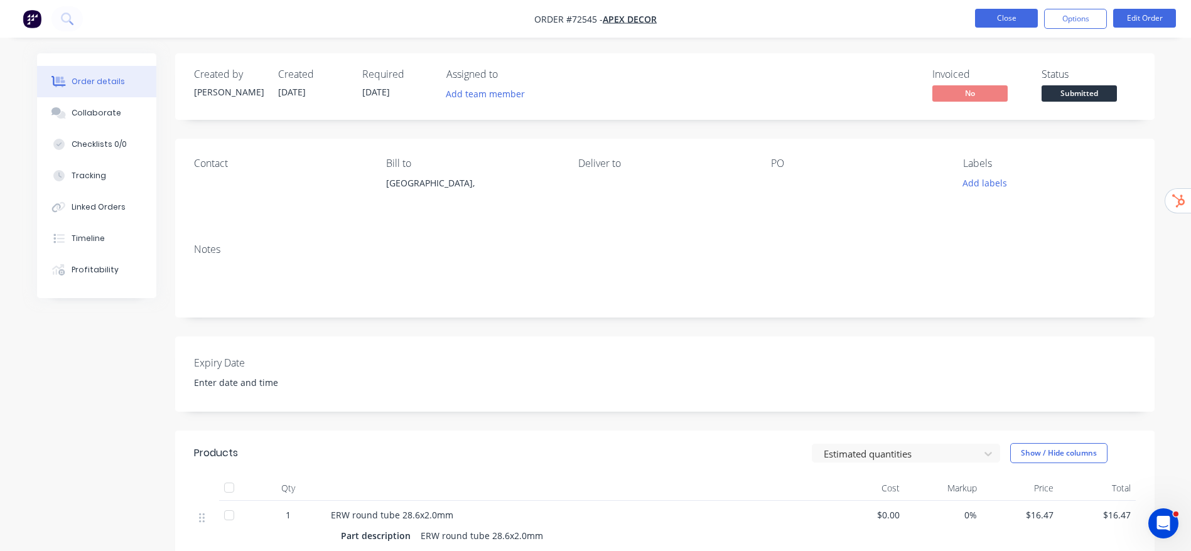
click at [1024, 23] on button "Close" at bounding box center [1006, 18] width 63 height 19
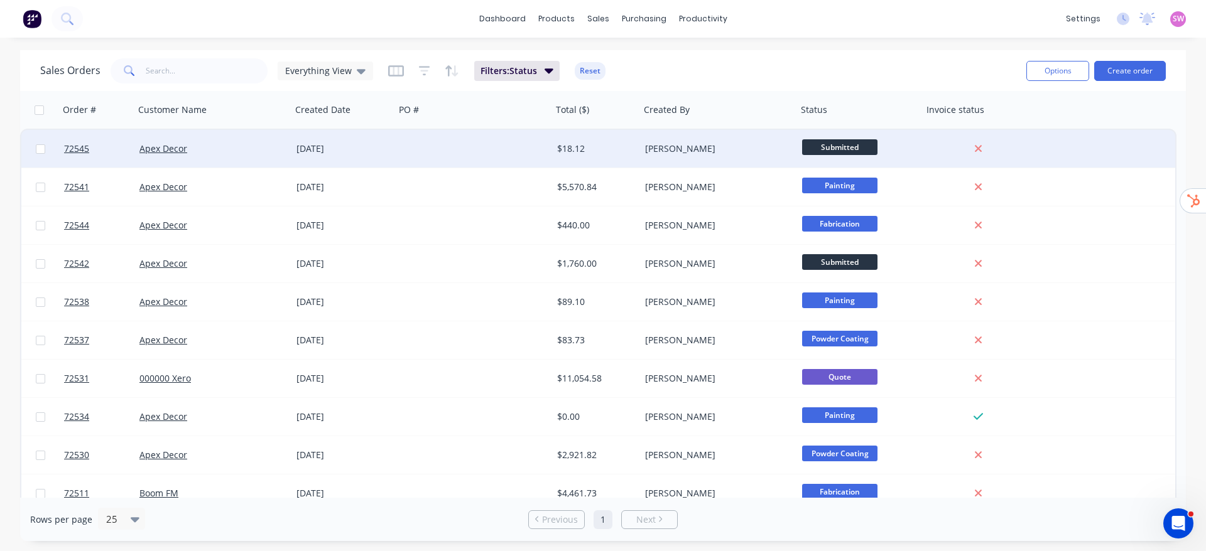
click at [529, 143] on div at bounding box center [473, 149] width 157 height 38
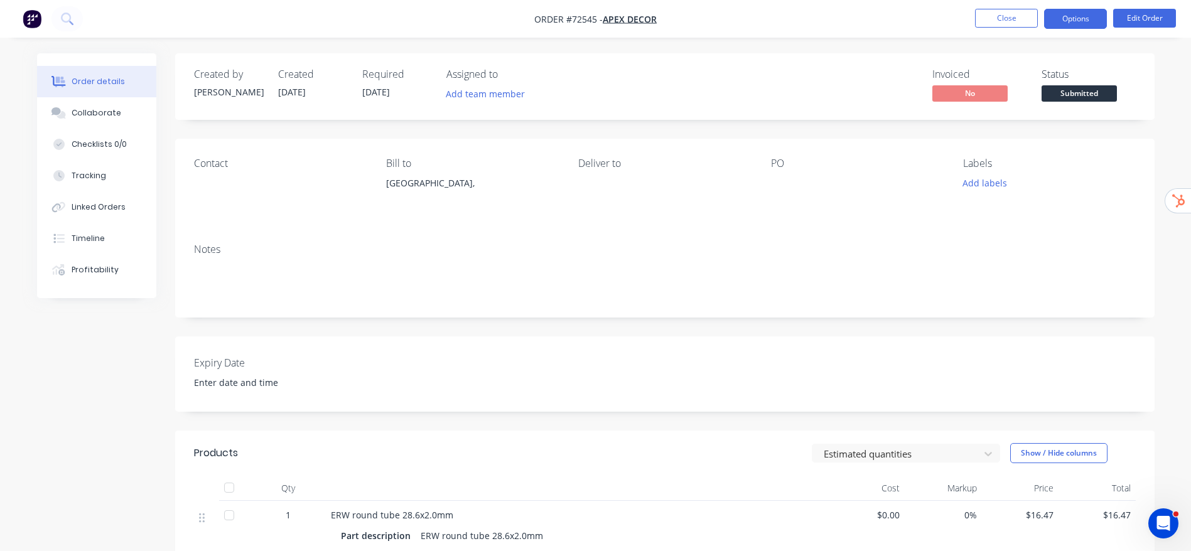
click at [1080, 21] on button "Options" at bounding box center [1075, 19] width 63 height 20
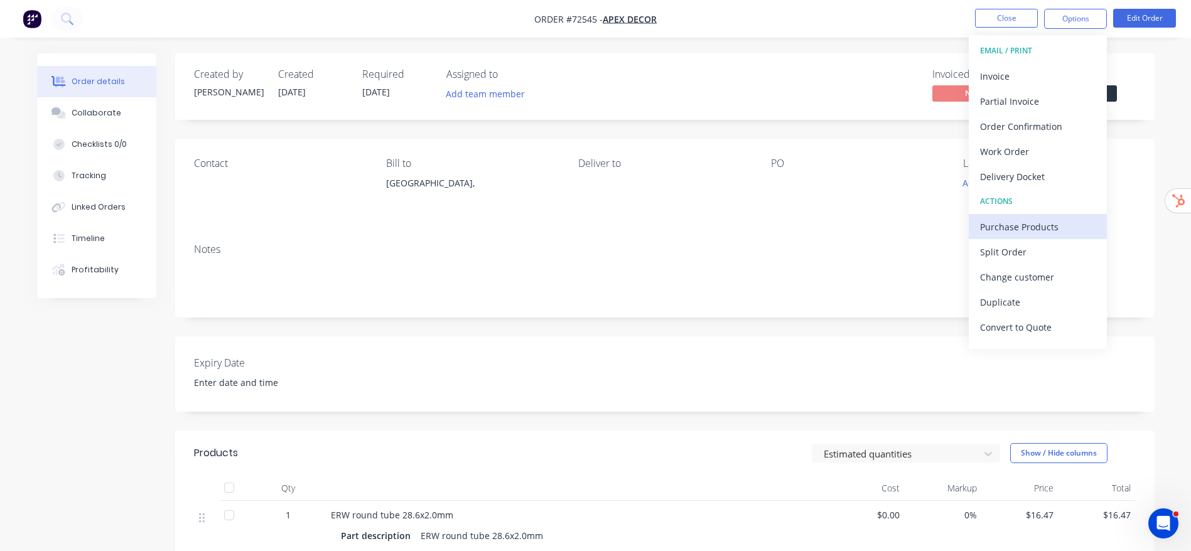
click at [1016, 222] on div "Purchase Products" at bounding box center [1038, 227] width 116 height 18
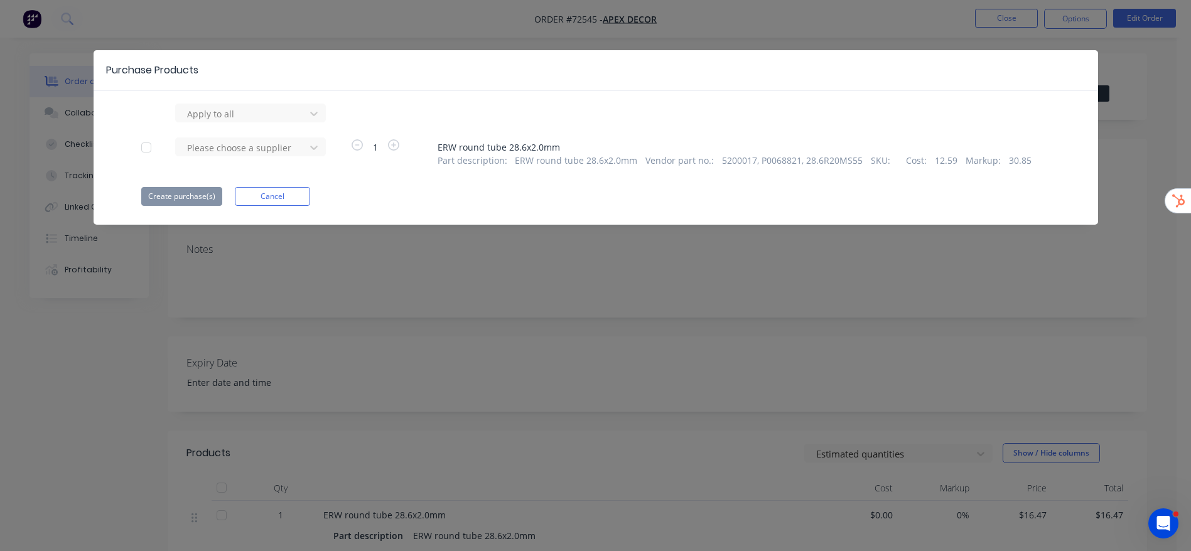
drag, startPoint x: 146, startPoint y: 143, endPoint x: 234, endPoint y: 163, distance: 89.4
click at [146, 144] on div at bounding box center [146, 147] width 25 height 25
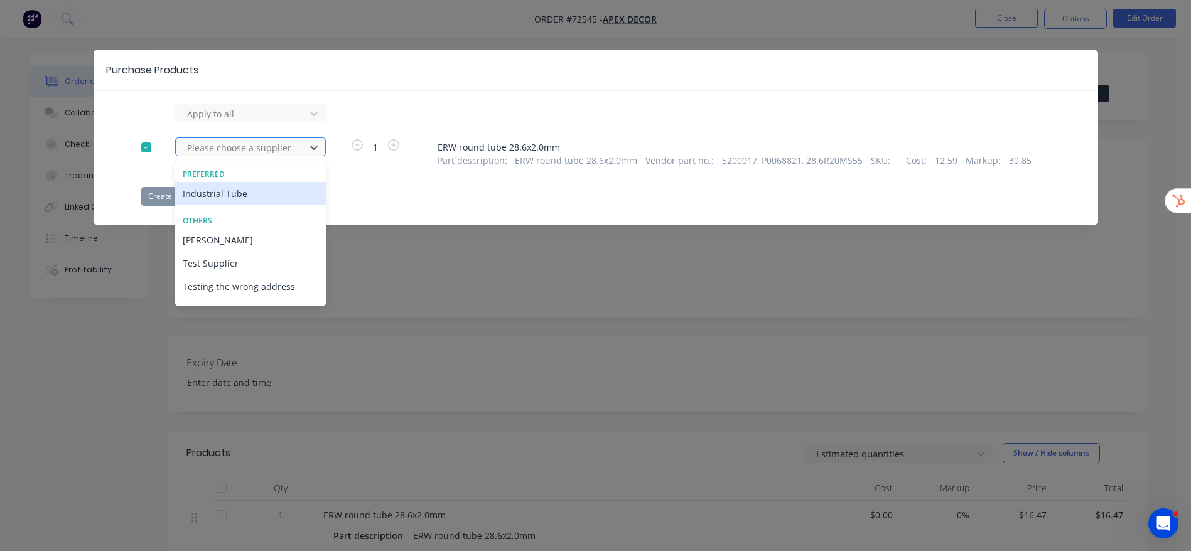
click at [264, 153] on div at bounding box center [242, 148] width 113 height 16
click at [251, 190] on div "Industrial Tube" at bounding box center [250, 193] width 151 height 23
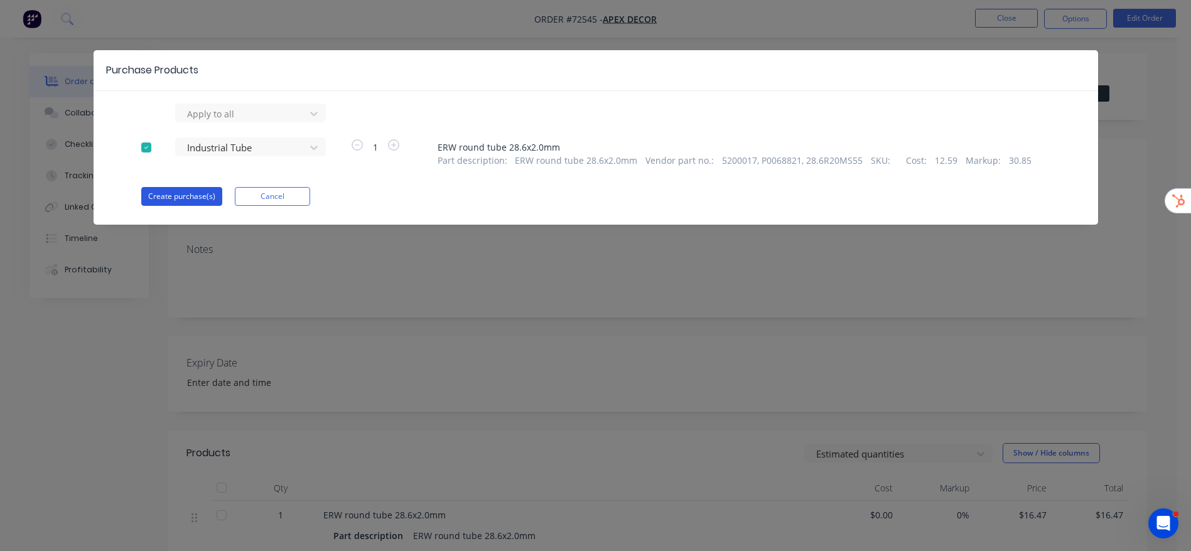
click at [194, 201] on button "Create purchase(s)" at bounding box center [181, 196] width 81 height 19
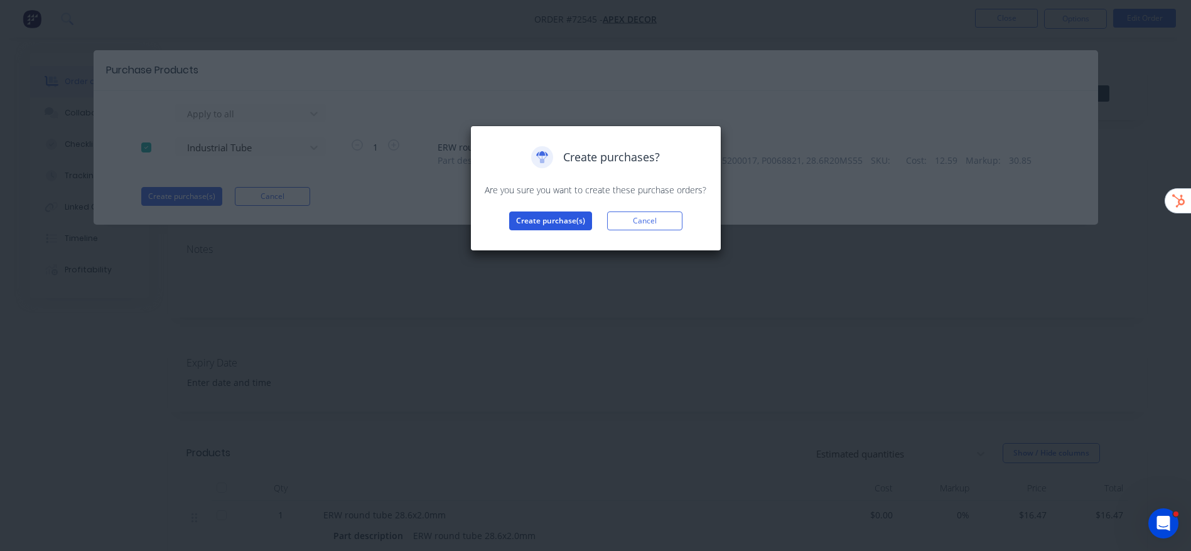
click at [548, 220] on button "Create purchase(s)" at bounding box center [550, 221] width 83 height 19
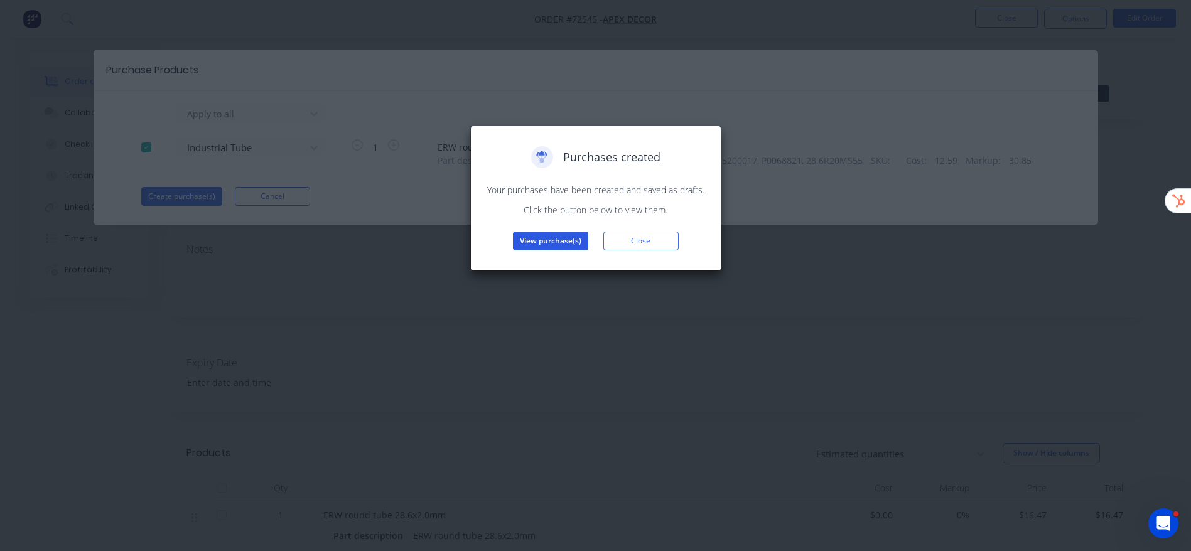
click at [533, 244] on button "View purchase(s)" at bounding box center [550, 241] width 75 height 19
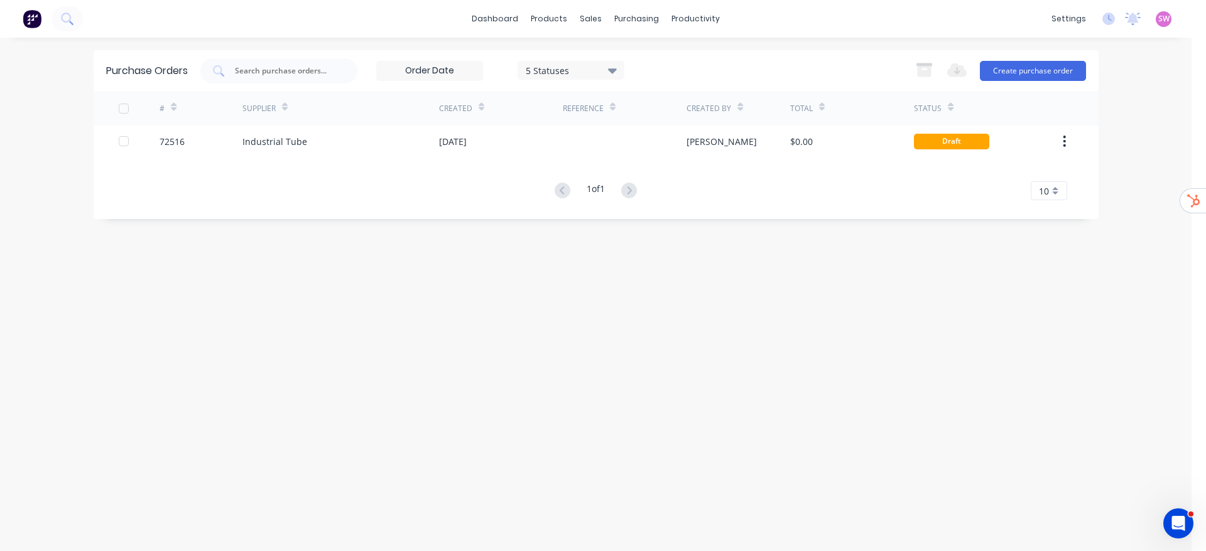
click at [808, 160] on div "# Supplier Created Reference Created By Total Status 72516 Industrial Tube 29 S…" at bounding box center [596, 145] width 1005 height 109
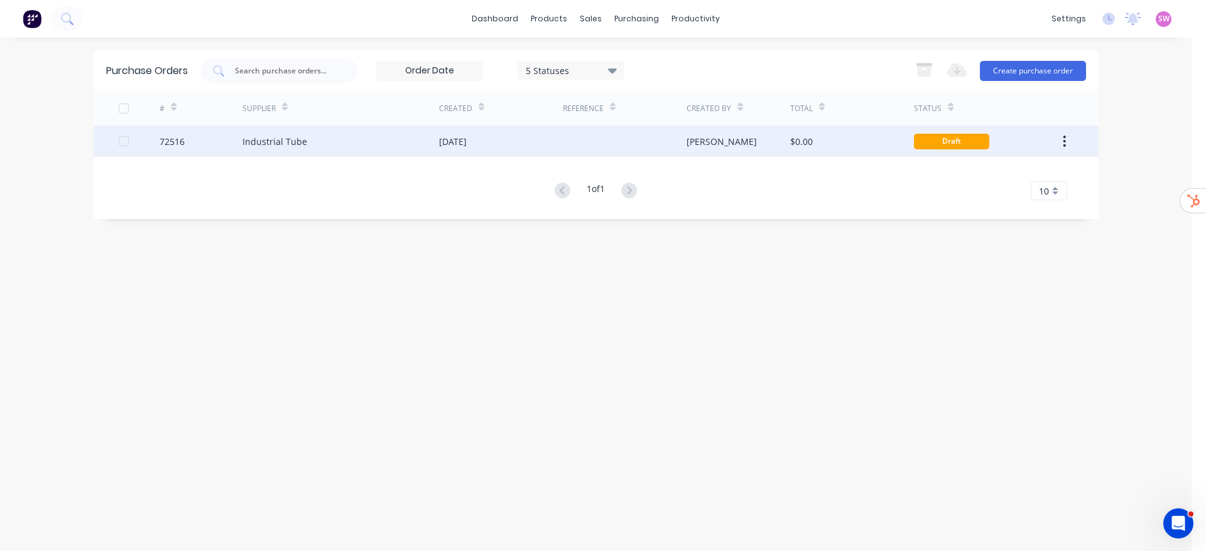
click at [816, 142] on div "$0.00" at bounding box center [852, 141] width 124 height 31
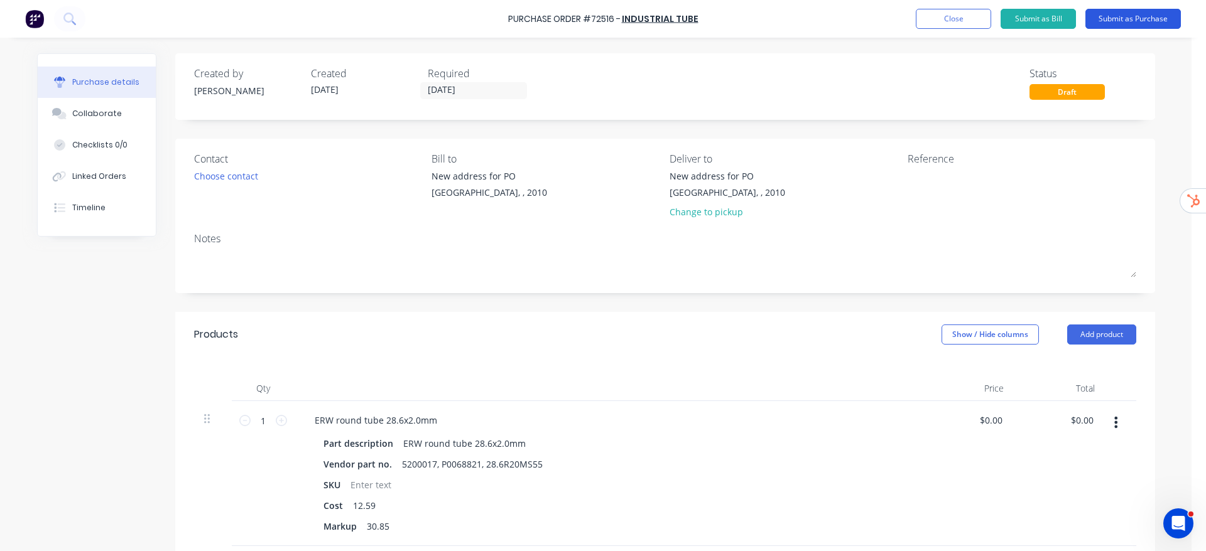
click at [1157, 18] on button "Submit as Purchase" at bounding box center [1132, 19] width 95 height 20
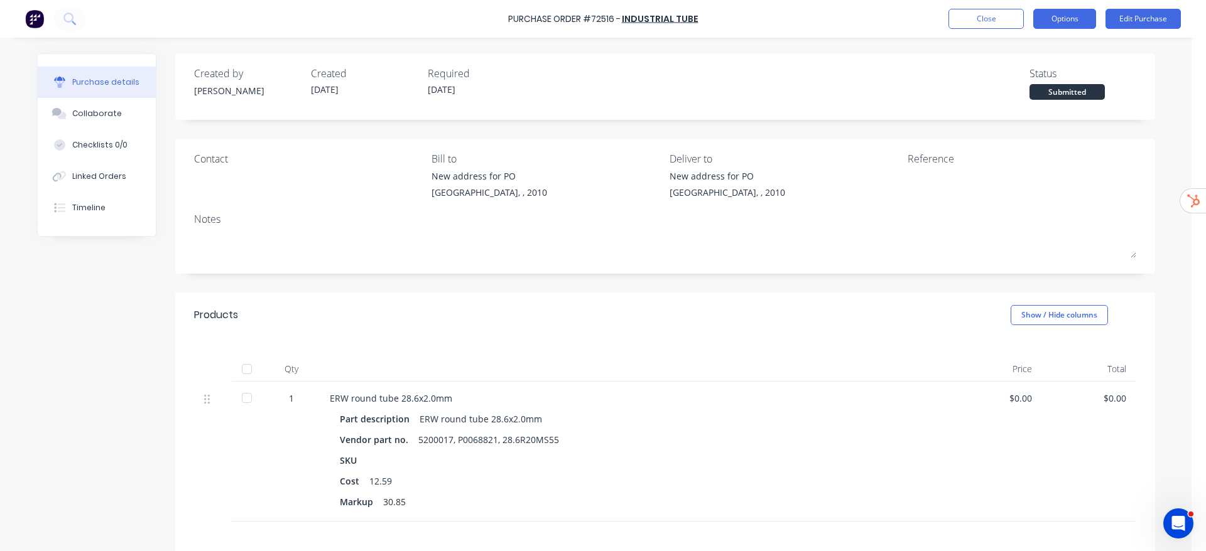
click at [1063, 11] on button "Options" at bounding box center [1064, 19] width 63 height 20
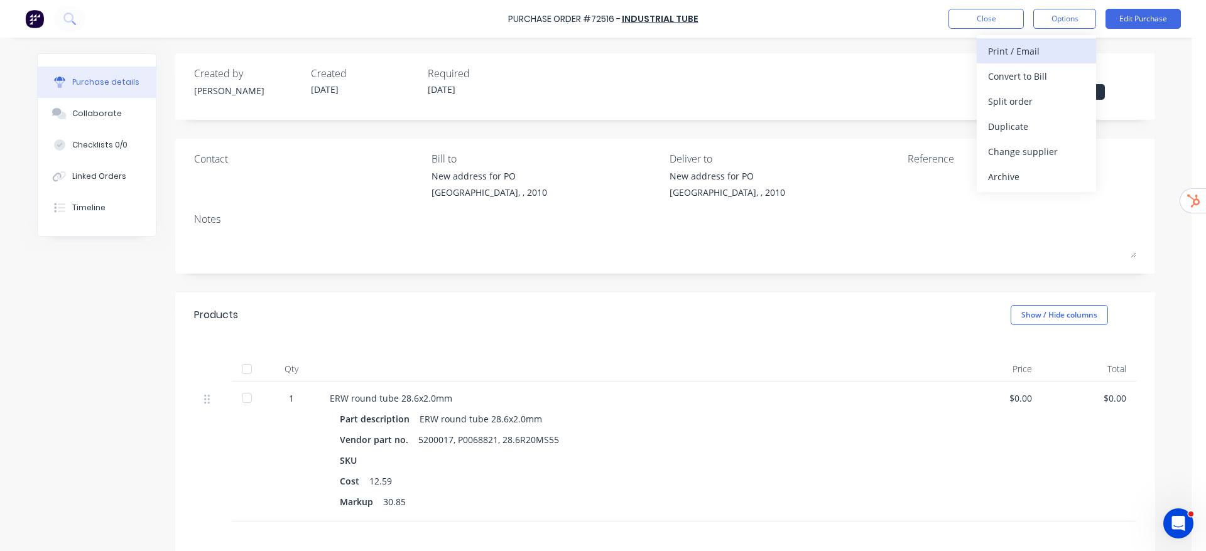
click at [1057, 42] on div "Print / Email" at bounding box center [1036, 51] width 97 height 18
click at [1021, 101] on div "Without pricing" at bounding box center [1036, 101] width 97 height 18
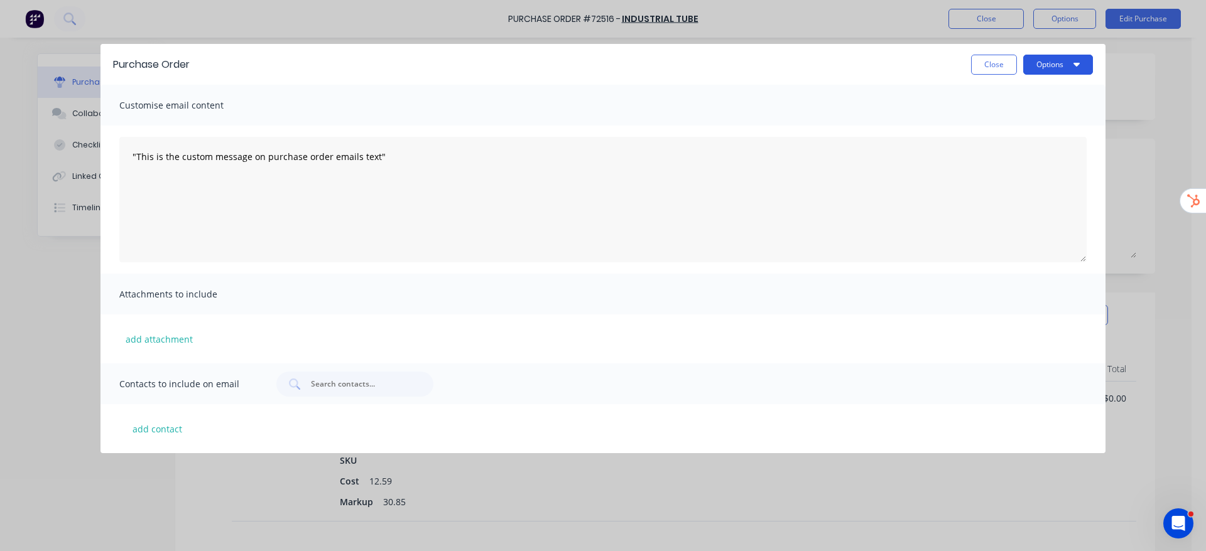
click at [1043, 67] on button "Options" at bounding box center [1058, 65] width 70 height 20
click at [1029, 94] on div "Preview" at bounding box center [1033, 96] width 97 height 18
click at [989, 59] on button "Close" at bounding box center [994, 65] width 46 height 20
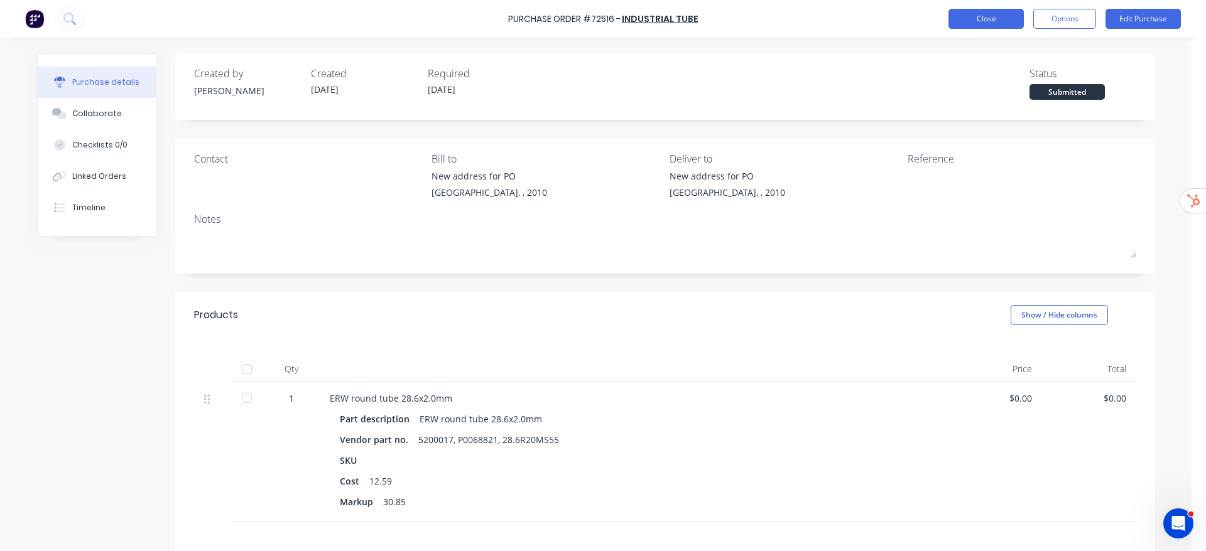
click at [988, 26] on button "Close" at bounding box center [985, 19] width 75 height 20
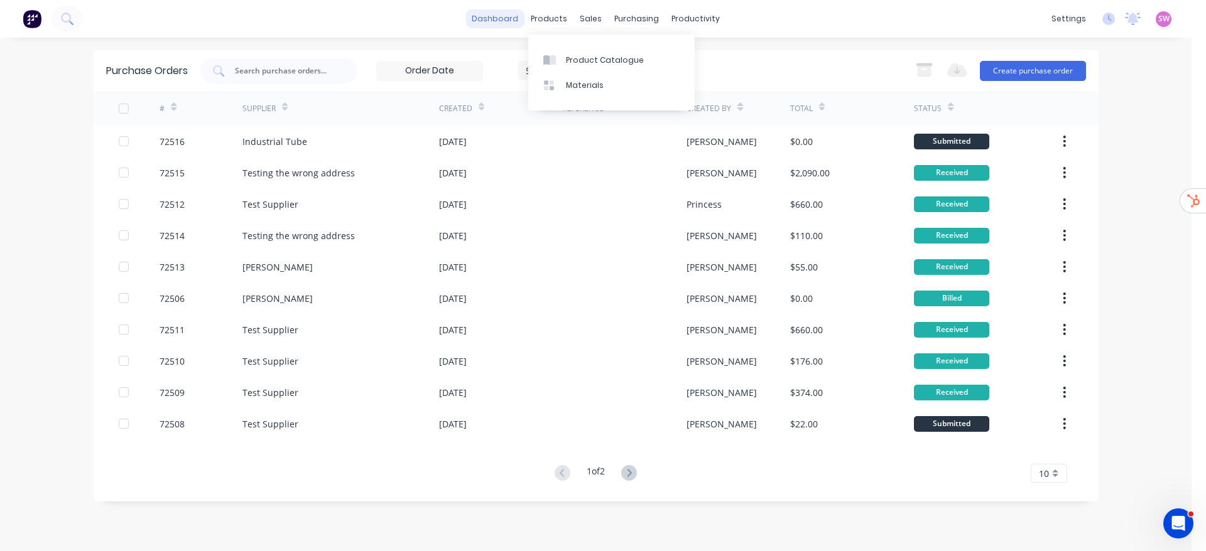
click at [517, 21] on link "dashboard" at bounding box center [494, 18] width 59 height 19
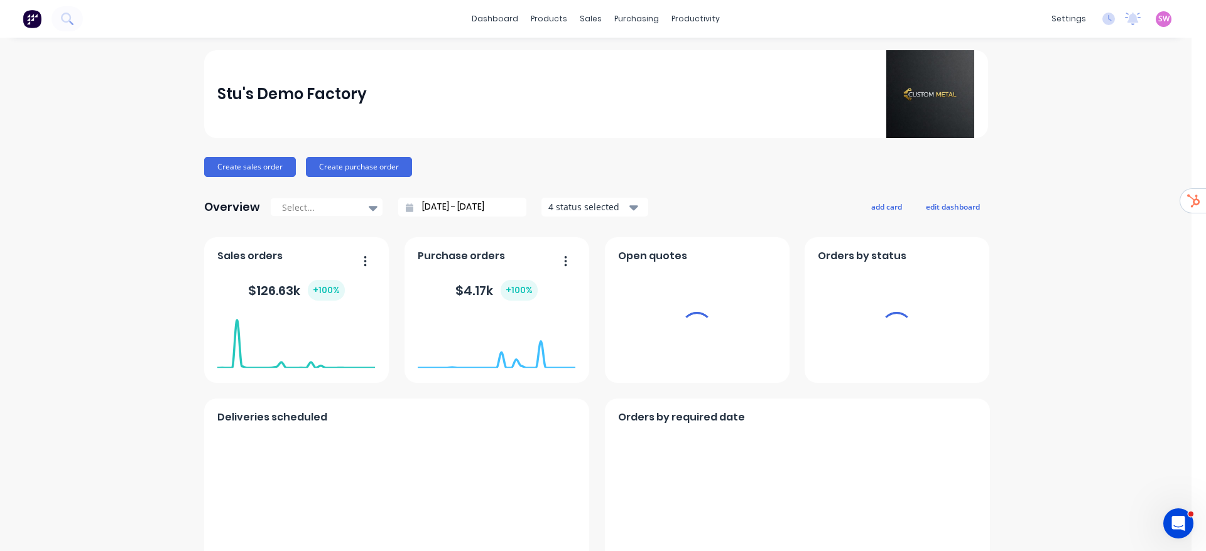
click at [1156, 22] on div "SW Stu's Demo Factory Stuart Wheatley Administrator Profile Sign out" at bounding box center [1164, 19] width 16 height 16
click at [1158, 13] on span "SW" at bounding box center [1163, 18] width 11 height 11
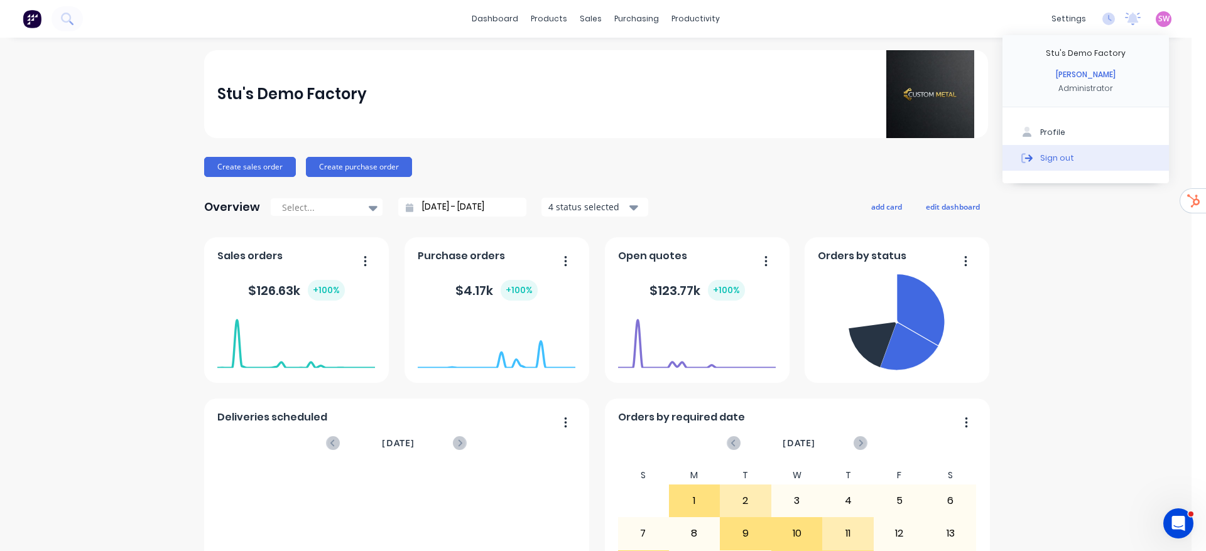
click at [1053, 154] on div "Sign out" at bounding box center [1057, 157] width 34 height 11
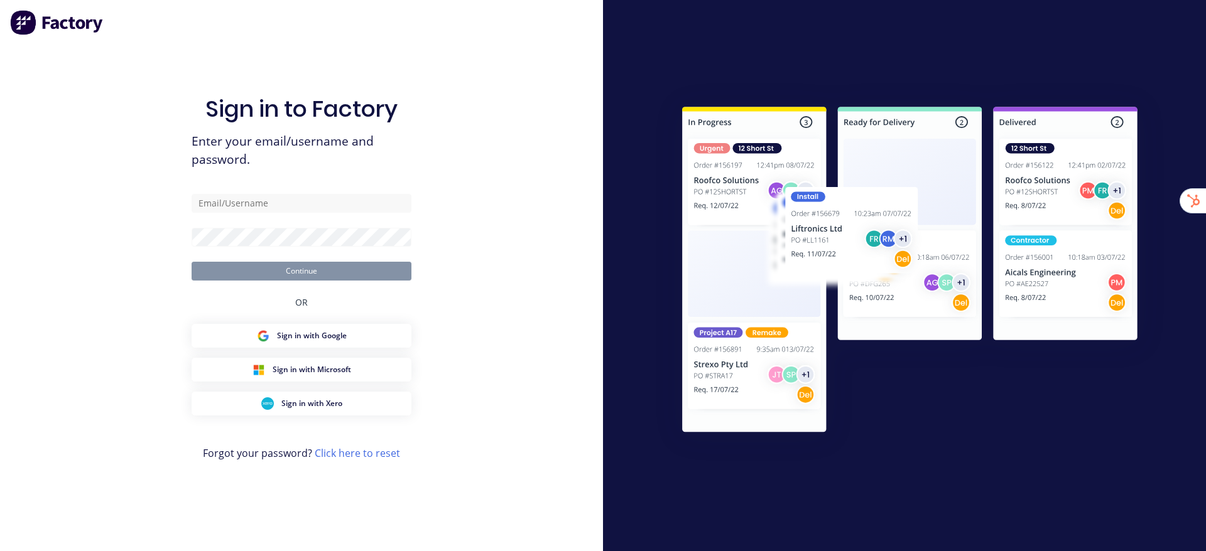
type input "[EMAIL_ADDRESS][DOMAIN_NAME]"
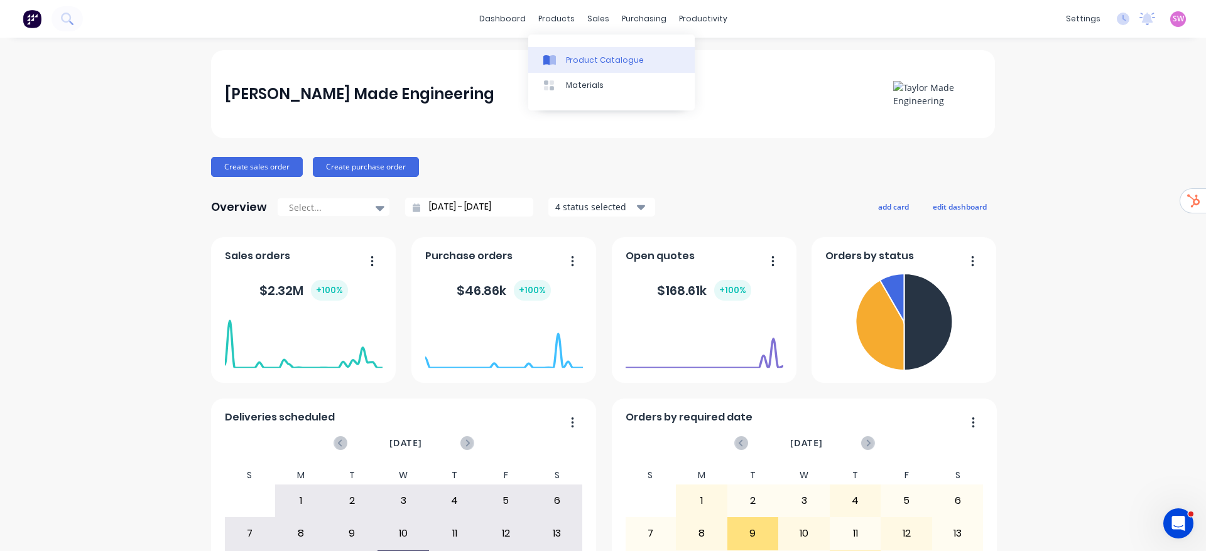
click at [580, 51] on link "Product Catalogue" at bounding box center [611, 59] width 166 height 25
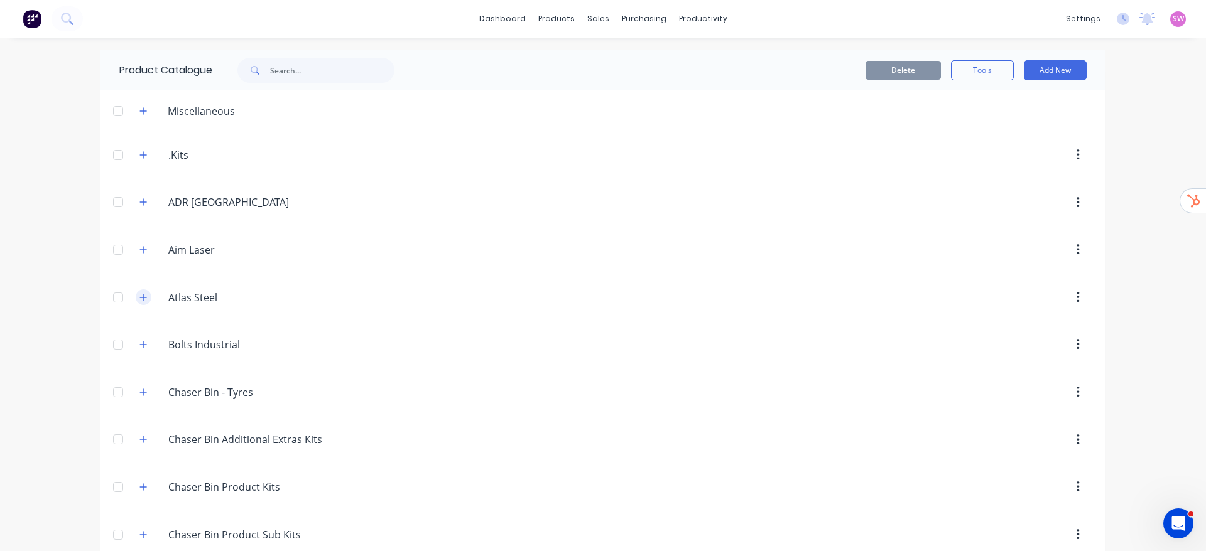
click at [136, 298] on button "button" at bounding box center [144, 298] width 16 height 16
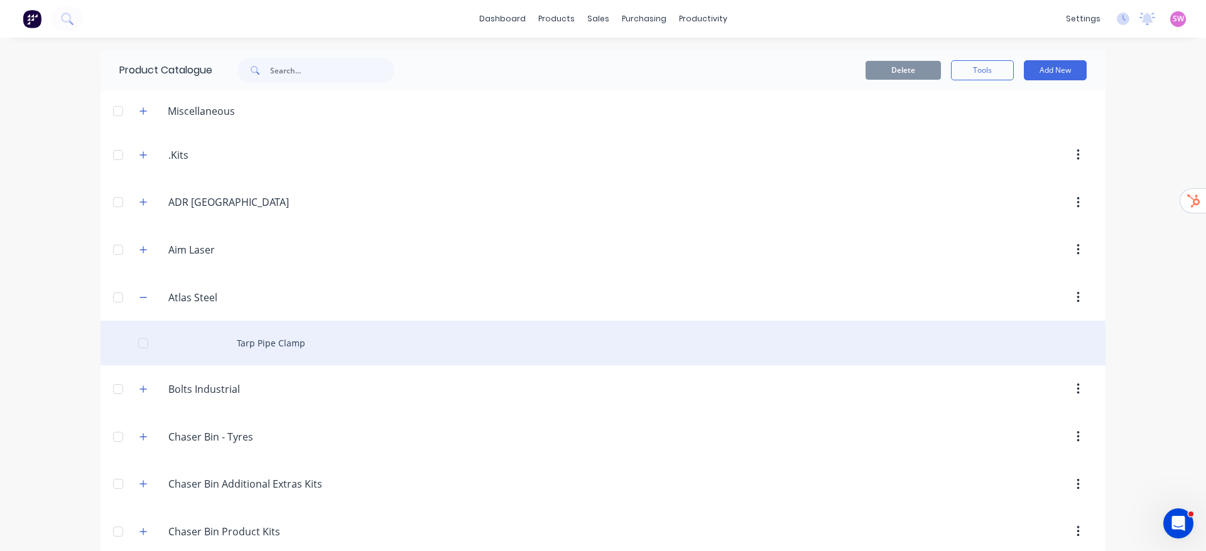
click at [246, 337] on div "Tarp Pipe Clamp" at bounding box center [602, 343] width 1005 height 45
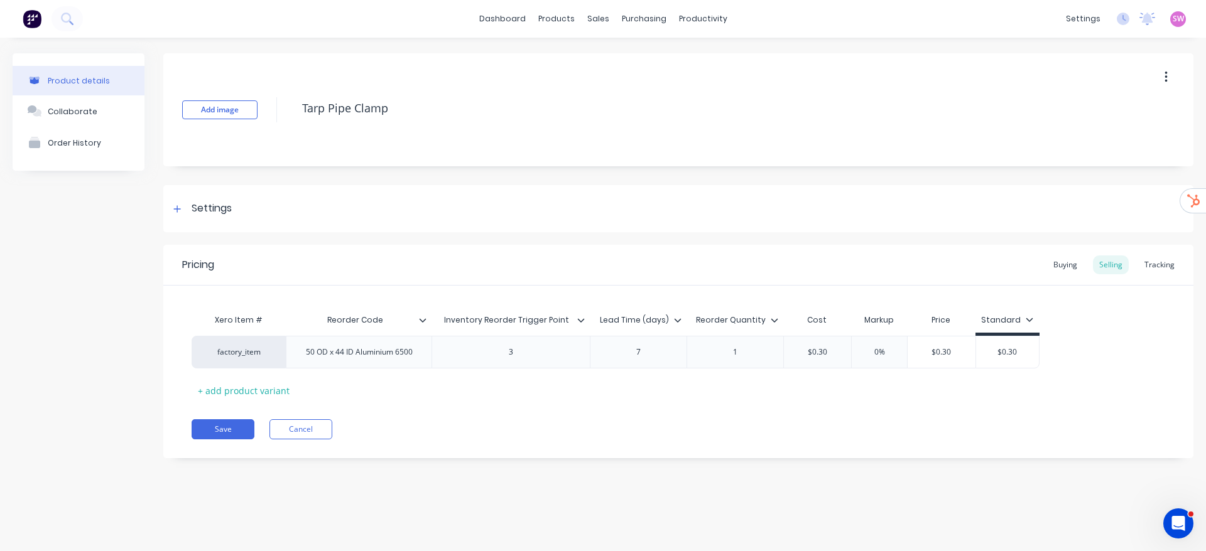
click at [586, 315] on div at bounding box center [586, 320] width 8 height 11
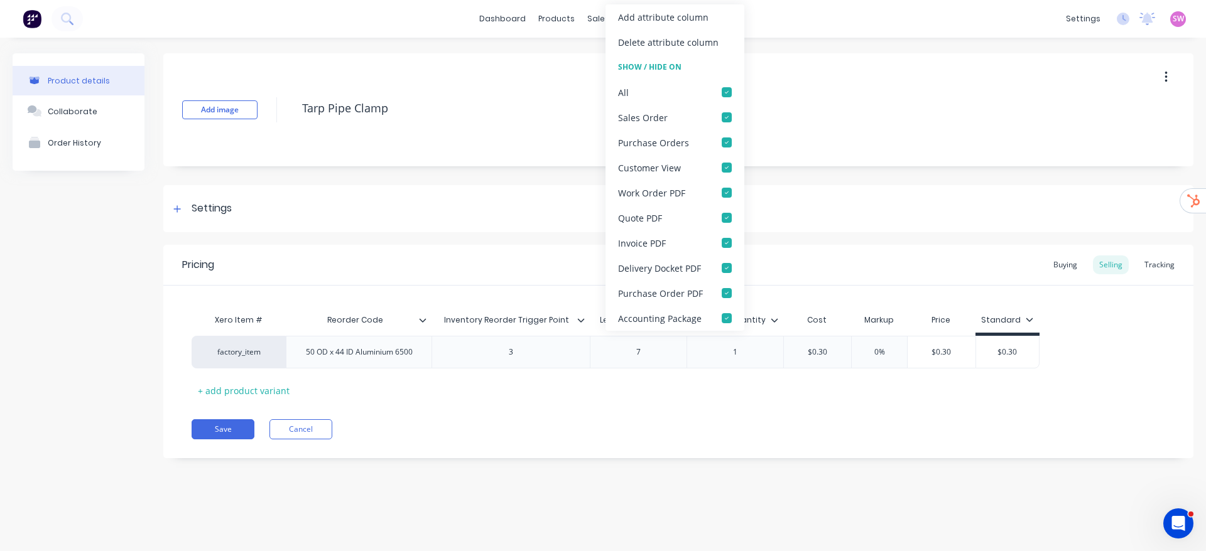
click at [653, 408] on div "Pricing Buying Selling Tracking Xero Item # Reorder Code Inventory Reorder Trig…" at bounding box center [678, 352] width 1030 height 214
